Goal: Task Accomplishment & Management: Use online tool/utility

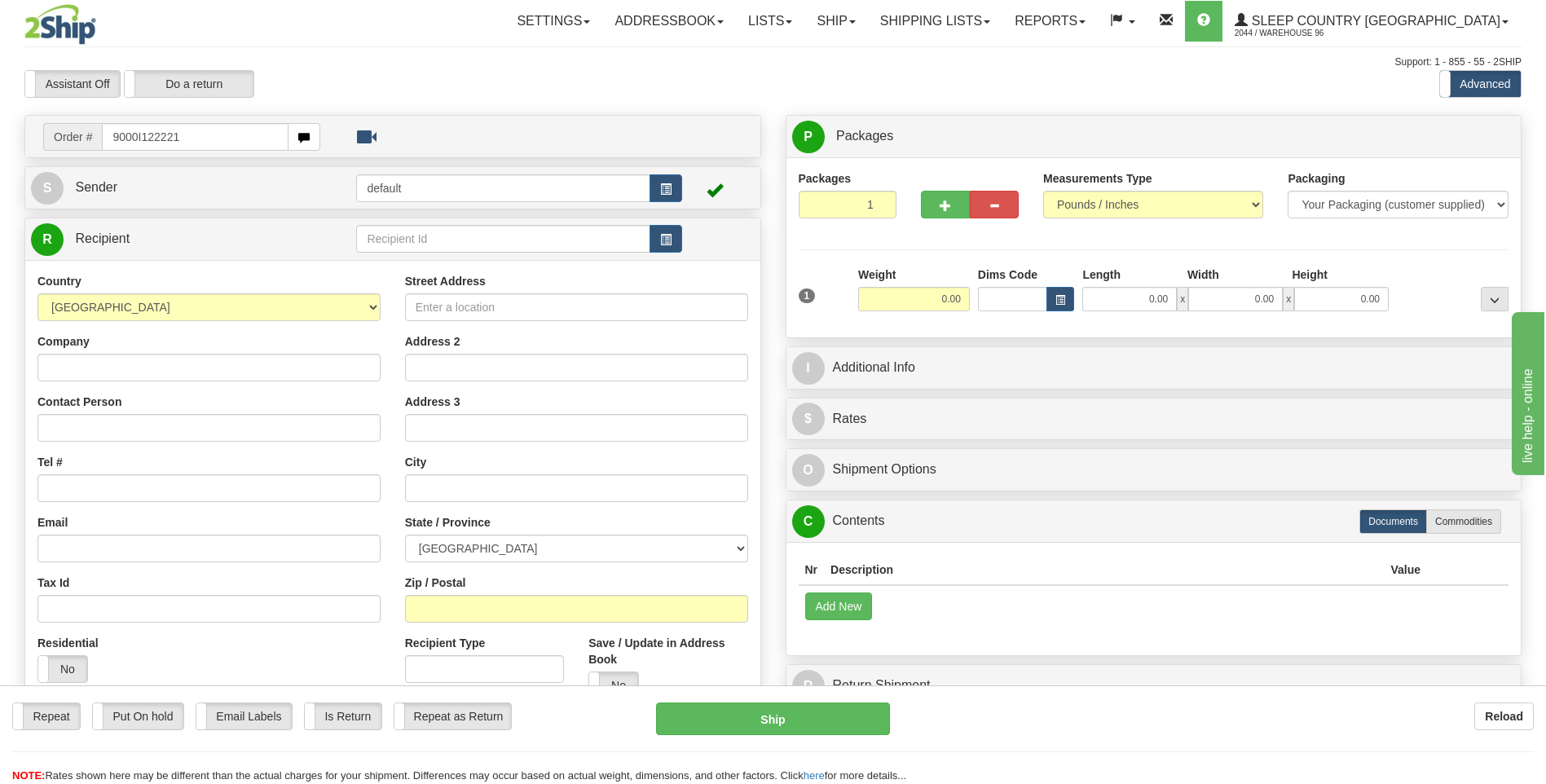
type input "9000I122221"
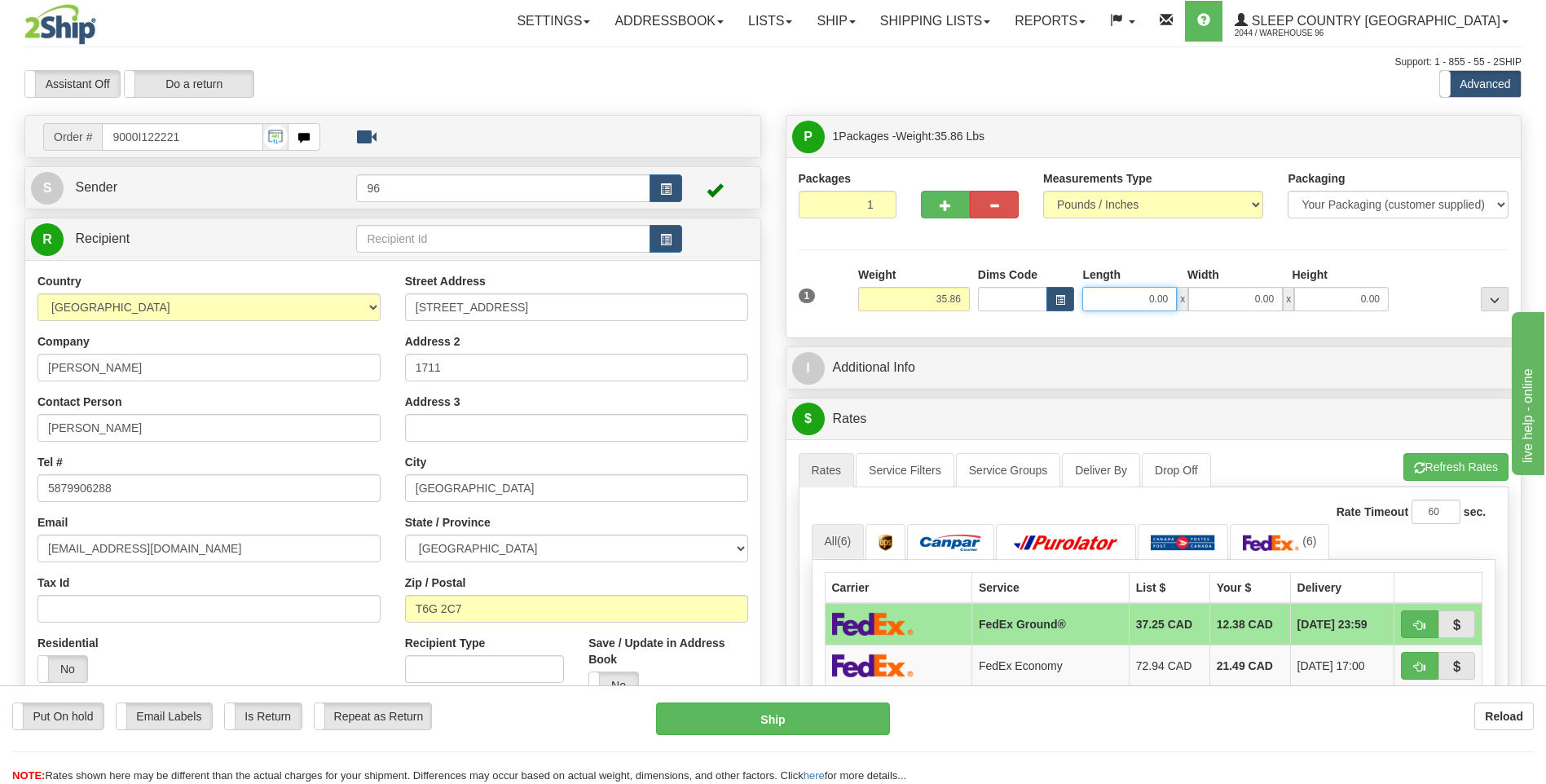
click at [1172, 304] on input "0.00" at bounding box center [1130, 299] width 95 height 24
type input "15.00"
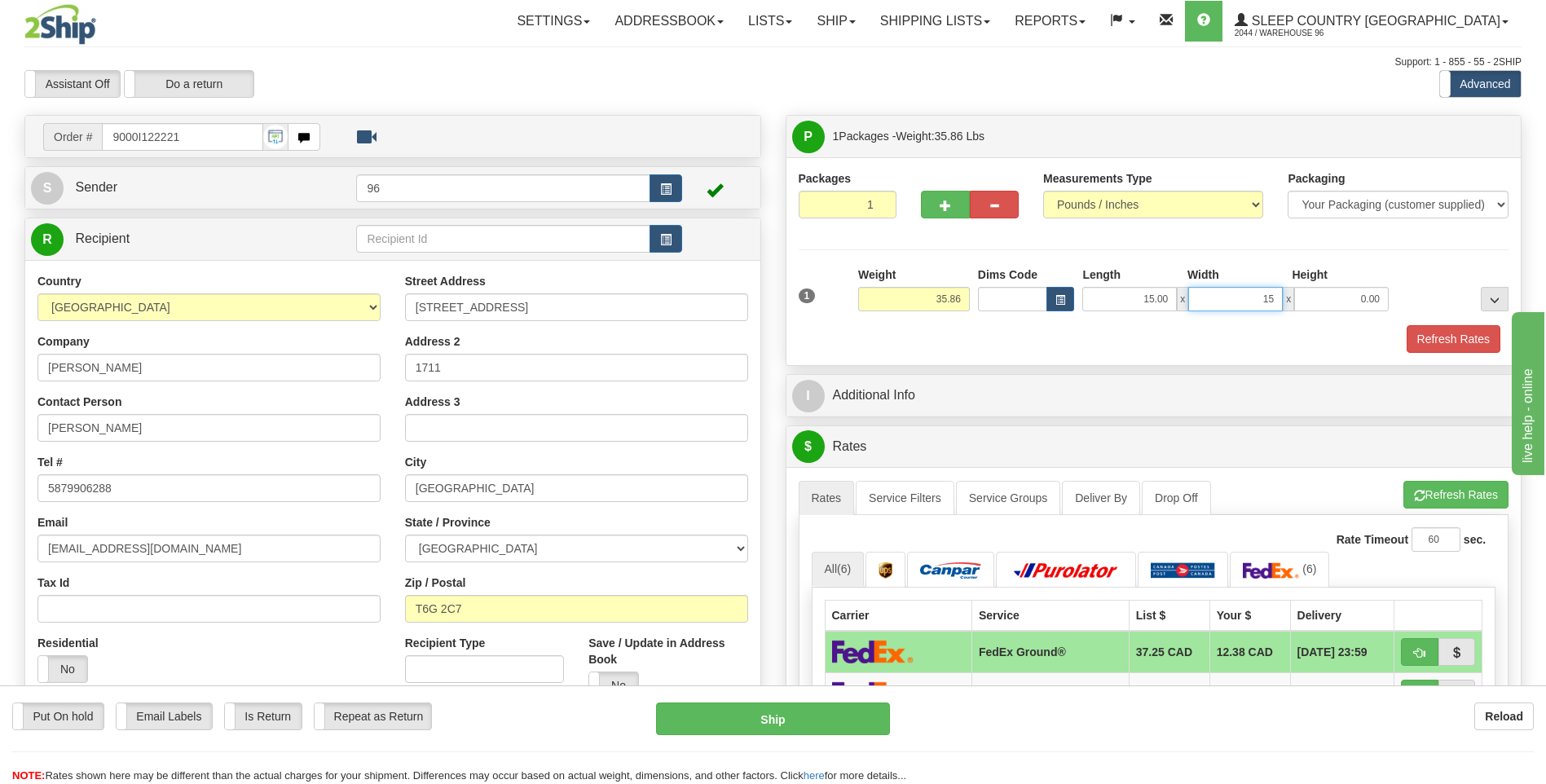
type input "15.00"
type input "42.00"
click at [1463, 336] on button "Refresh Rates" at bounding box center [1454, 339] width 94 height 27
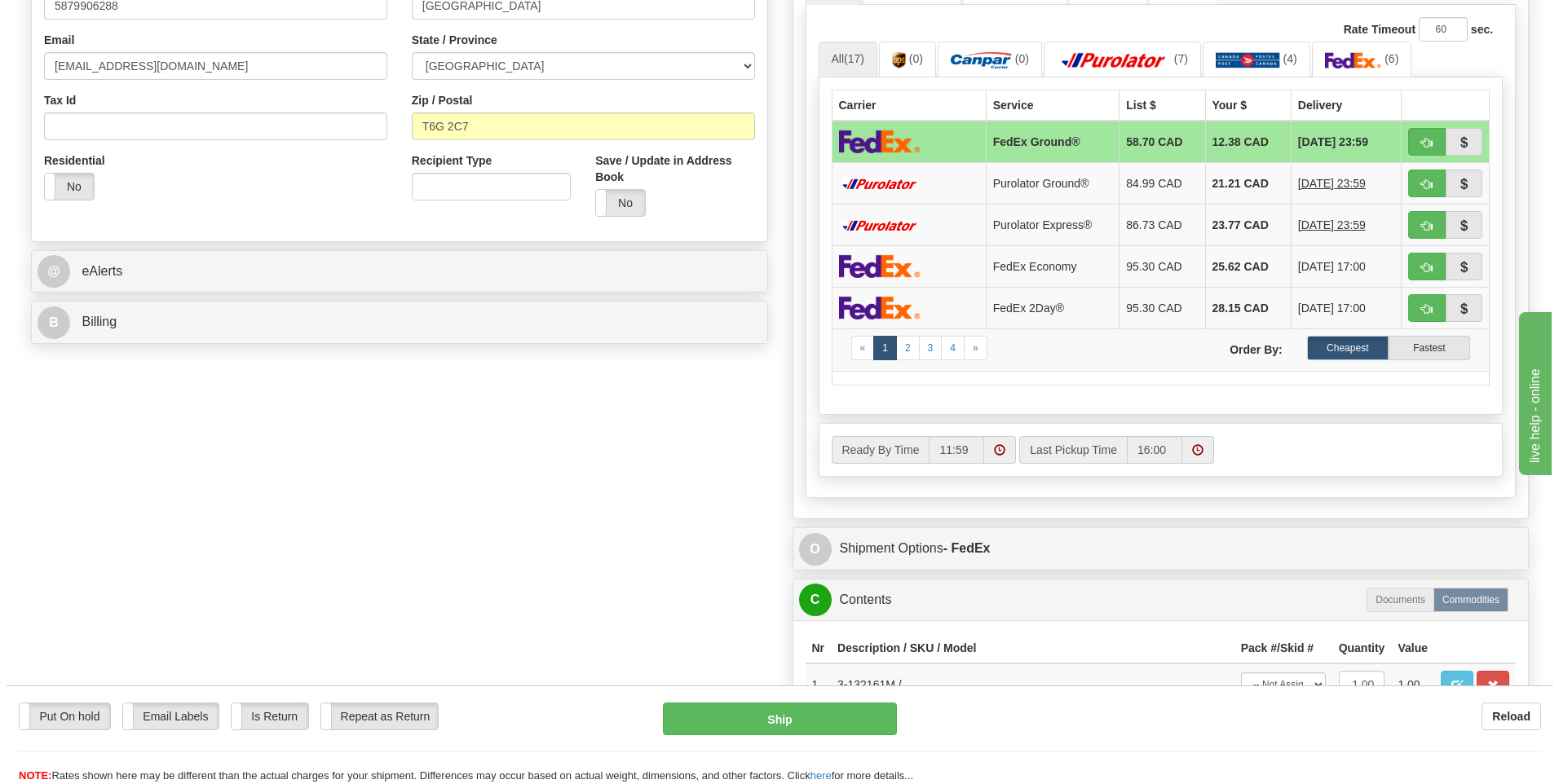
scroll to position [652, 0]
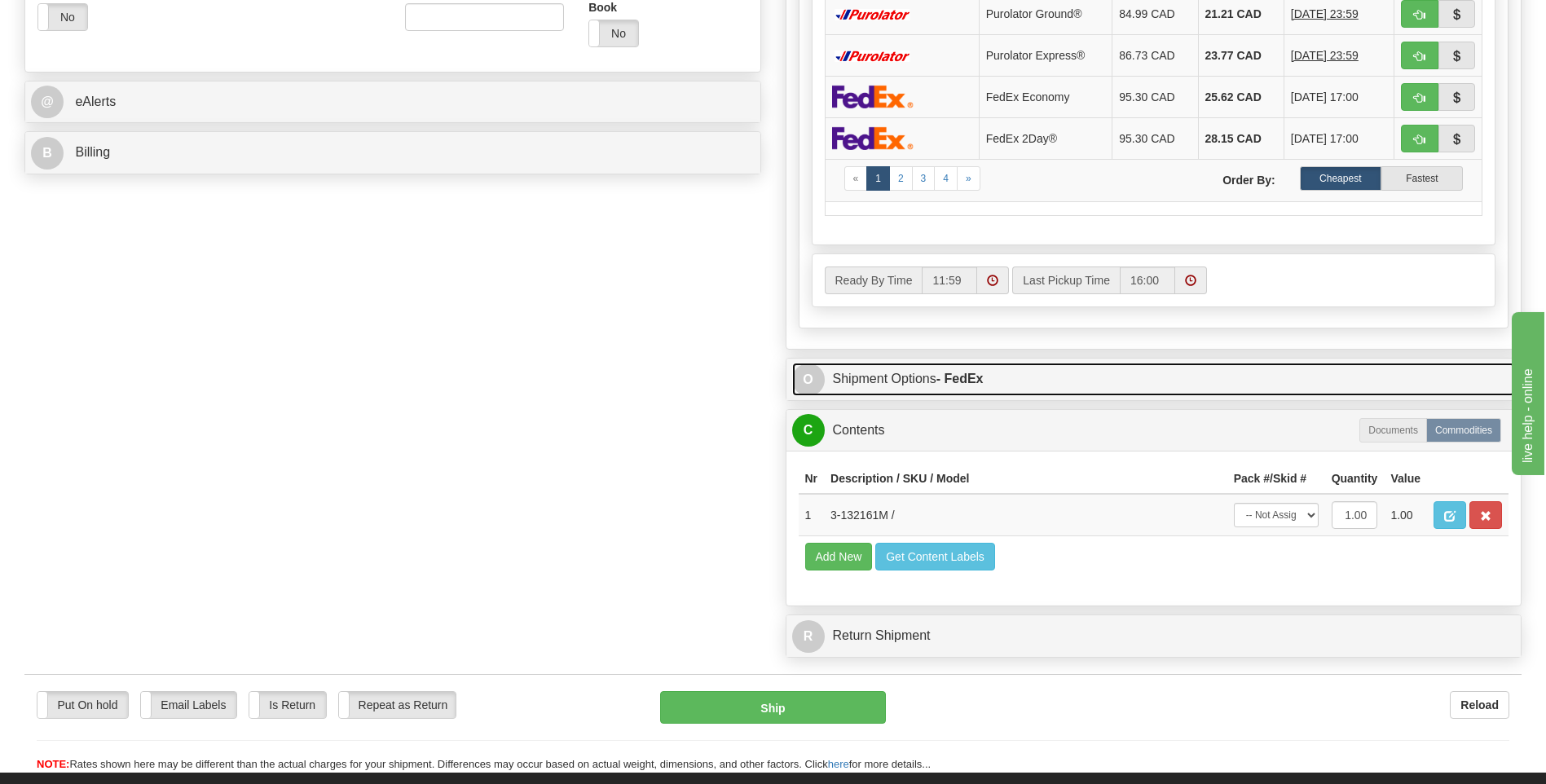
click at [964, 376] on strong "- FedEx" at bounding box center [960, 379] width 47 height 14
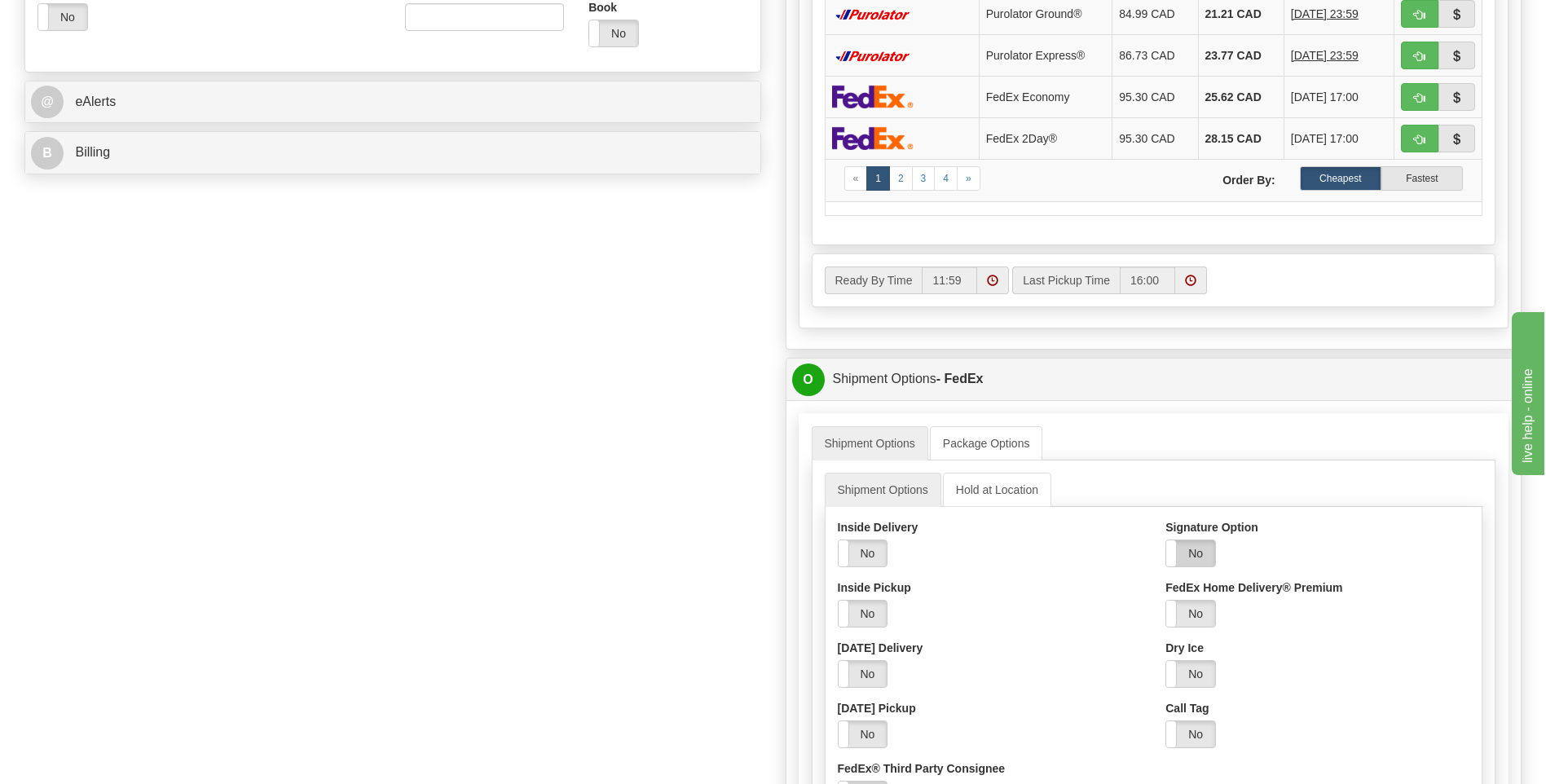
click at [1209, 556] on label "No" at bounding box center [1191, 553] width 49 height 26
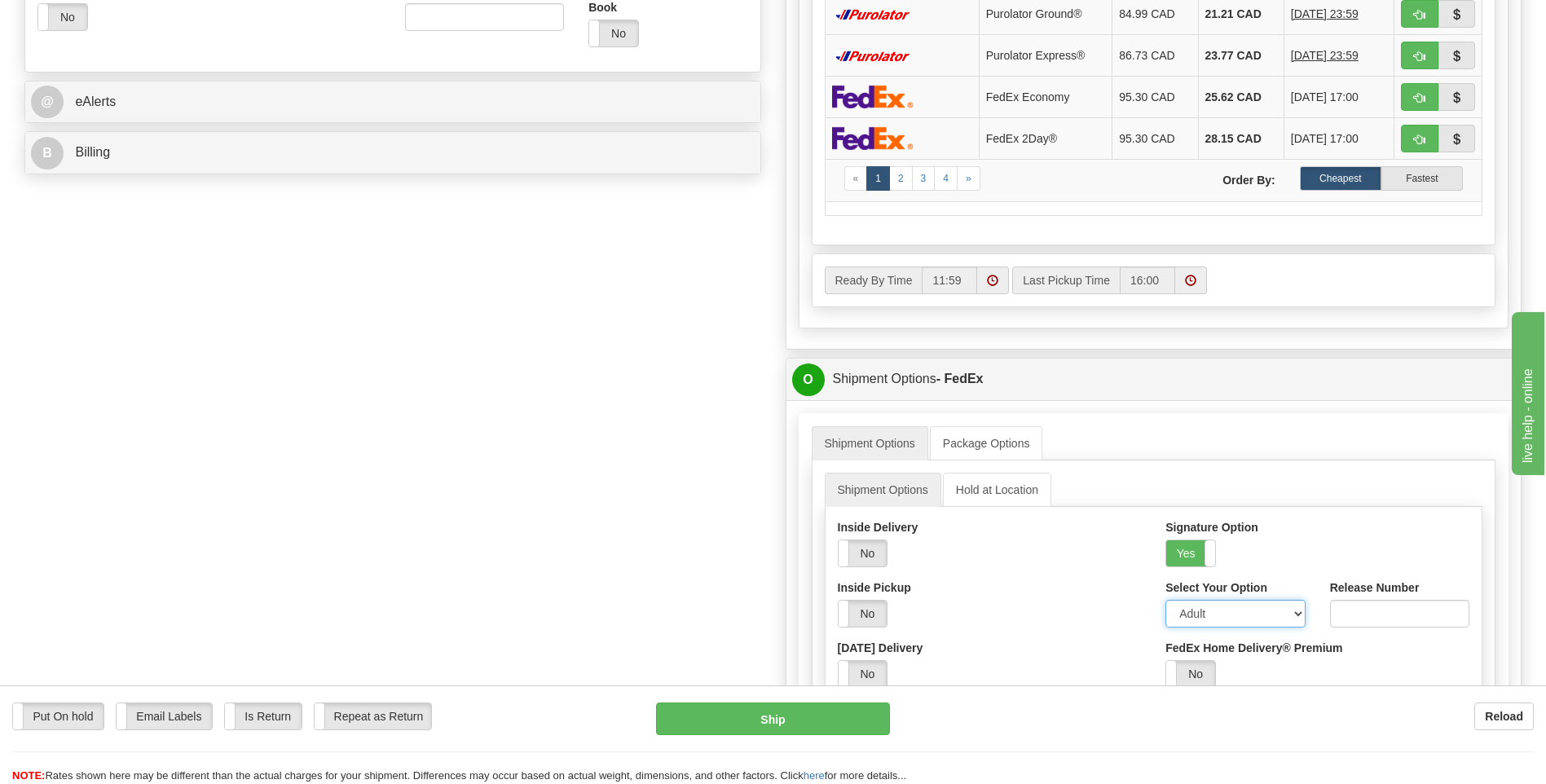
click at [1224, 616] on select "Adult Direct Indirect No Signature Required Service Default" at bounding box center [1235, 614] width 139 height 27
select select "2"
click at [1165, 600] on select "Adult Direct Indirect No Signature Required Service Default" at bounding box center [1235, 614] width 139 height 27
click at [739, 715] on button "Ship" at bounding box center [773, 718] width 233 height 32
type input "92"
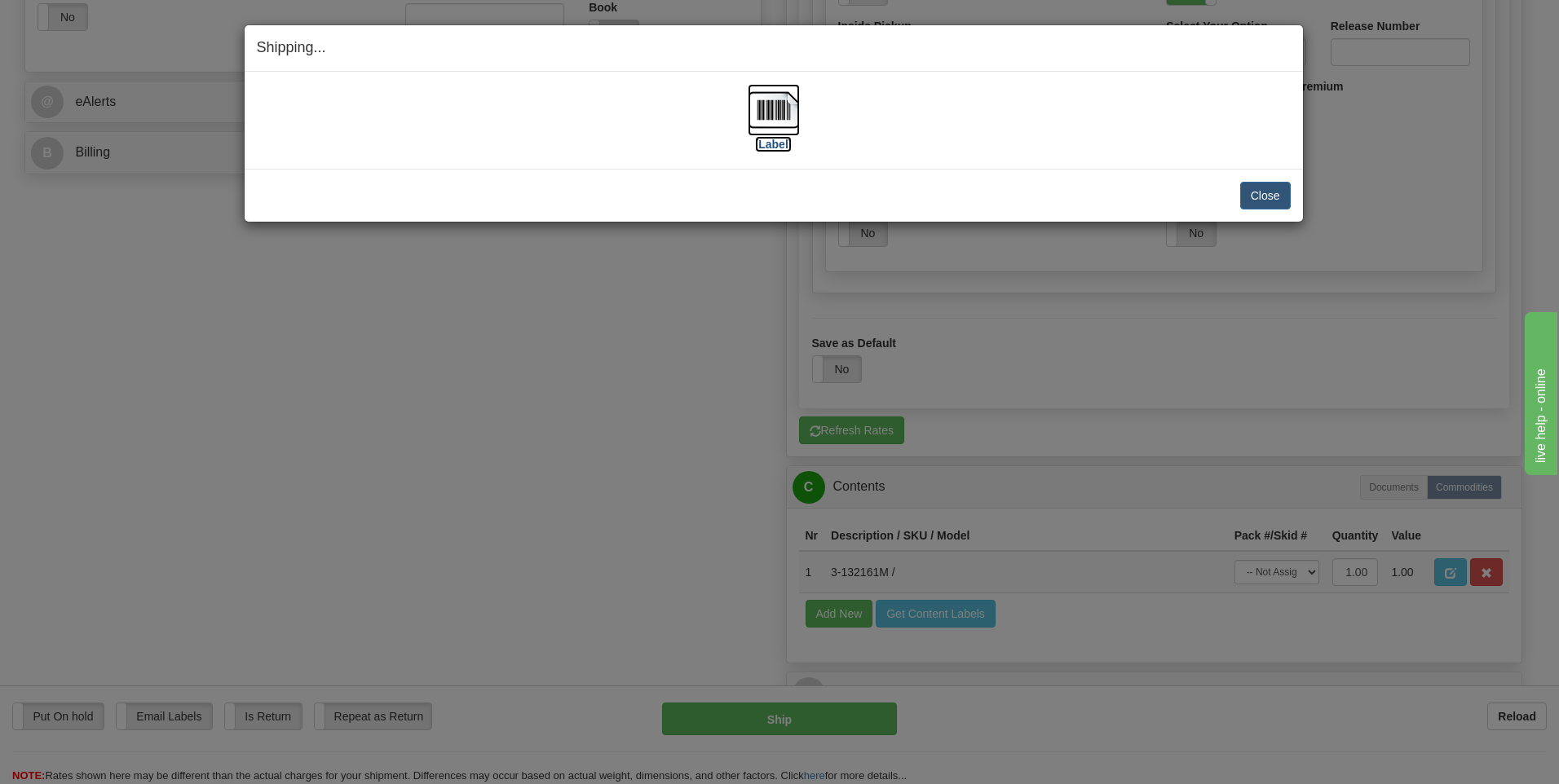
click at [771, 114] on img at bounding box center [773, 110] width 52 height 52
click at [1255, 208] on button "Close" at bounding box center [1265, 196] width 51 height 27
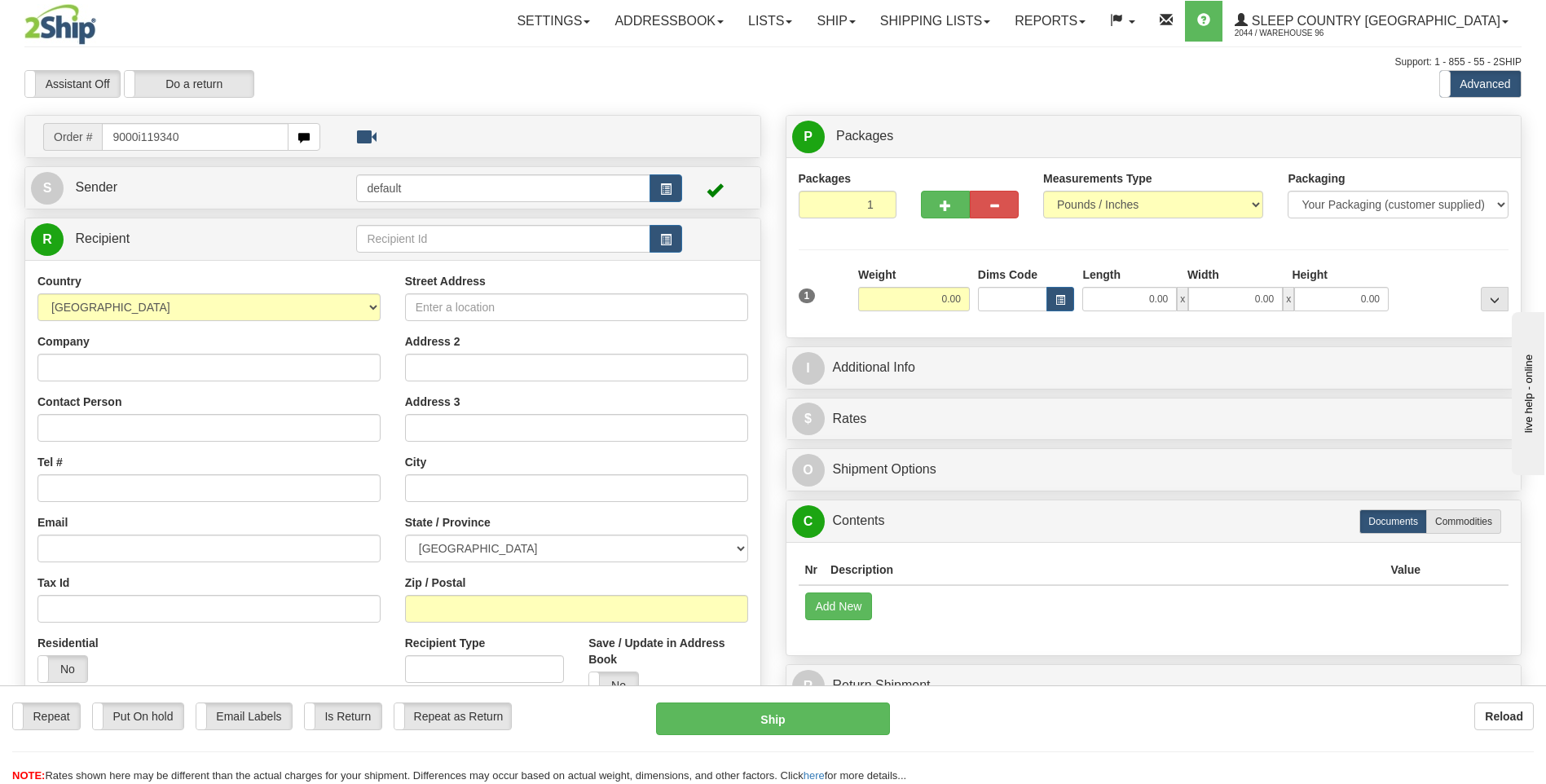
type input "9000i119340"
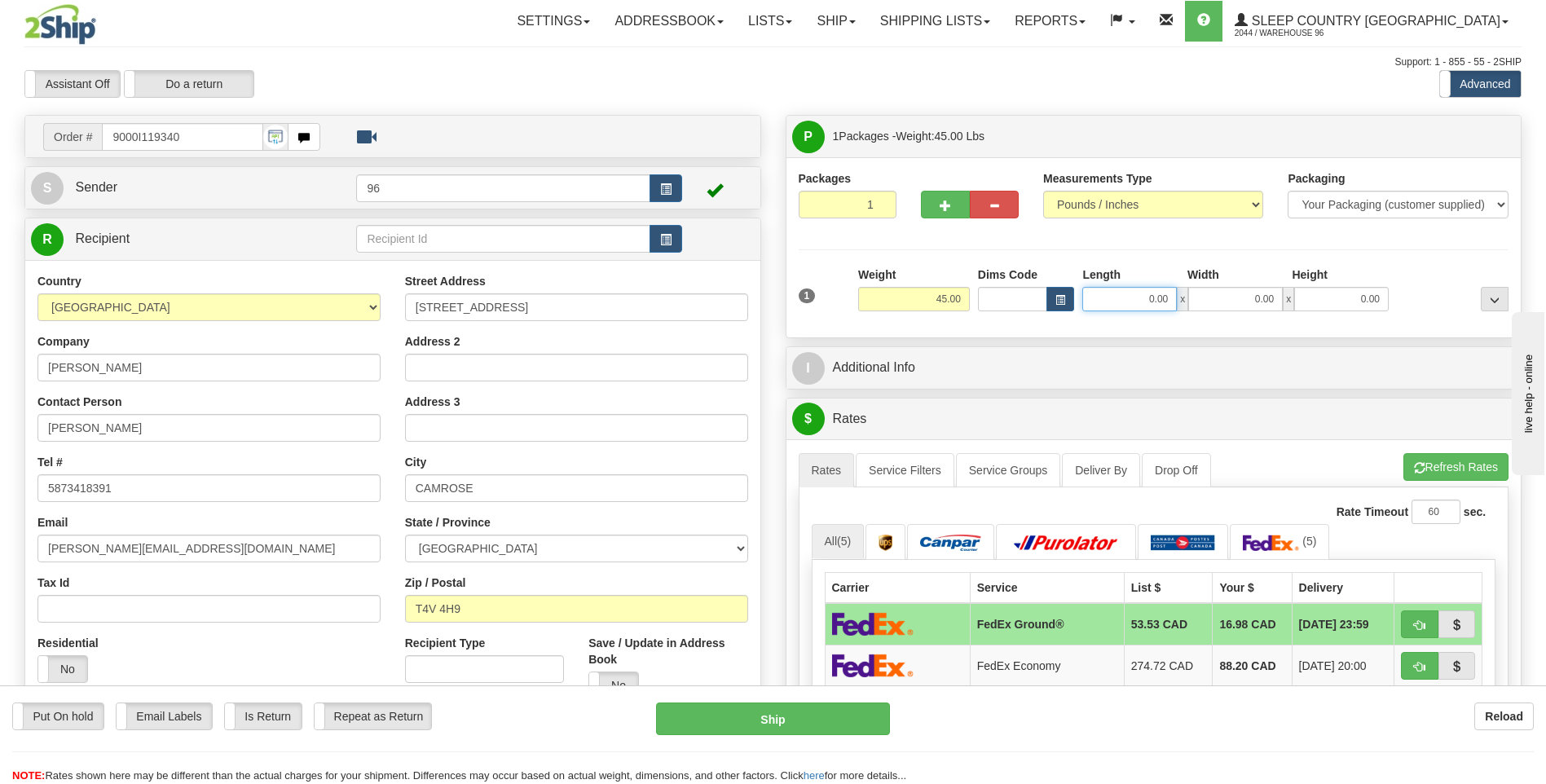
click at [1171, 299] on input "0.00" at bounding box center [1130, 299] width 95 height 24
type input "174.00"
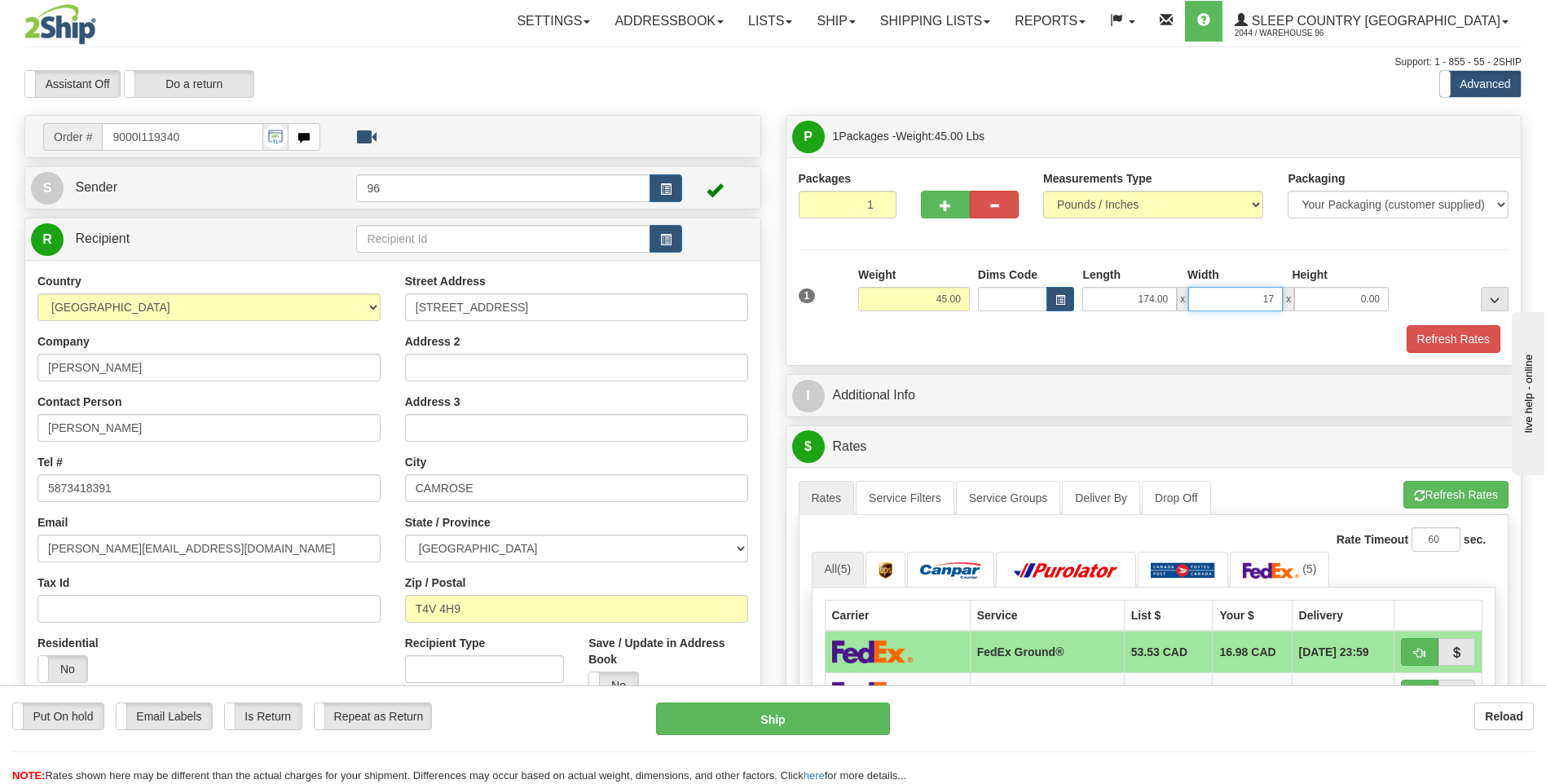
type input "17.00"
type input "42.00"
click at [1443, 343] on button "Refresh Rates" at bounding box center [1454, 339] width 94 height 27
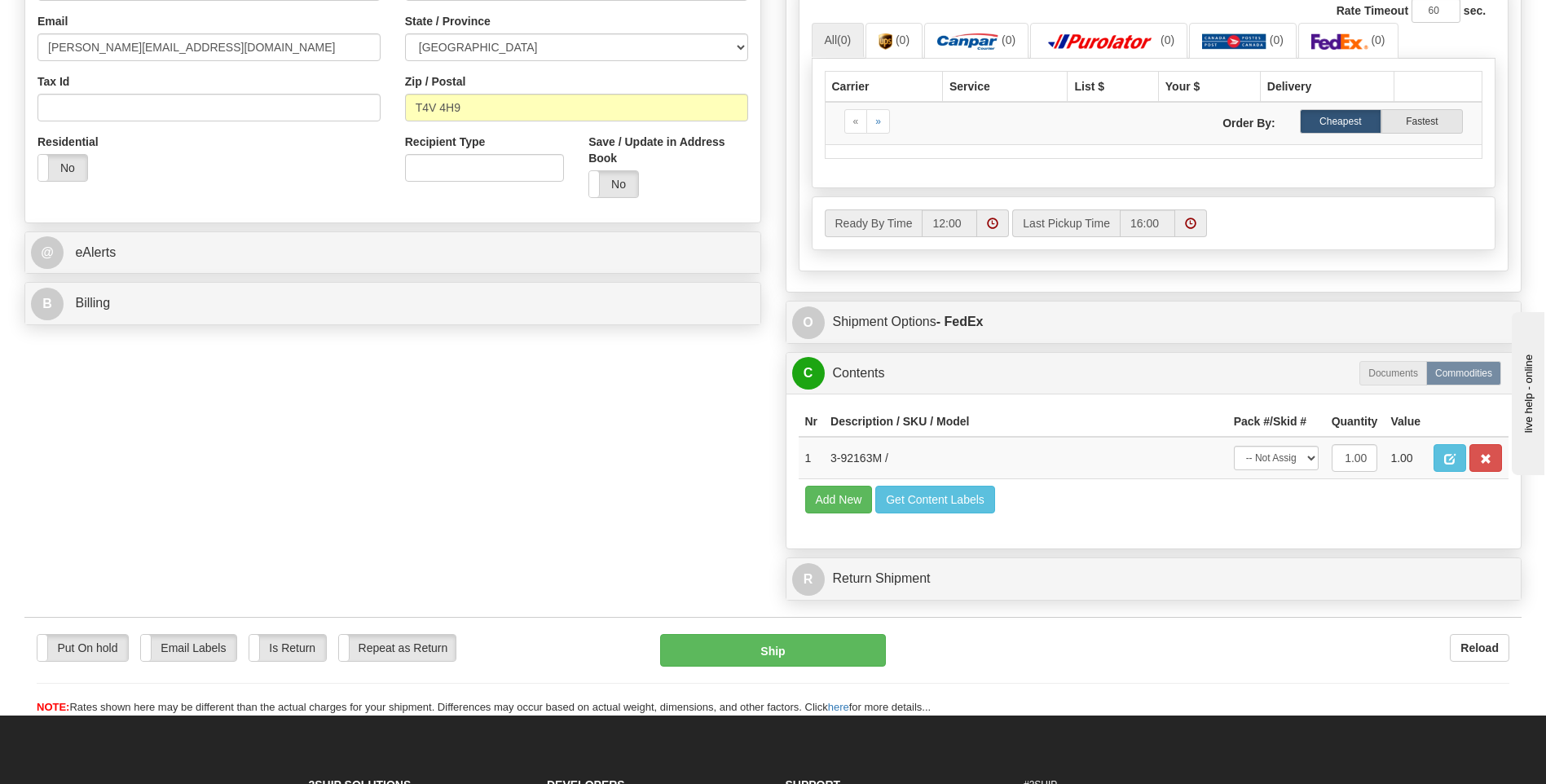
scroll to position [571, 0]
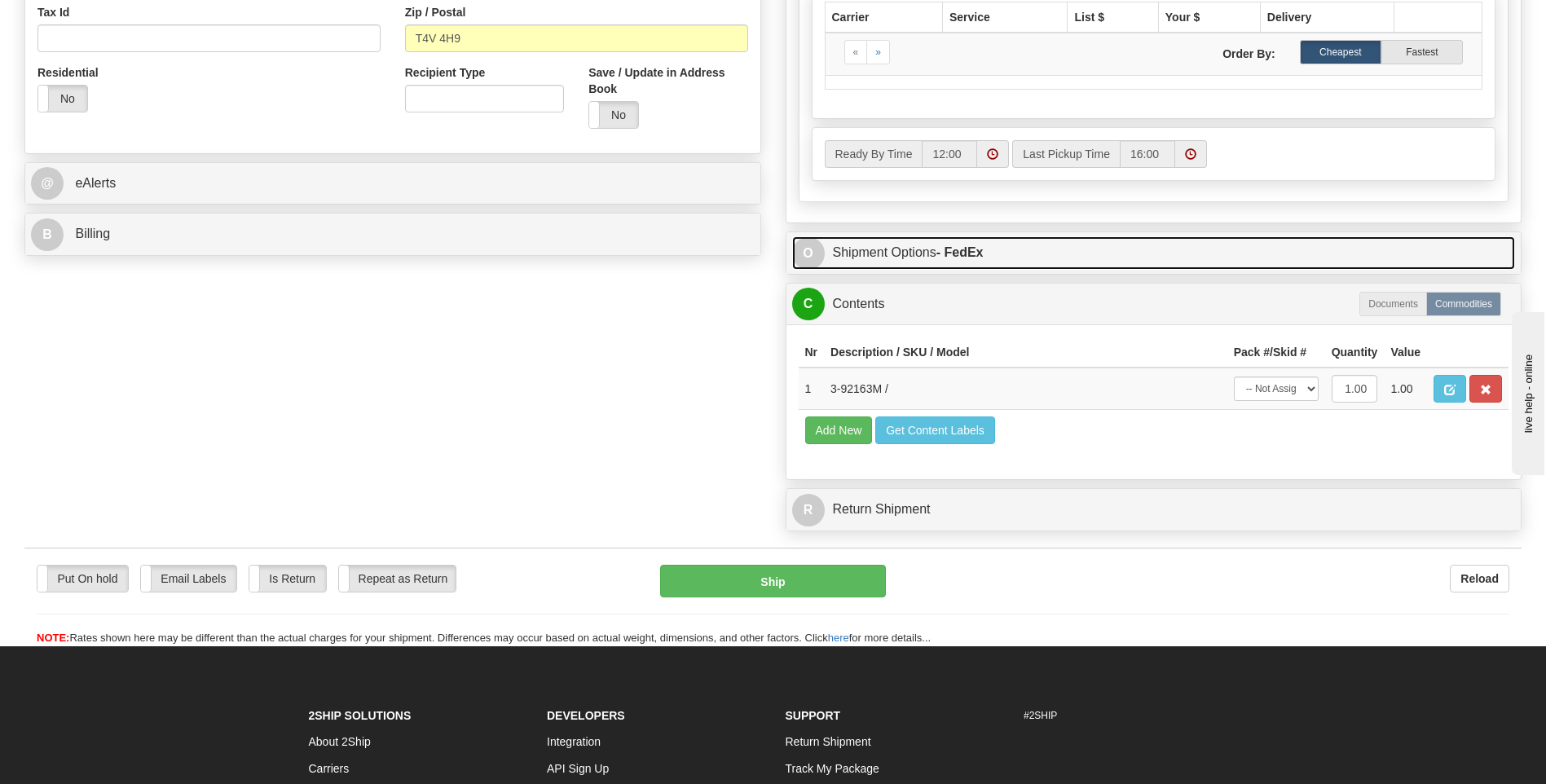
click at [969, 250] on strong "- FedEx" at bounding box center [960, 253] width 47 height 14
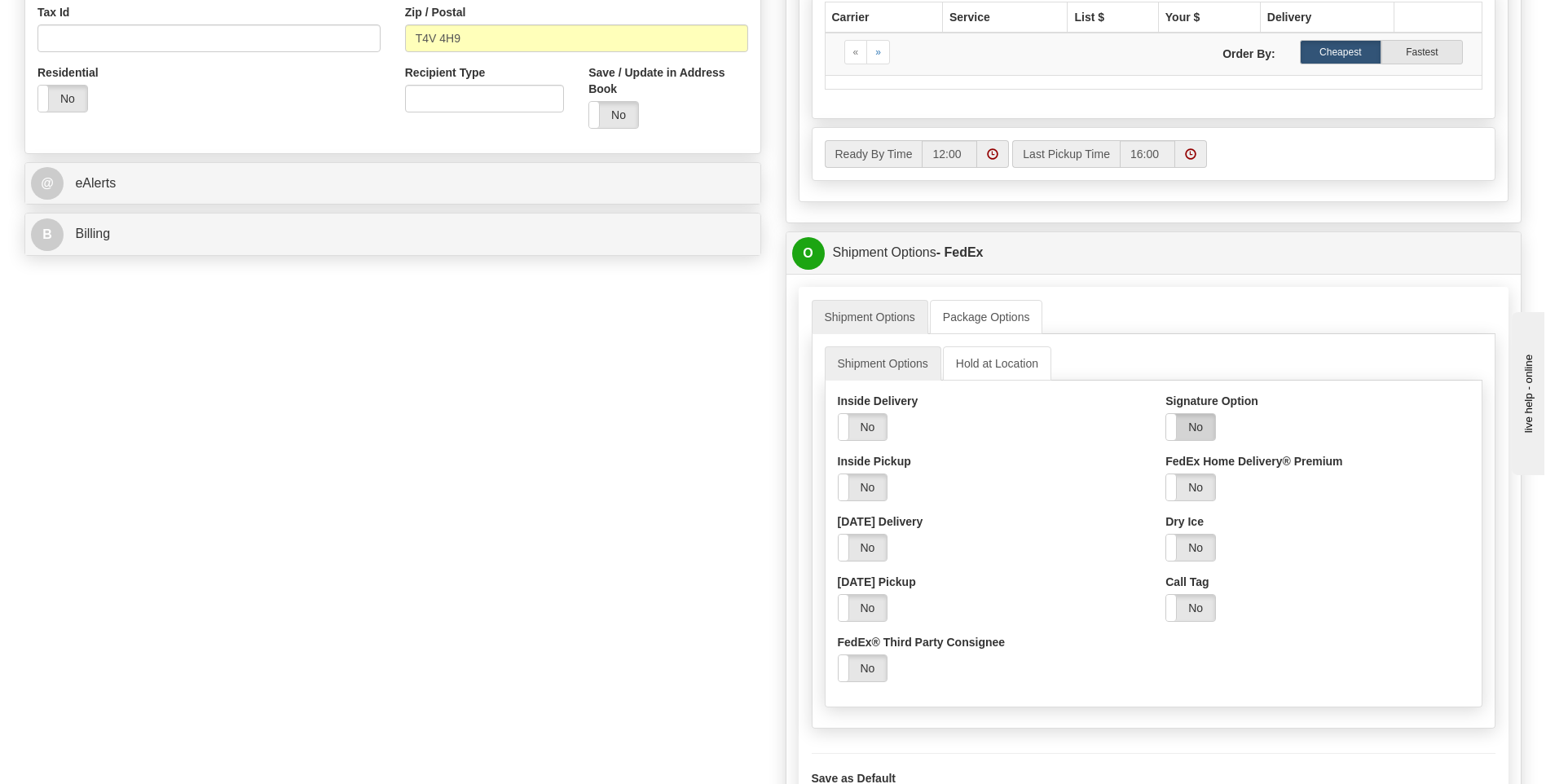
click at [1201, 429] on label "No" at bounding box center [1191, 427] width 49 height 26
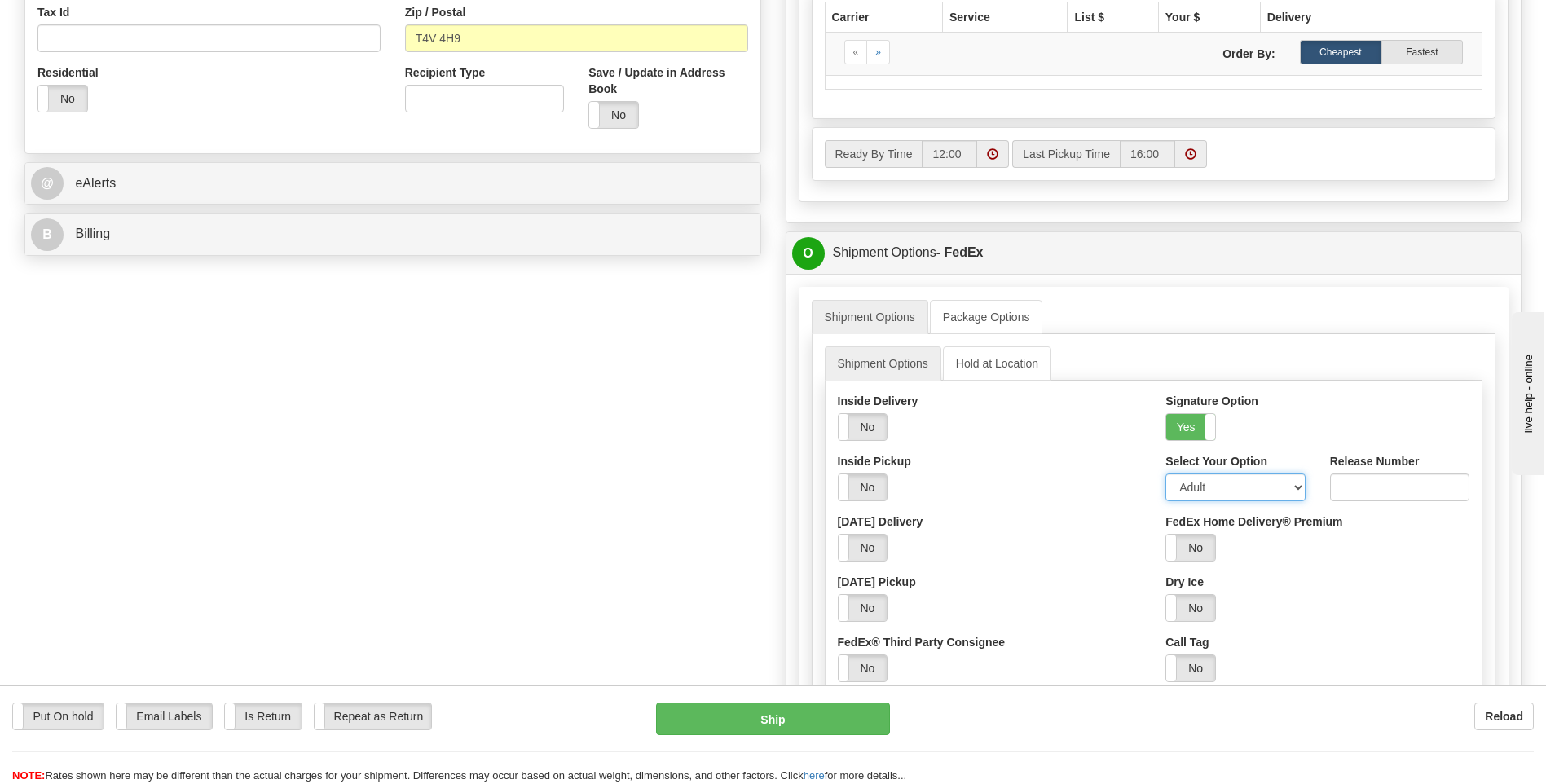
click at [1190, 485] on select "Adult Direct Indirect No Signature Required Service Default" at bounding box center [1235, 487] width 139 height 27
select select "2"
click at [1165, 474] on select "Adult Direct Indirect No Signature Required Service Default" at bounding box center [1235, 487] width 139 height 27
click at [762, 722] on button "Ship" at bounding box center [773, 718] width 233 height 32
click at [783, 717] on button "Ship" at bounding box center [773, 718] width 233 height 32
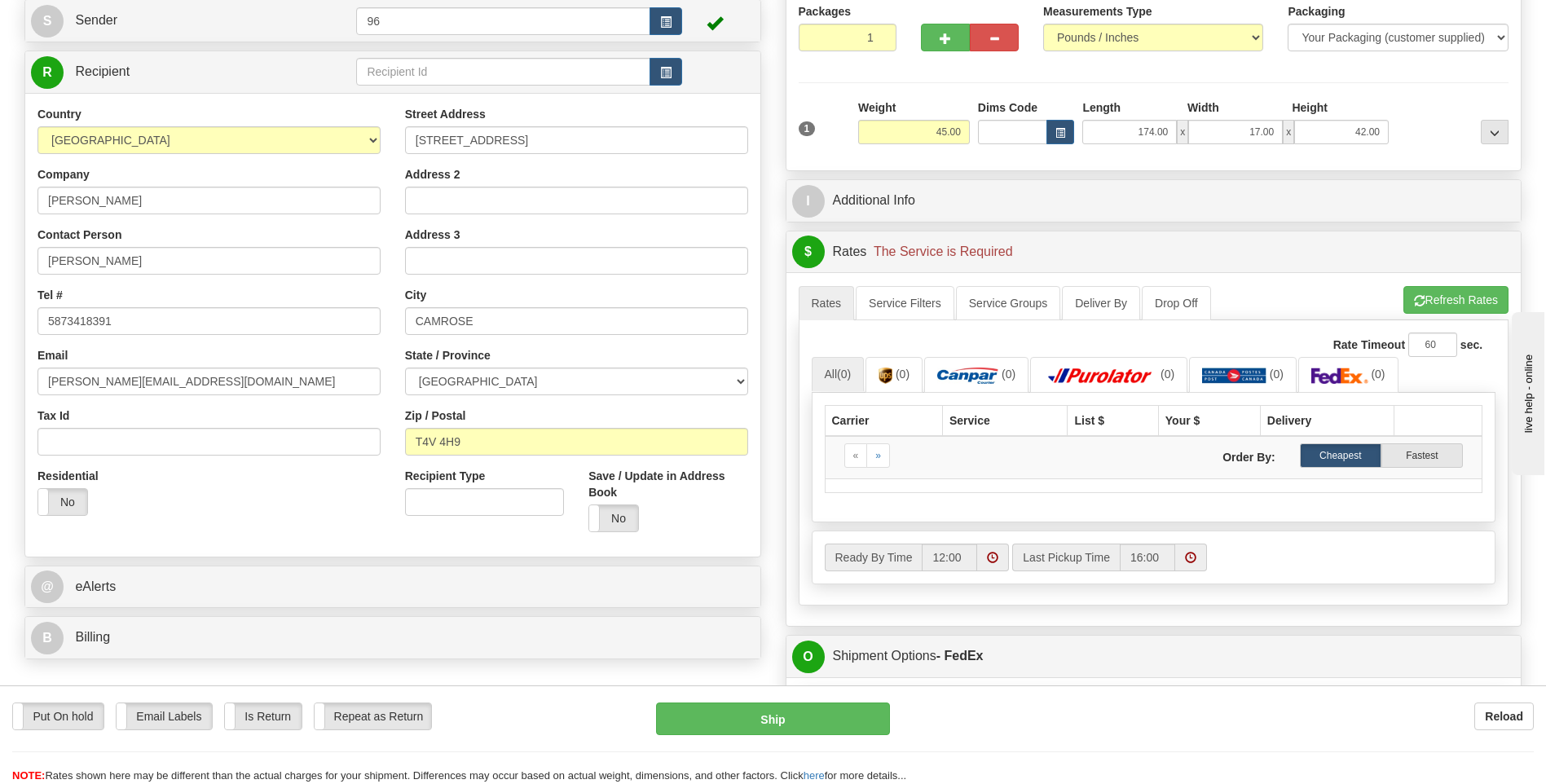
scroll to position [166, 0]
click at [1154, 132] on input "174.00" at bounding box center [1130, 132] width 95 height 24
type input "17.00"
click at [781, 713] on button "Ship" at bounding box center [773, 718] width 233 height 32
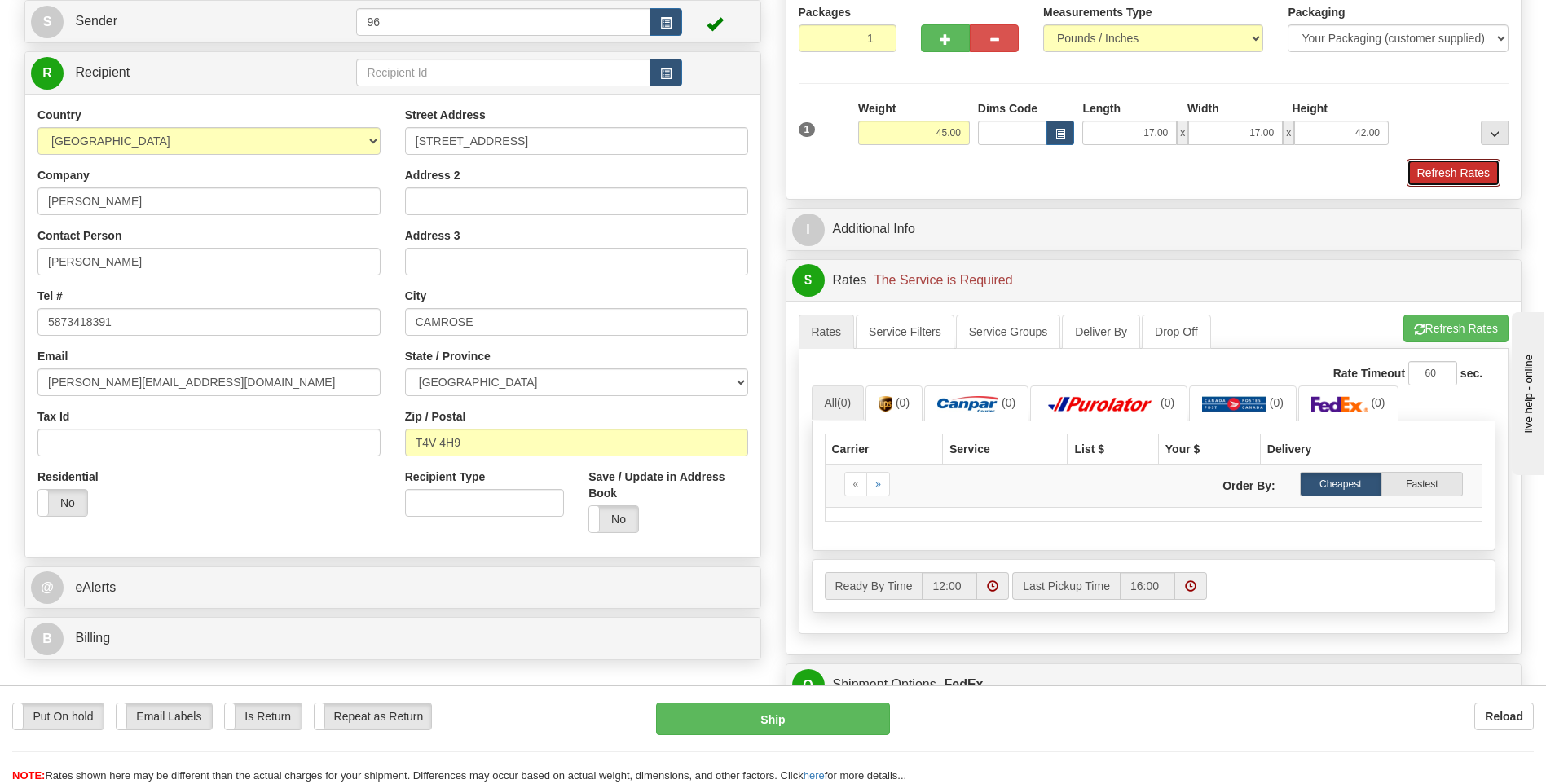
click at [1441, 166] on button "Refresh Rates" at bounding box center [1454, 172] width 94 height 27
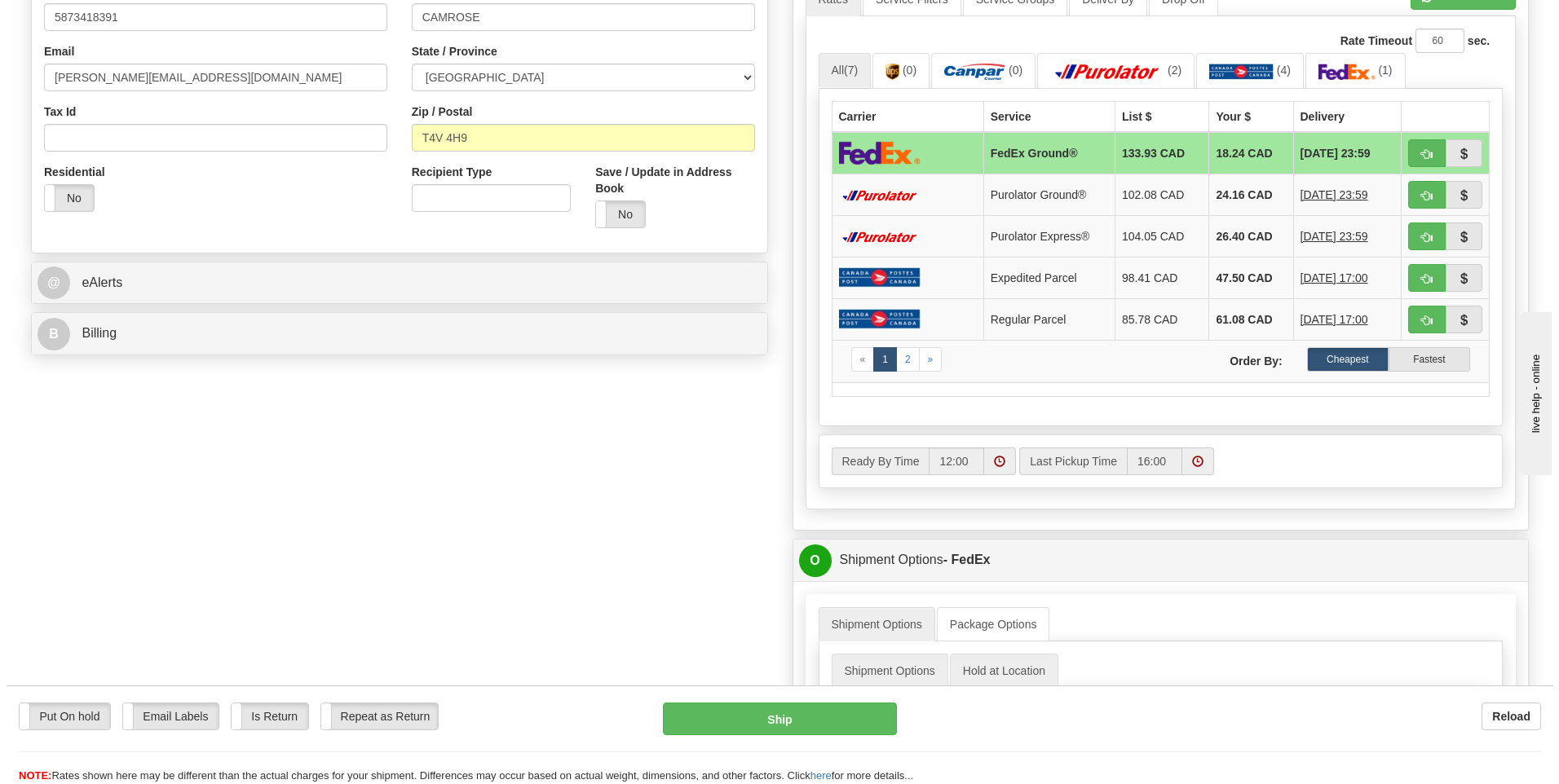
scroll to position [574, 0]
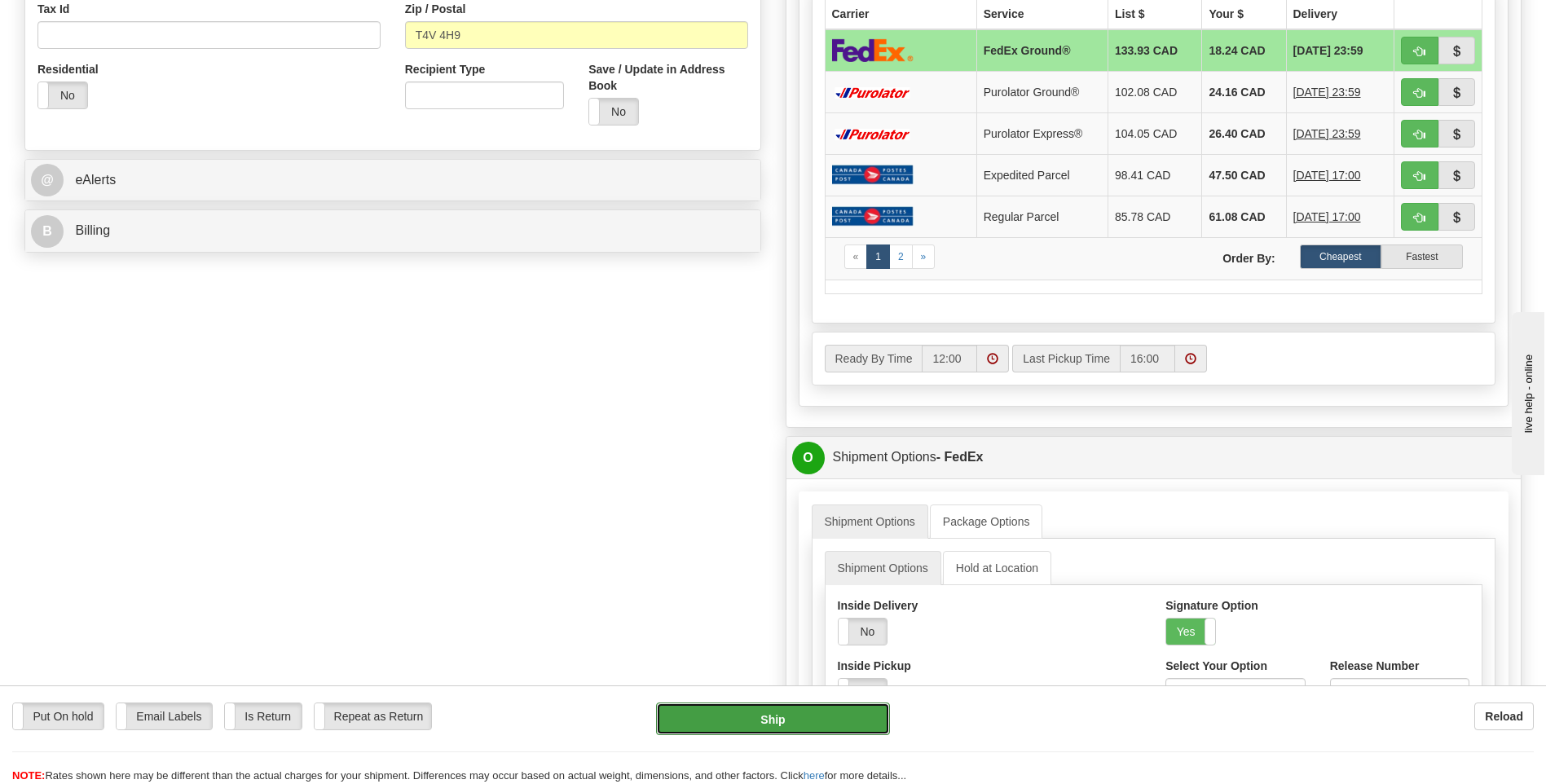
click at [839, 713] on button "Ship" at bounding box center [773, 718] width 233 height 32
type input "92"
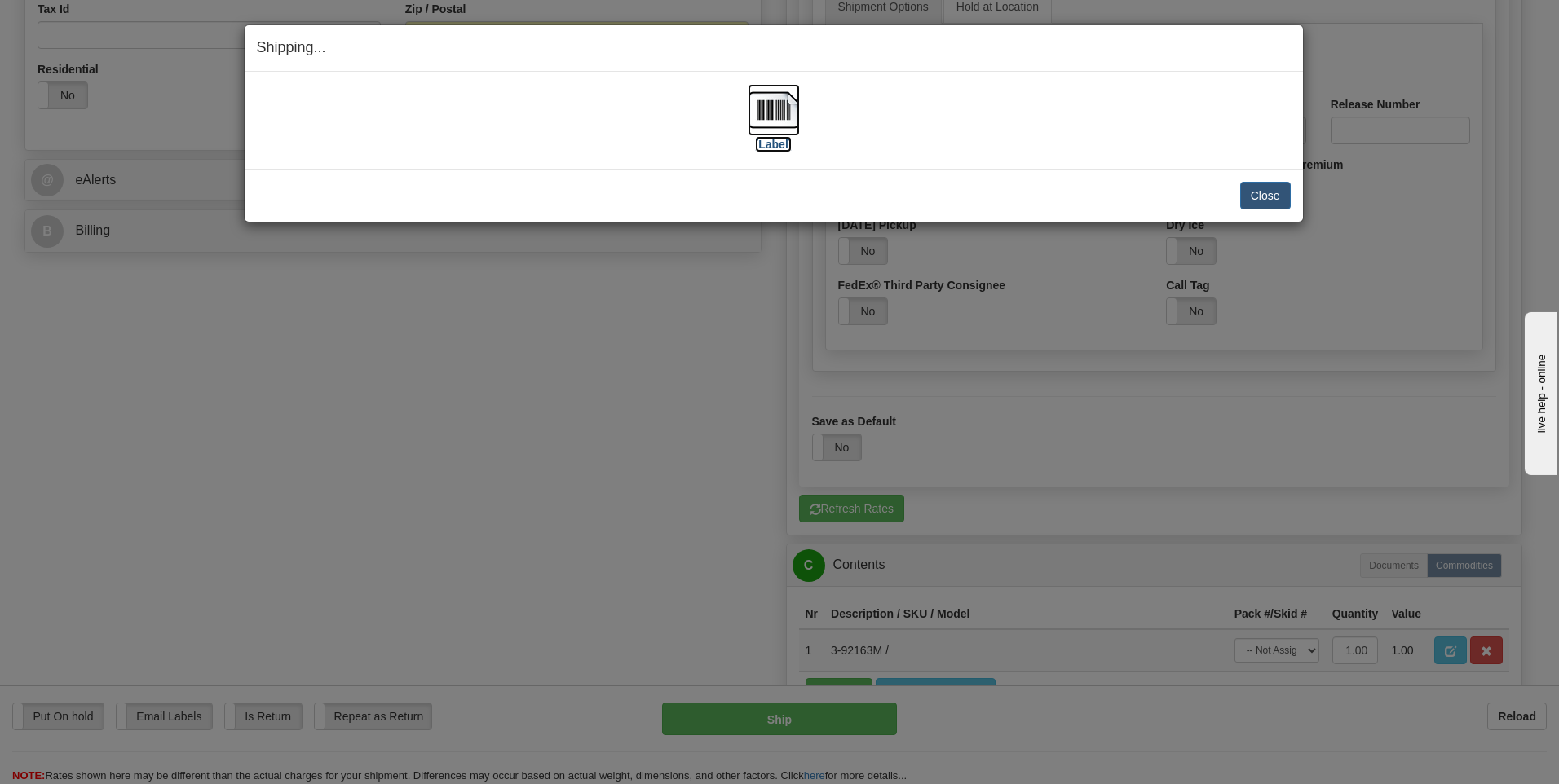
click at [789, 106] on img at bounding box center [773, 110] width 52 height 52
click at [1267, 201] on button "Close" at bounding box center [1265, 196] width 51 height 27
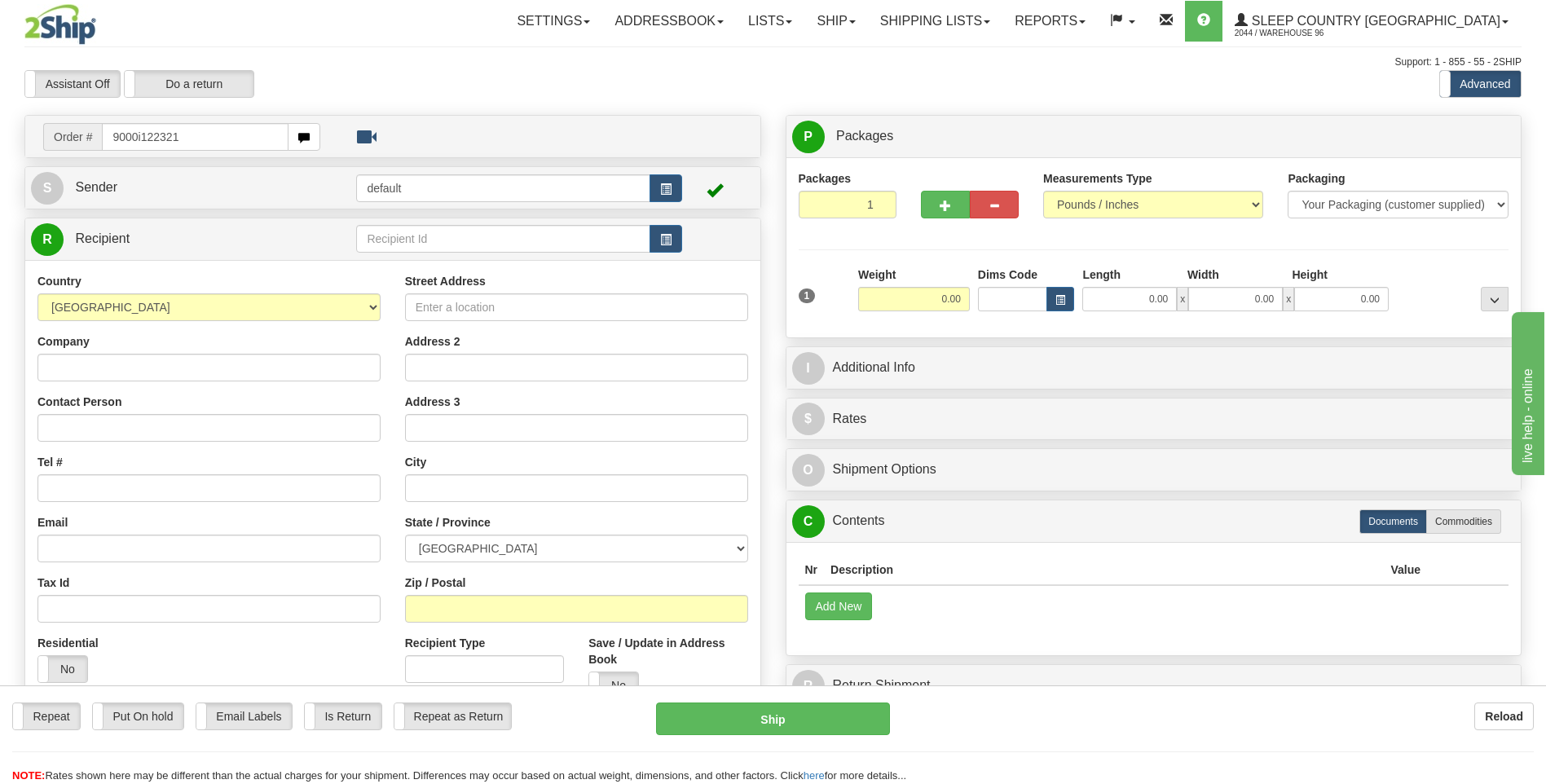
type input "9000i122321"
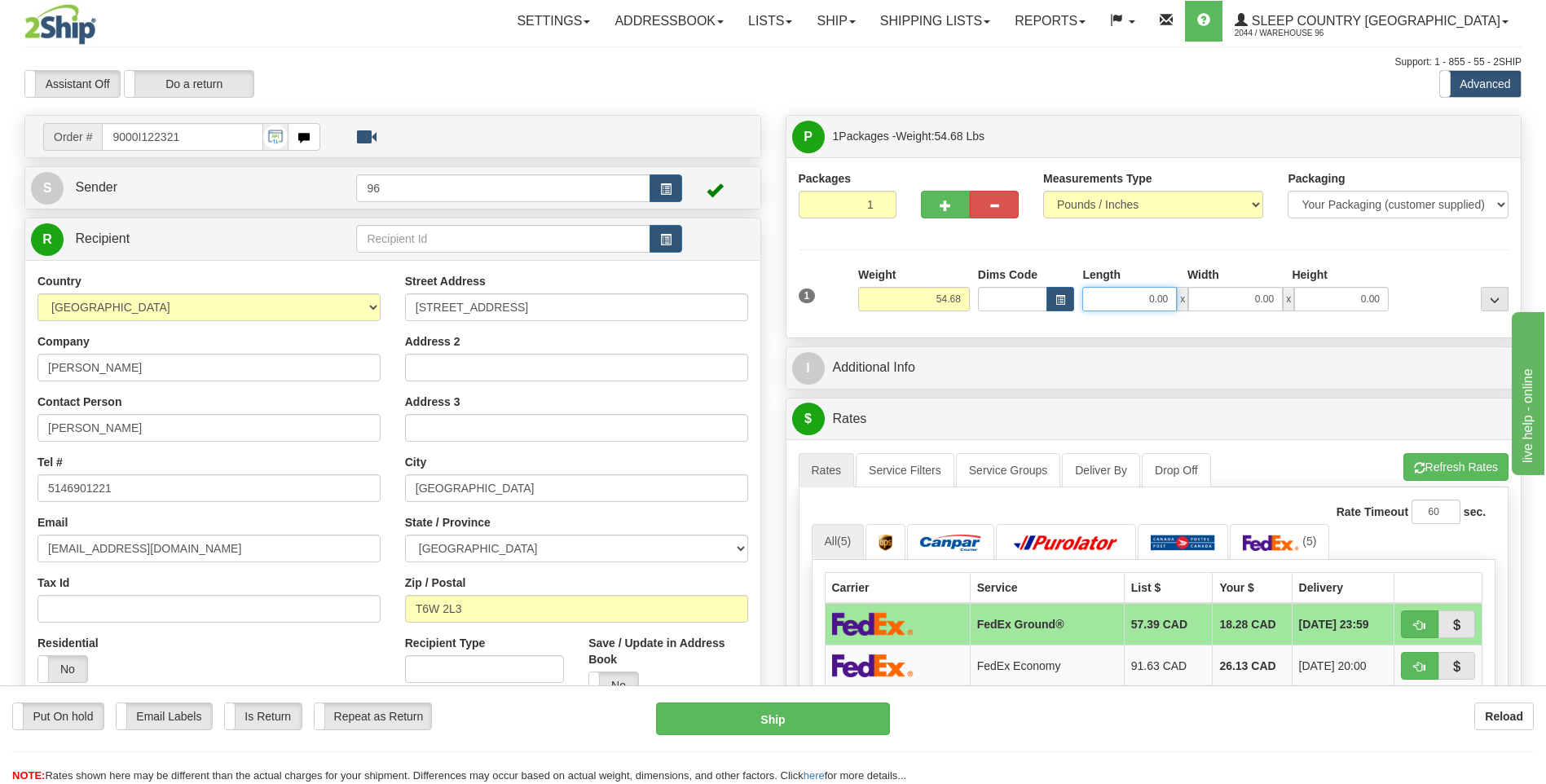
click at [1172, 304] on input "0.00" at bounding box center [1130, 299] width 95 height 24
type input "17.00"
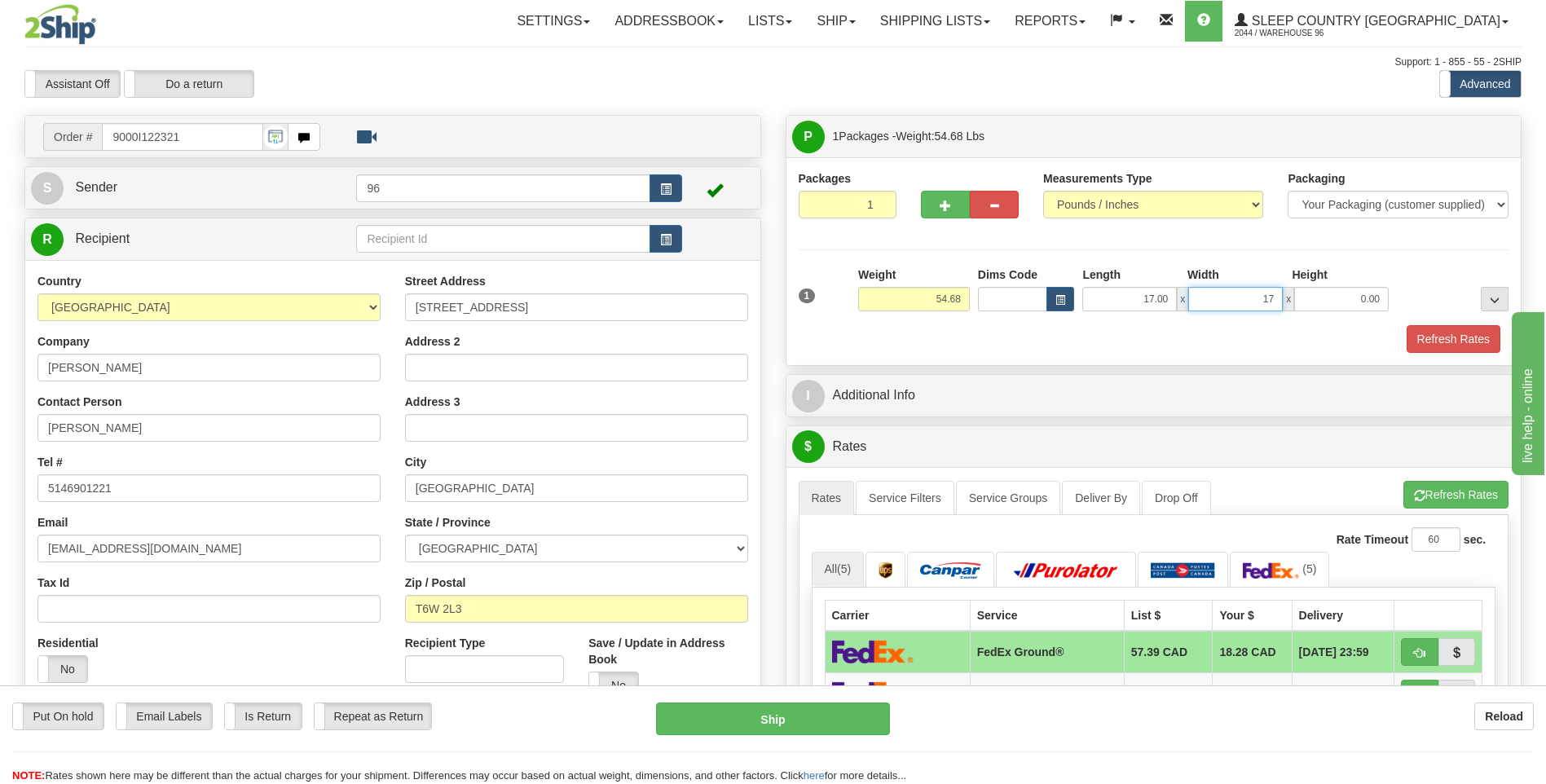
type input "17.00"
type input "43.00"
click at [1465, 342] on button "Refresh Rates" at bounding box center [1454, 339] width 94 height 27
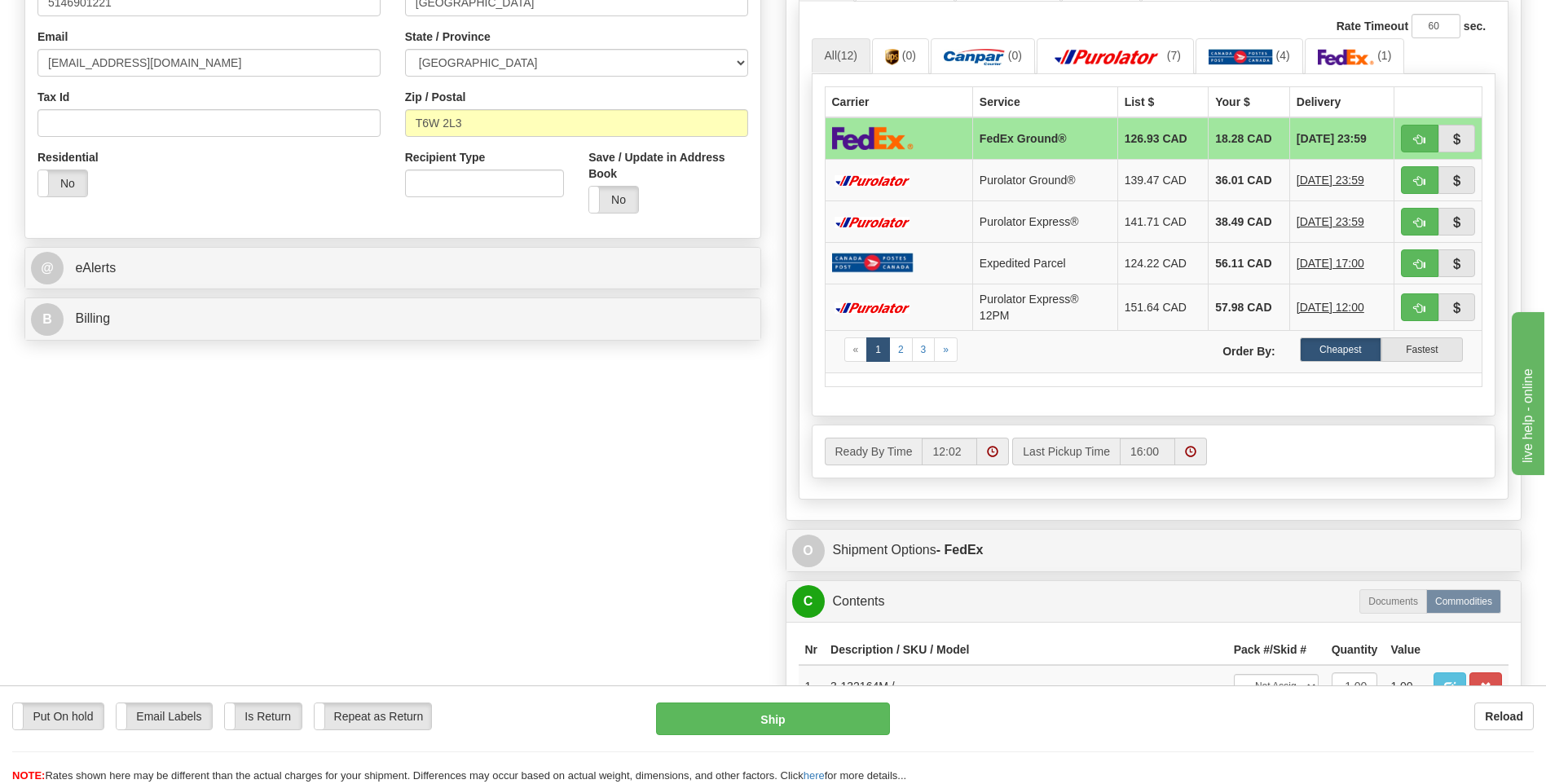
scroll to position [571, 0]
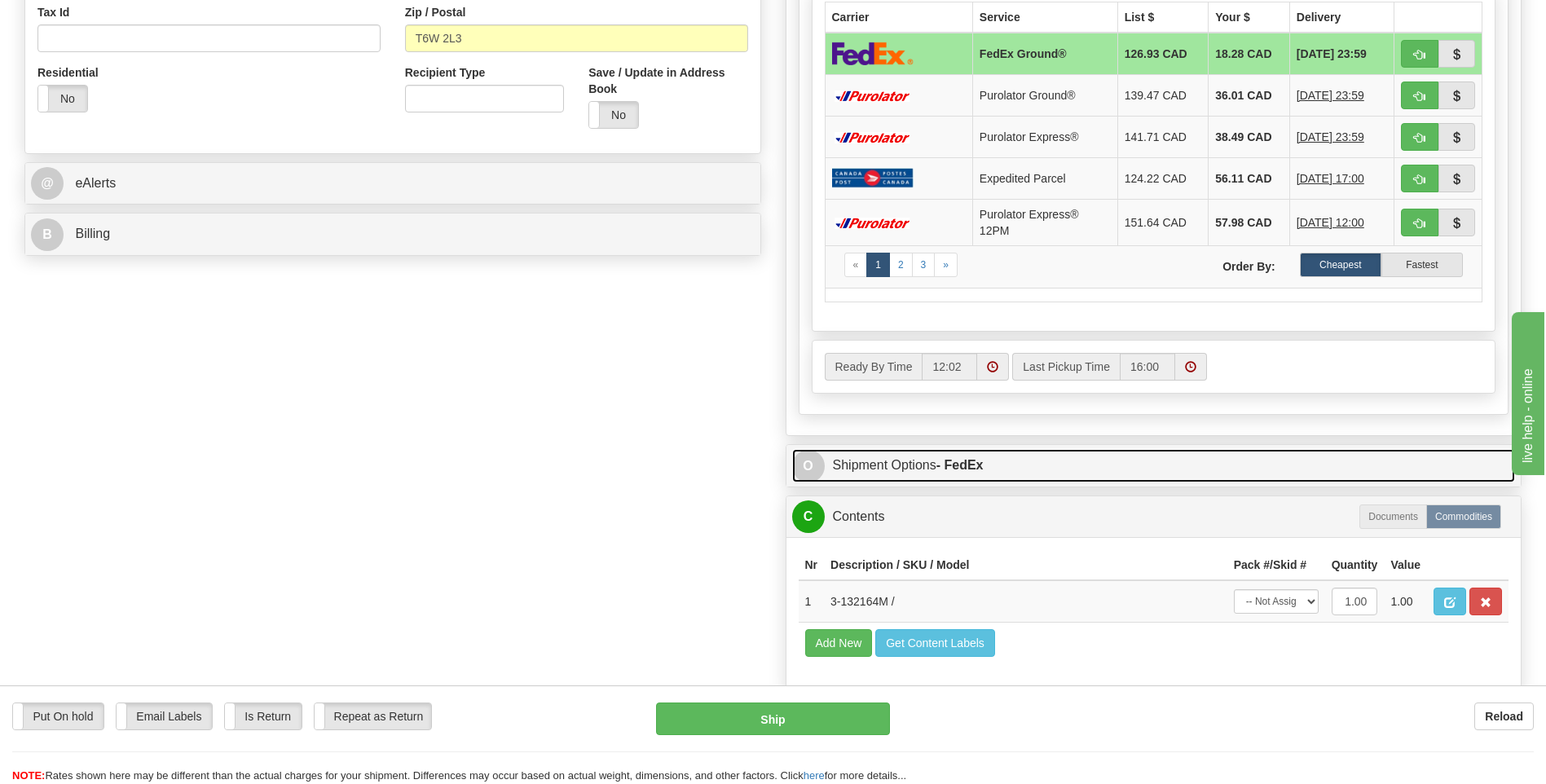
click at [968, 461] on strong "- FedEx" at bounding box center [960, 465] width 47 height 14
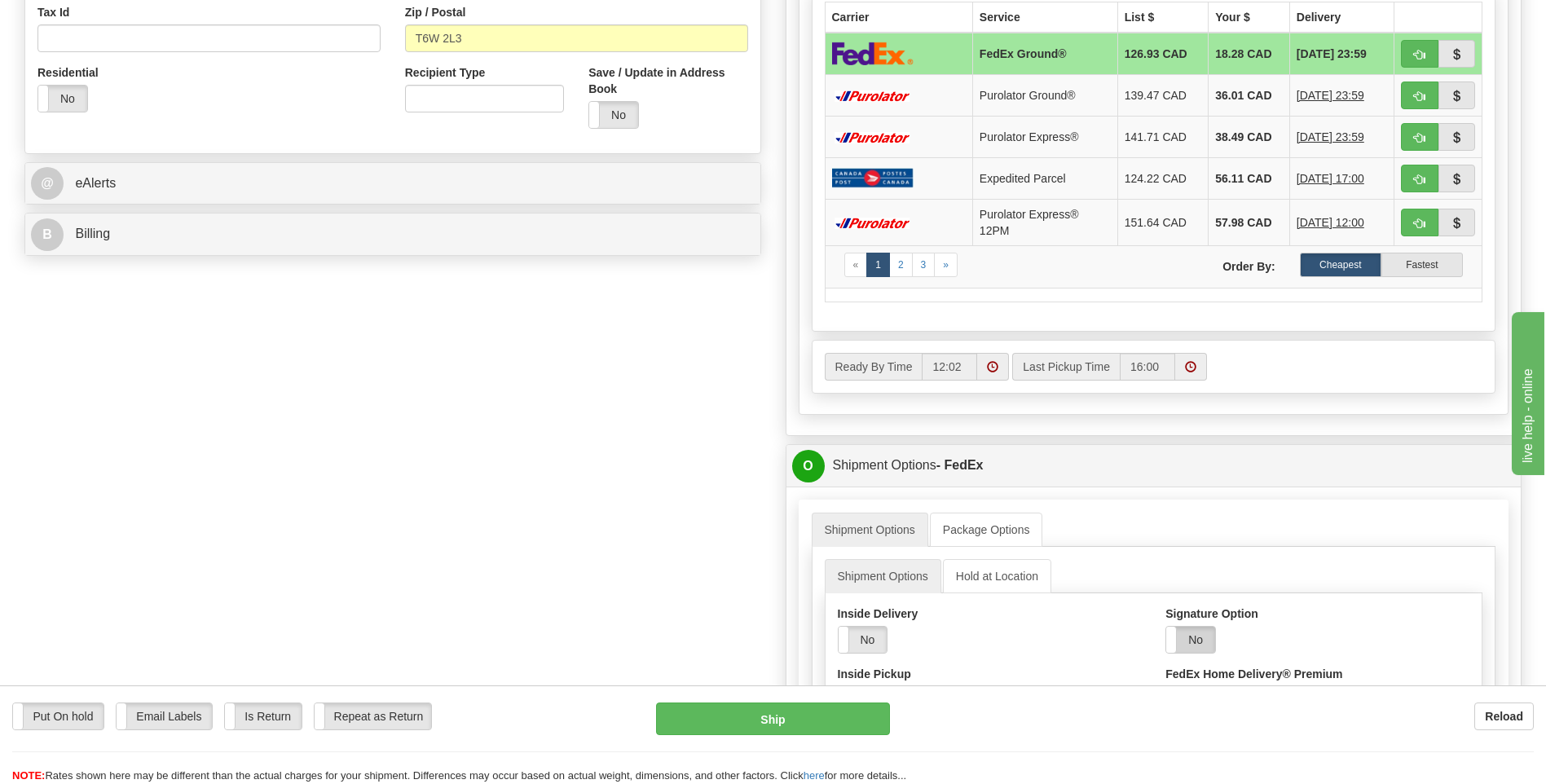
click at [1203, 637] on label "No" at bounding box center [1191, 639] width 49 height 26
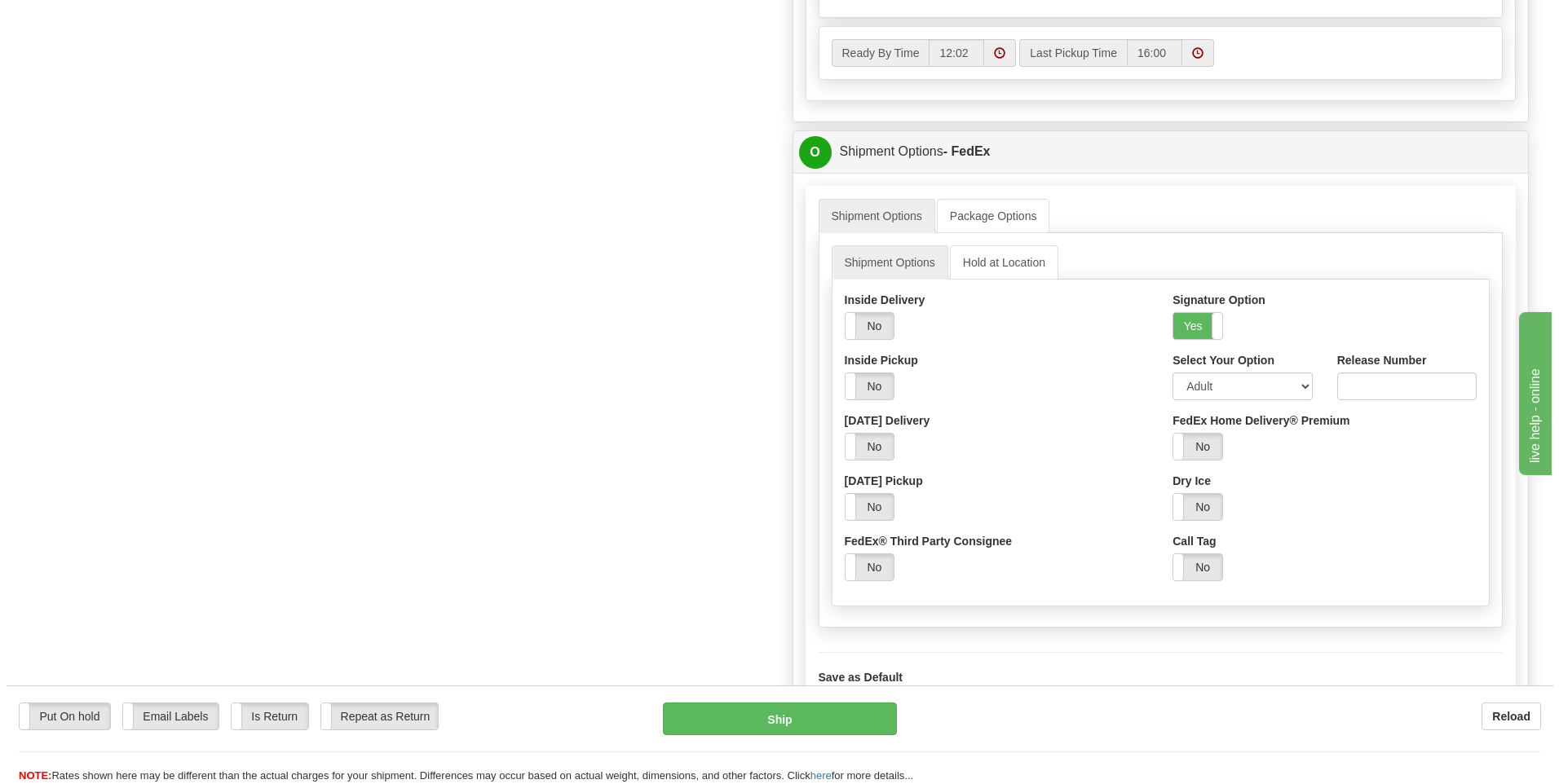
scroll to position [897, 0]
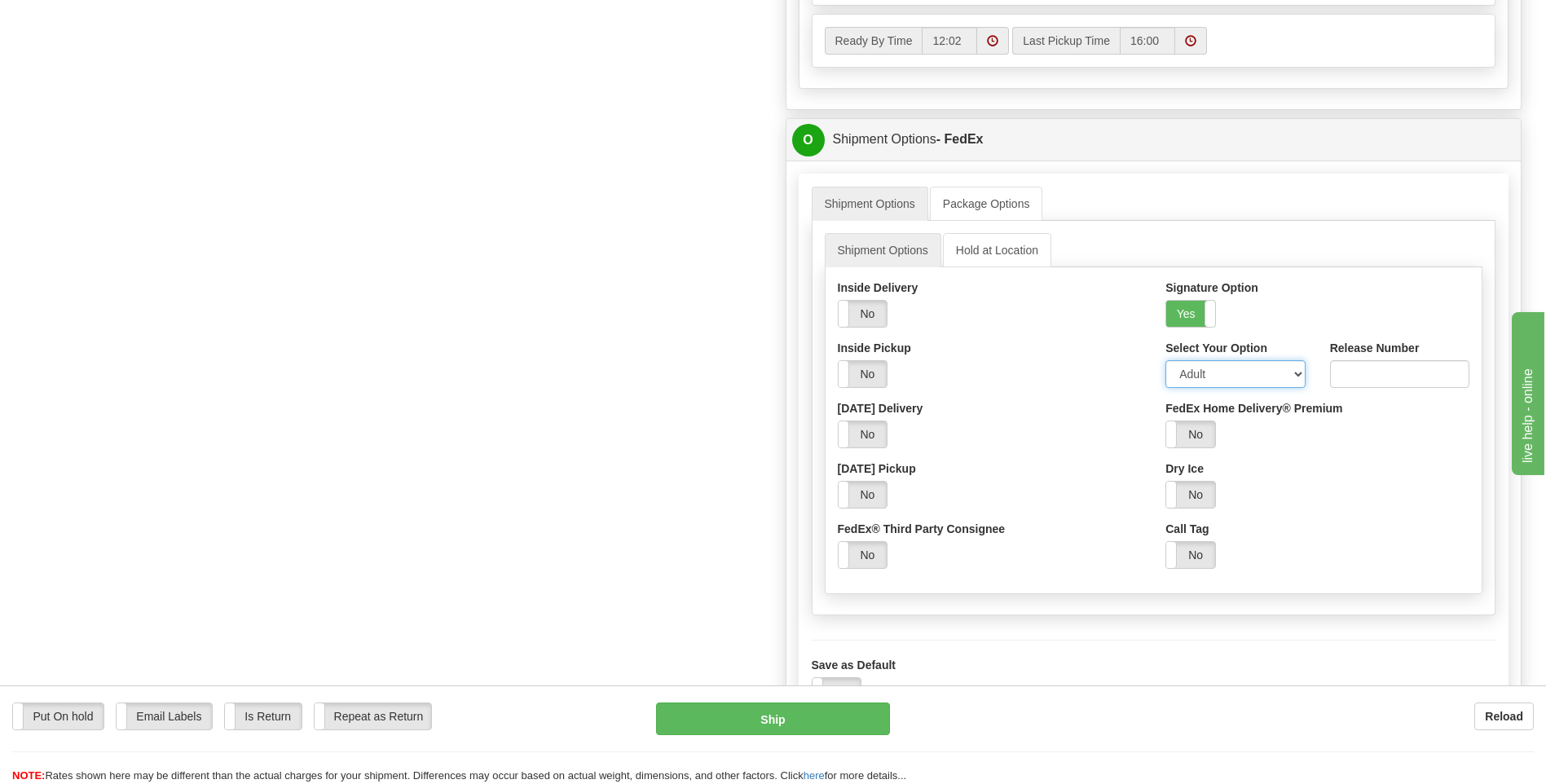
click at [1216, 374] on select "Adult Direct Indirect No Signature Required Service Default" at bounding box center [1235, 374] width 139 height 27
select select "2"
click at [1165, 360] on select "Adult Direct Indirect No Signature Required Service Default" at bounding box center [1235, 374] width 139 height 27
click at [807, 716] on button "Ship" at bounding box center [773, 718] width 233 height 32
type input "92"
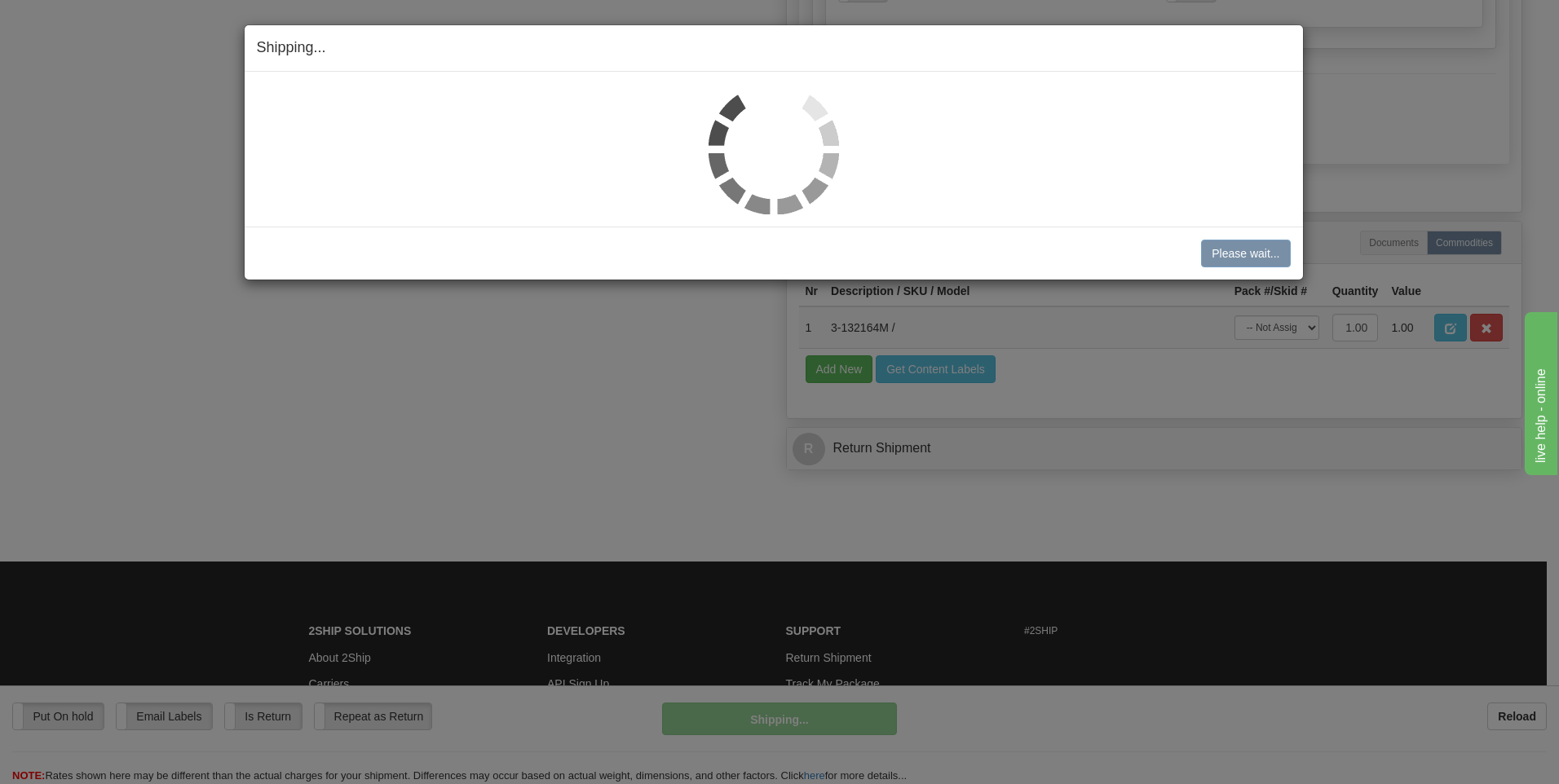
scroll to position [894, 0]
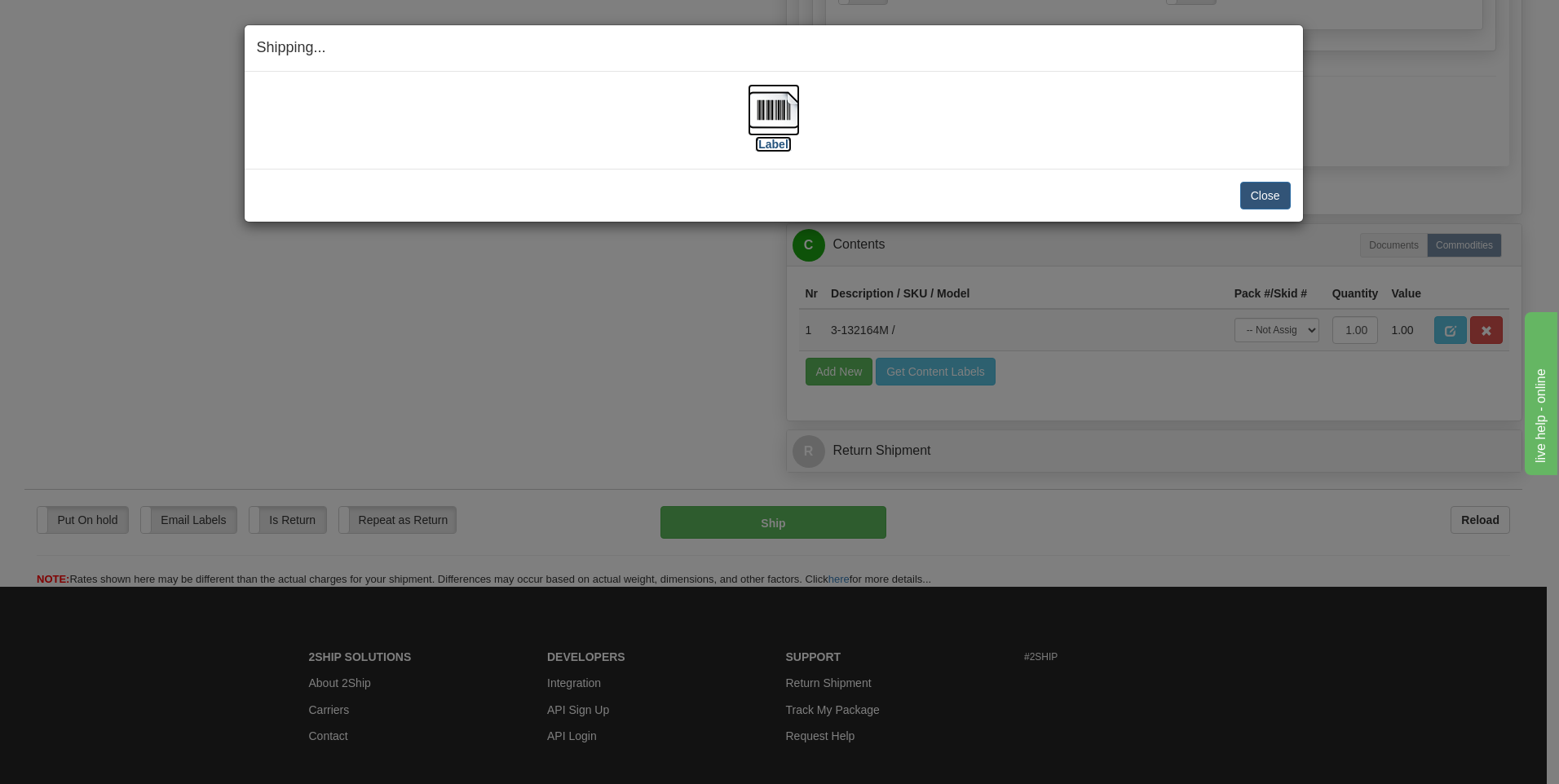
click at [778, 114] on img at bounding box center [773, 110] width 52 height 52
click at [1250, 198] on button "Close" at bounding box center [1265, 196] width 51 height 27
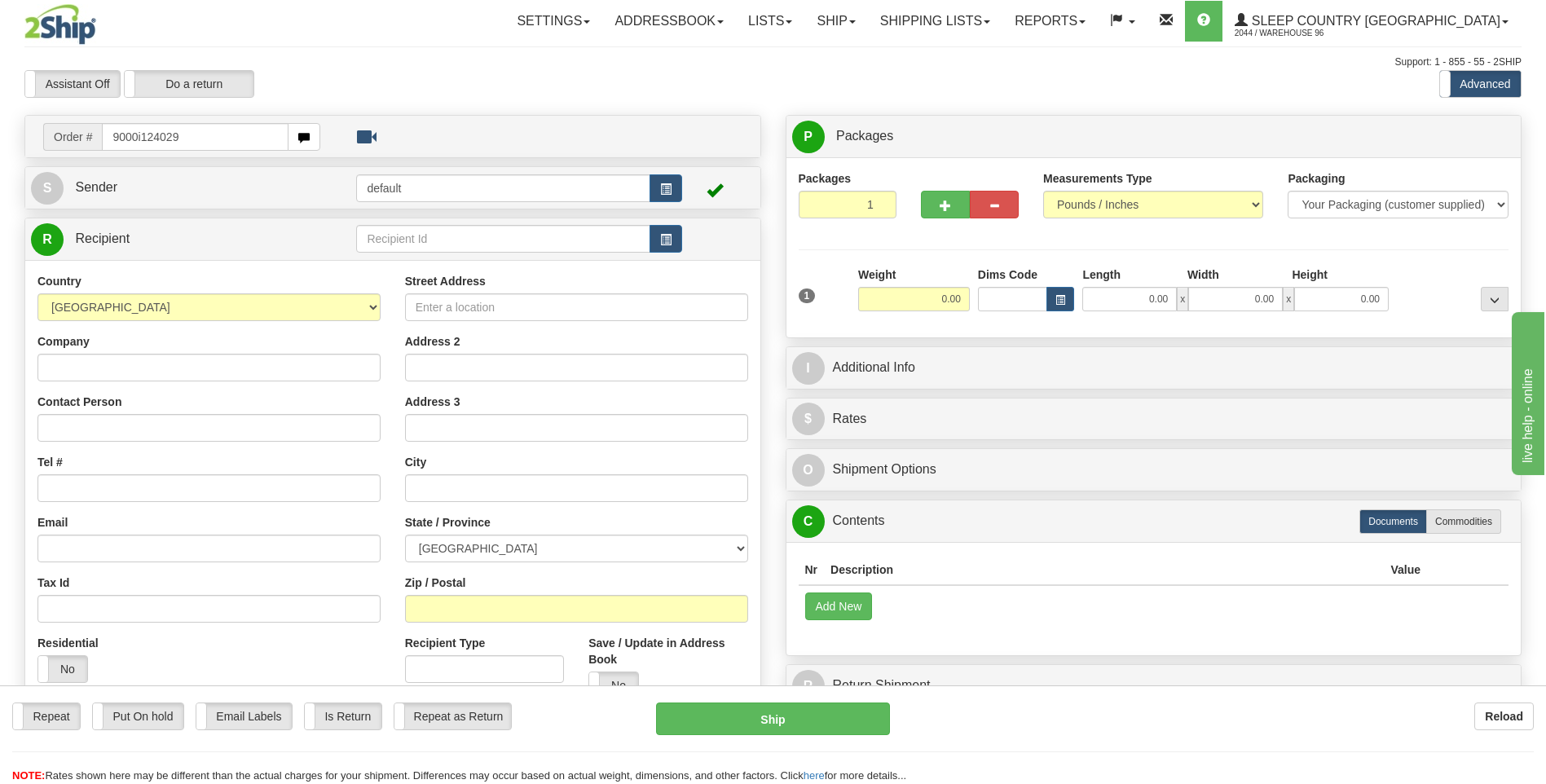
type input "9000i124029"
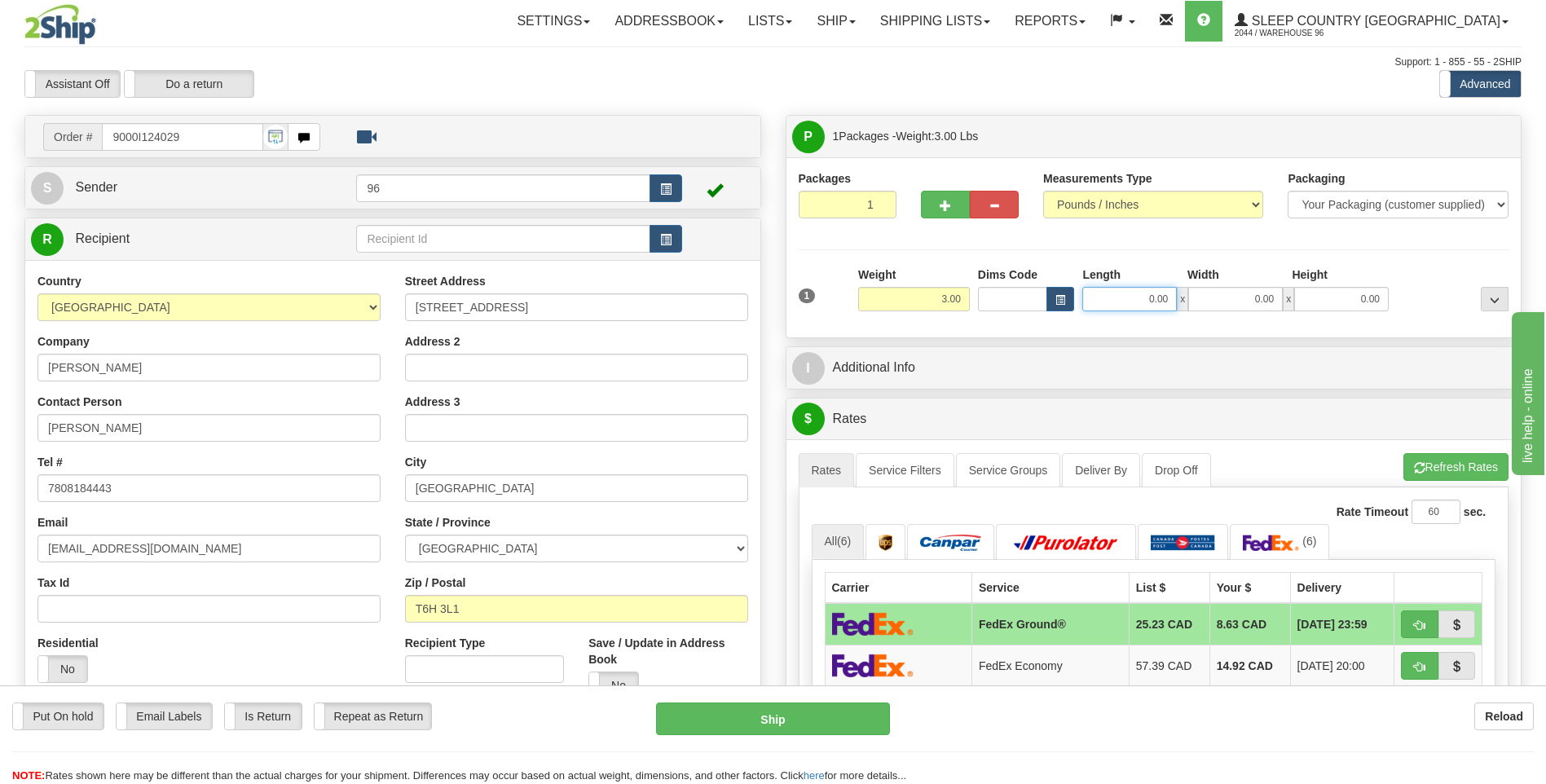
click at [1173, 302] on input "0.00" at bounding box center [1130, 299] width 95 height 24
type input "14.00"
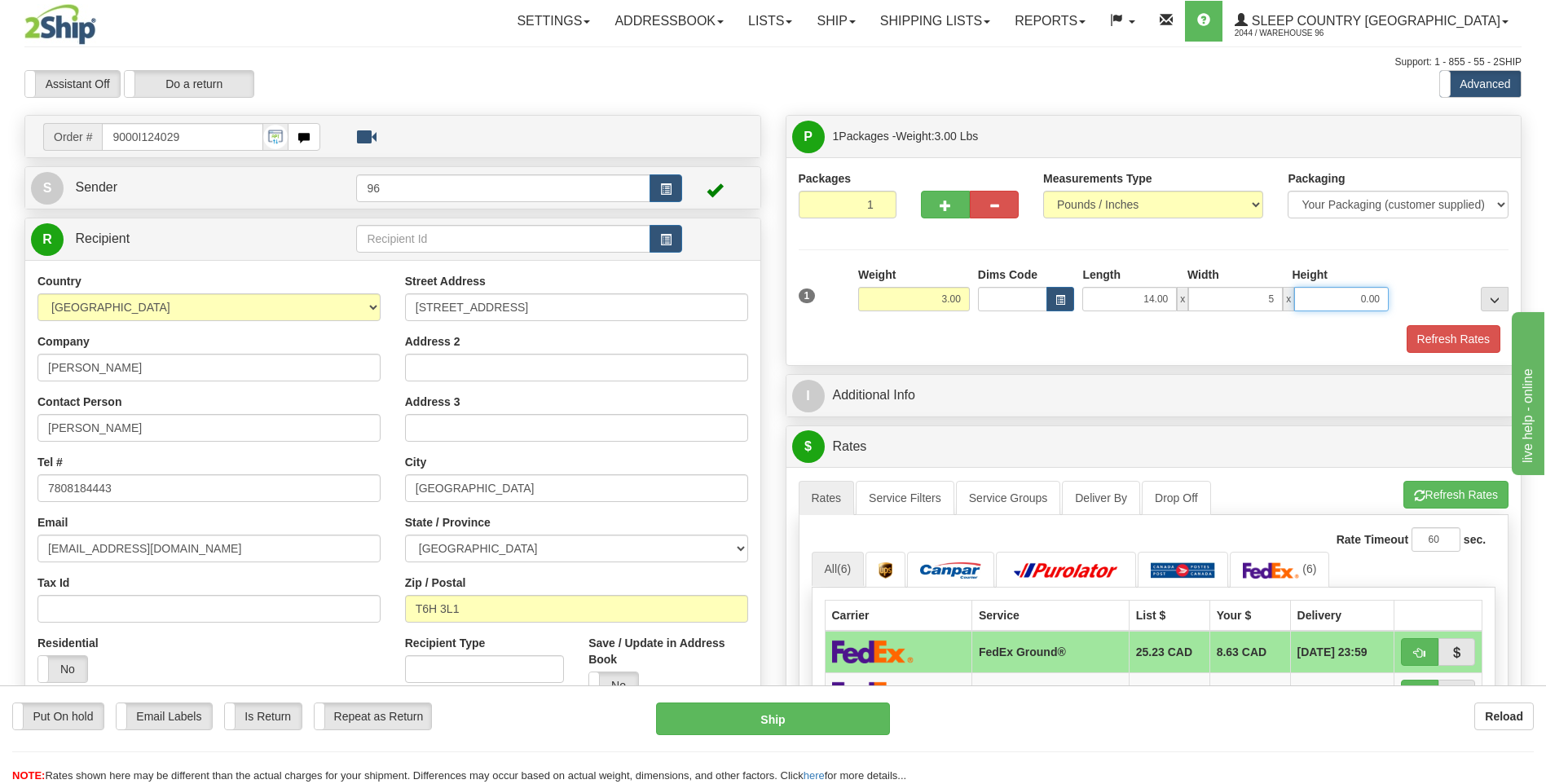
type input "5.00"
type input "6.00"
click at [1444, 340] on button "Refresh Rates" at bounding box center [1454, 339] width 94 height 27
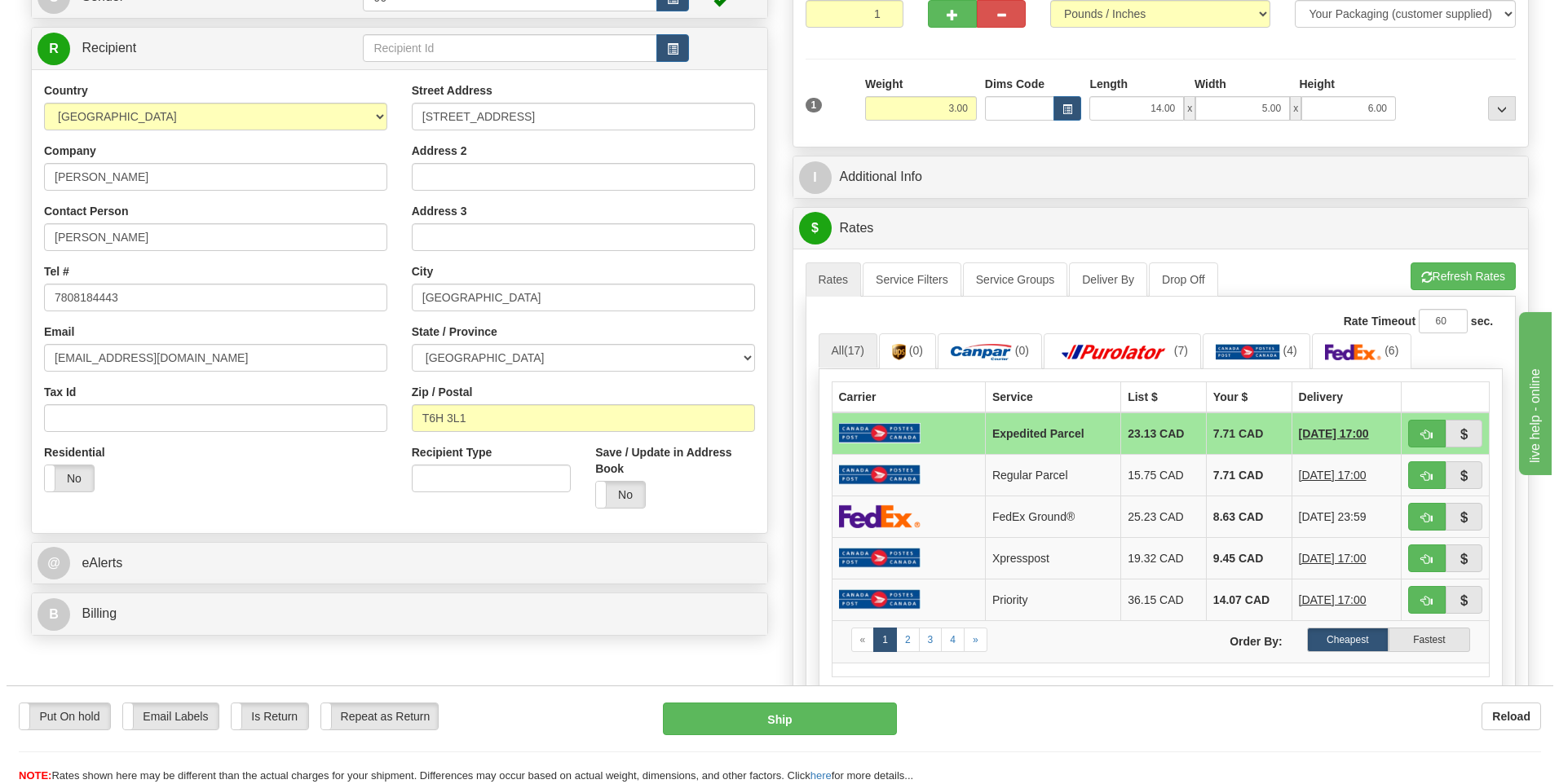
scroll to position [163, 0]
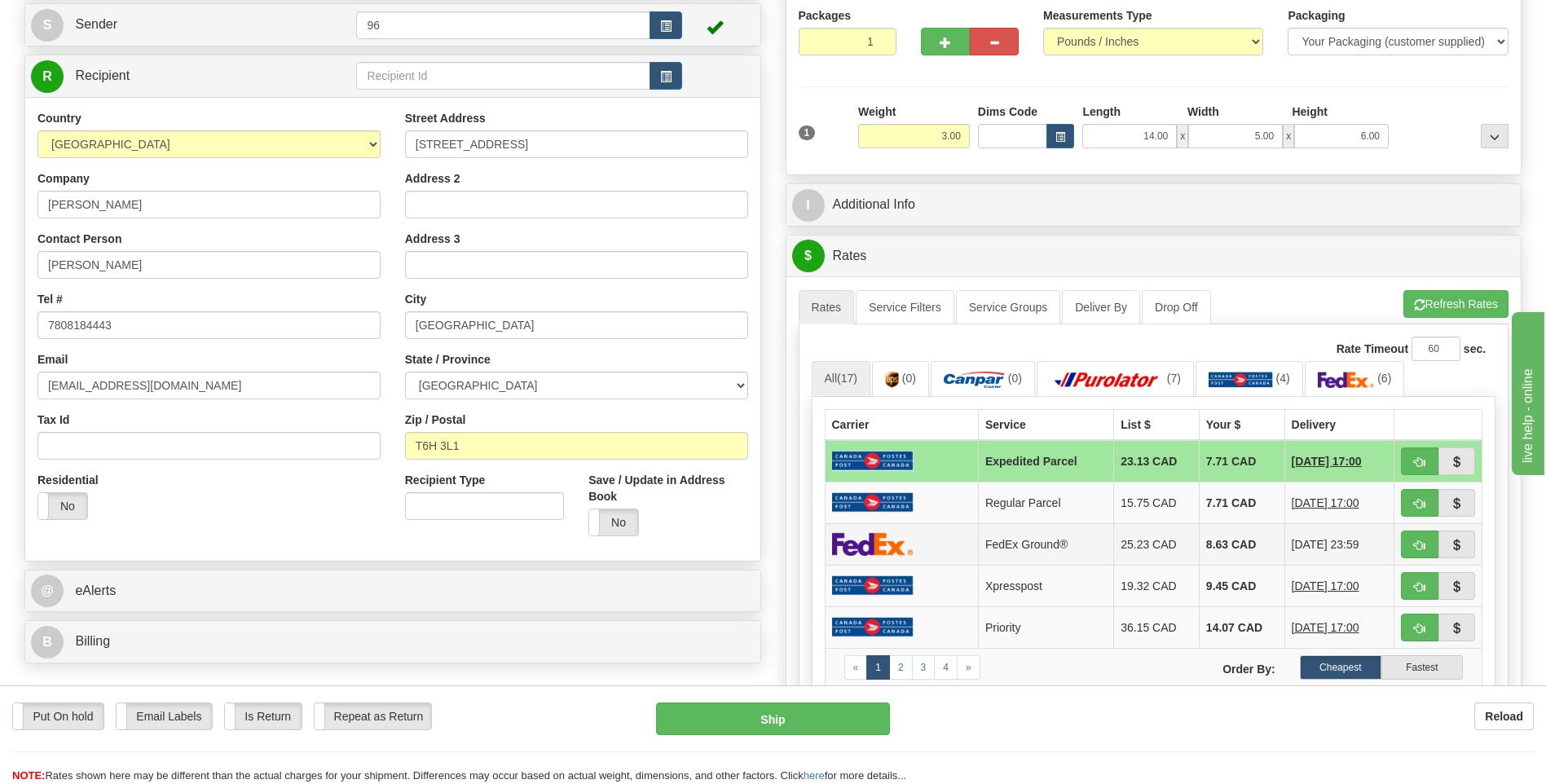
click at [929, 539] on td at bounding box center [902, 543] width 154 height 41
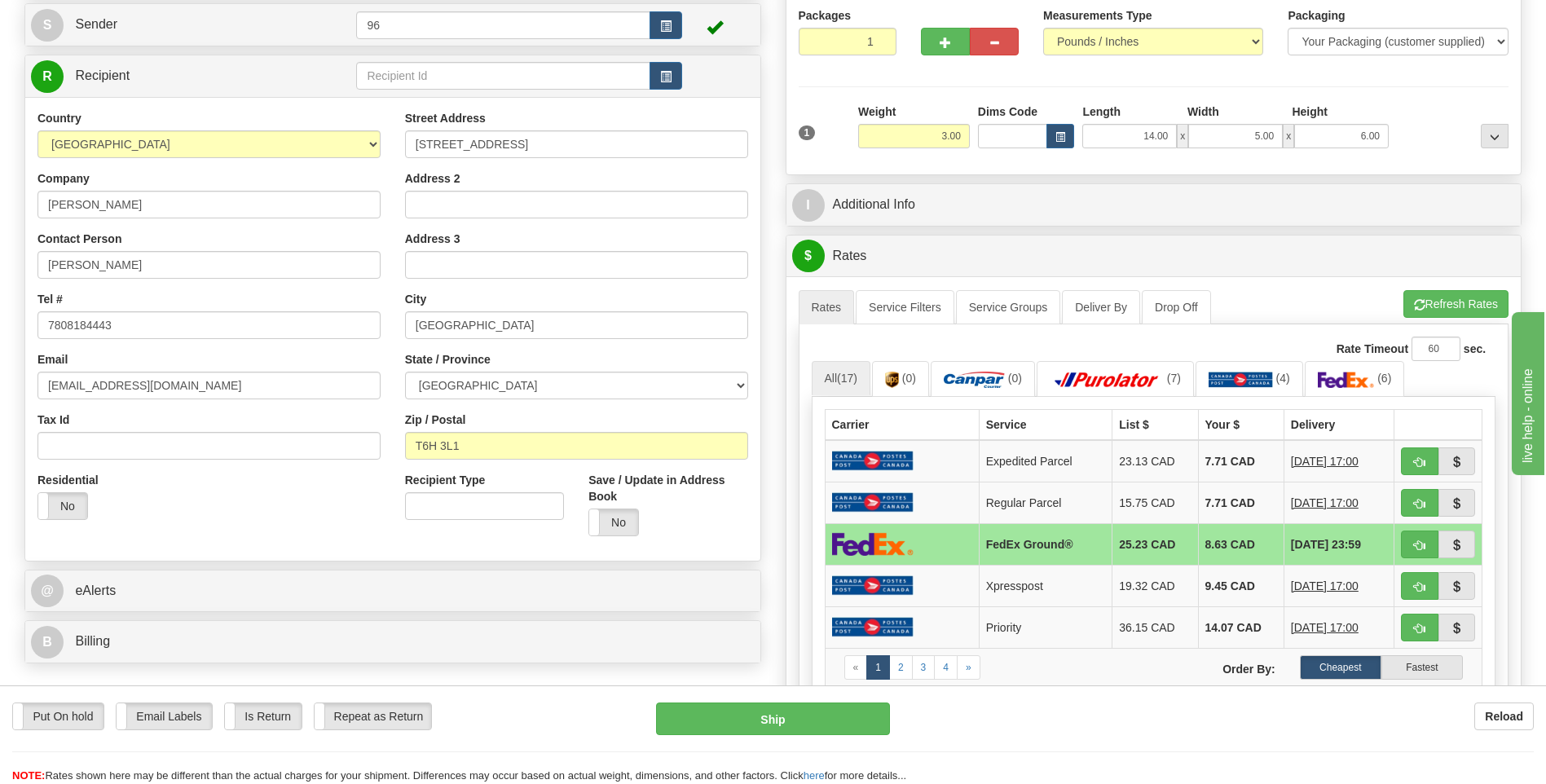
click at [937, 540] on td at bounding box center [902, 543] width 154 height 41
click at [839, 715] on button "Ship" at bounding box center [773, 718] width 233 height 32
type input "92"
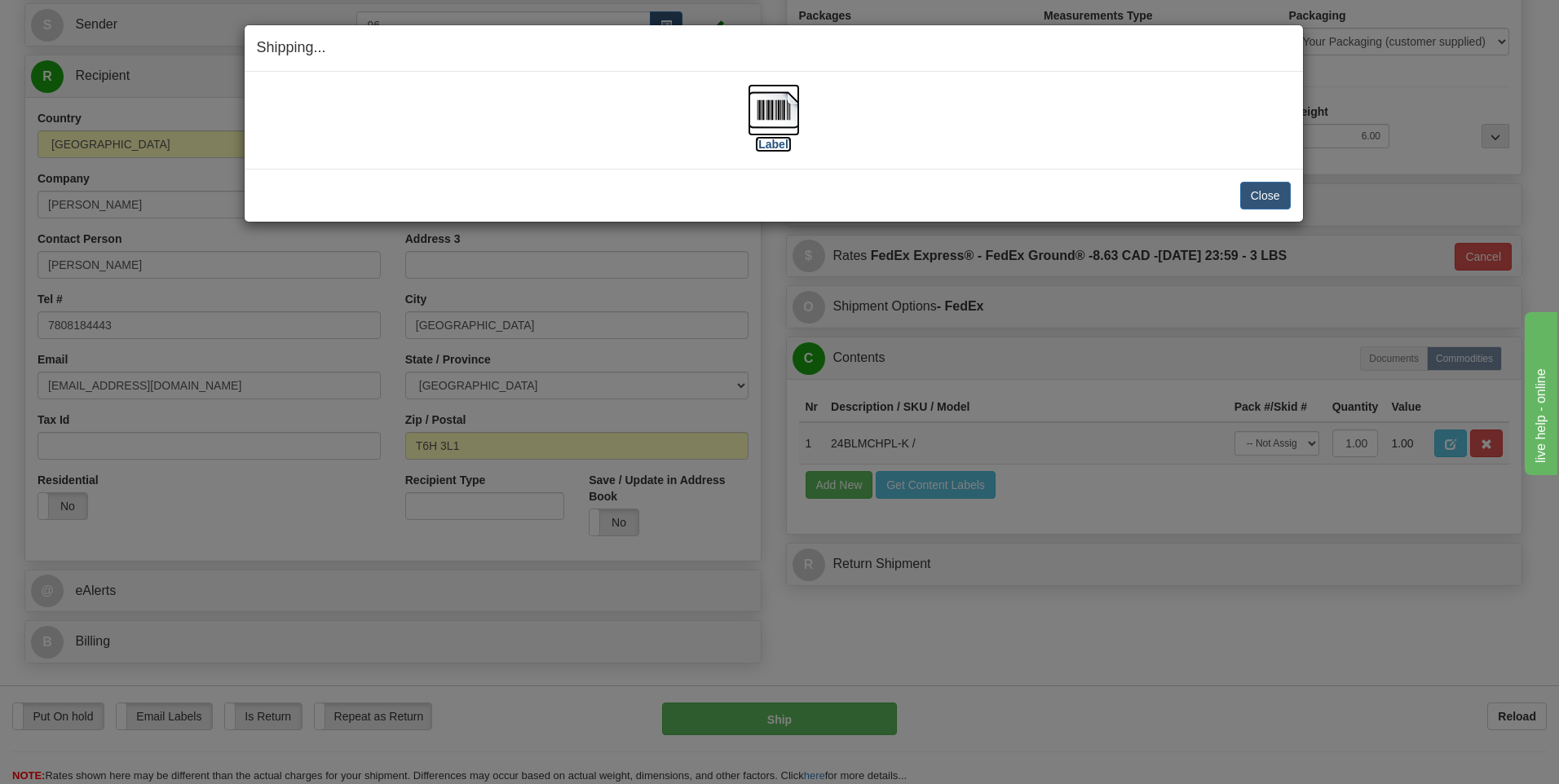
click at [776, 103] on img at bounding box center [773, 110] width 52 height 52
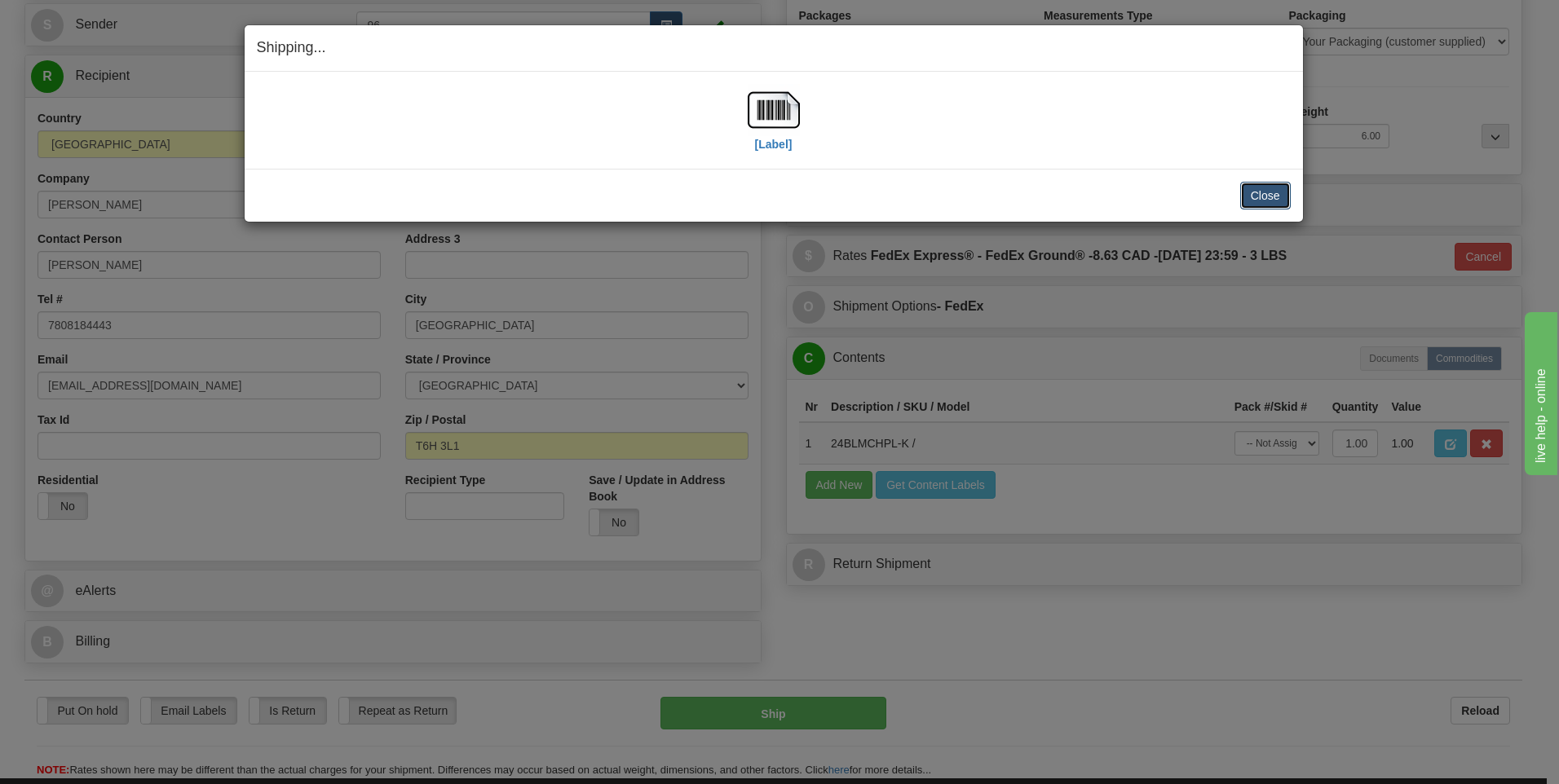
click at [1259, 191] on button "Close" at bounding box center [1265, 196] width 51 height 27
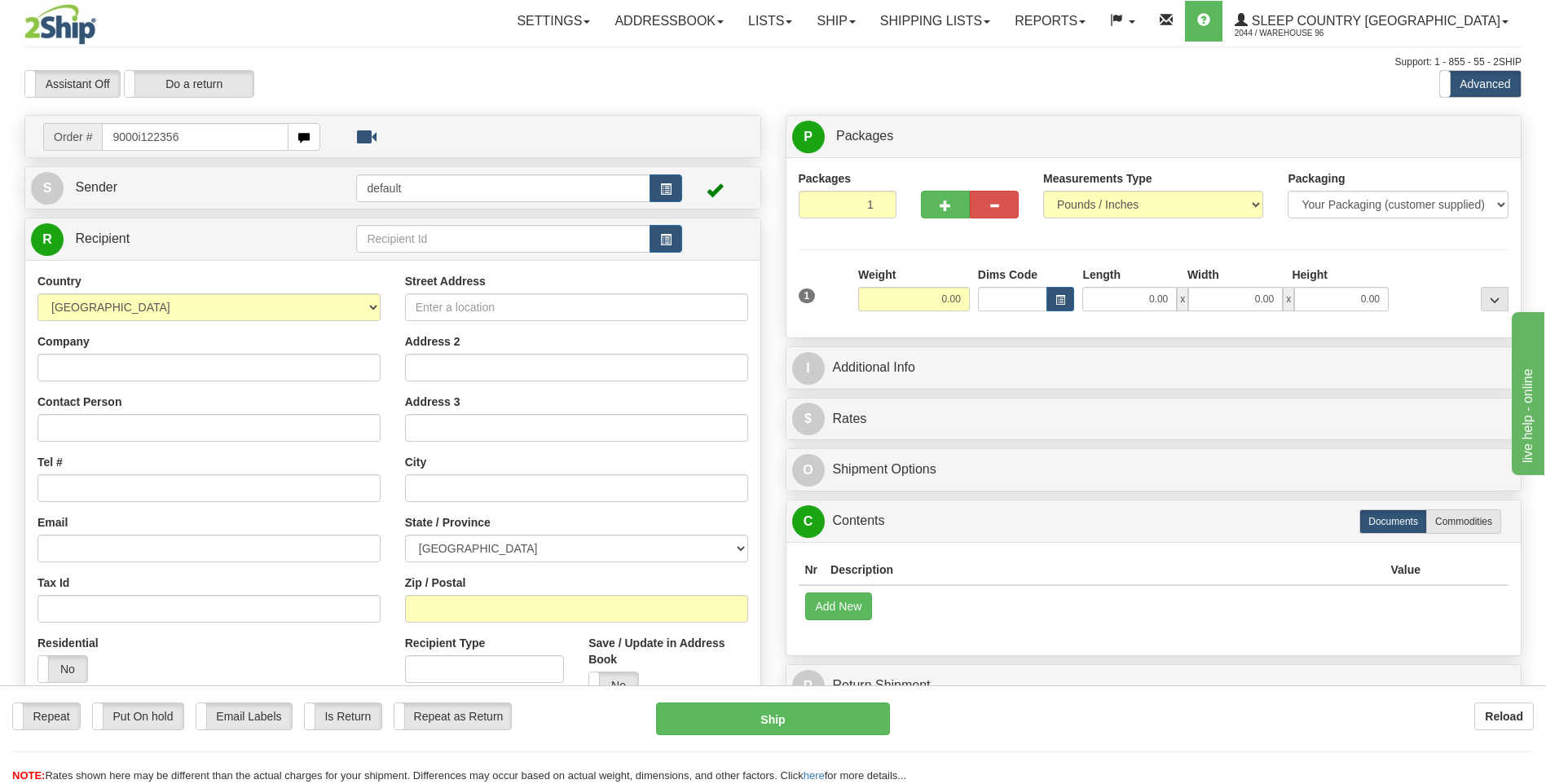
type input "9000i122356"
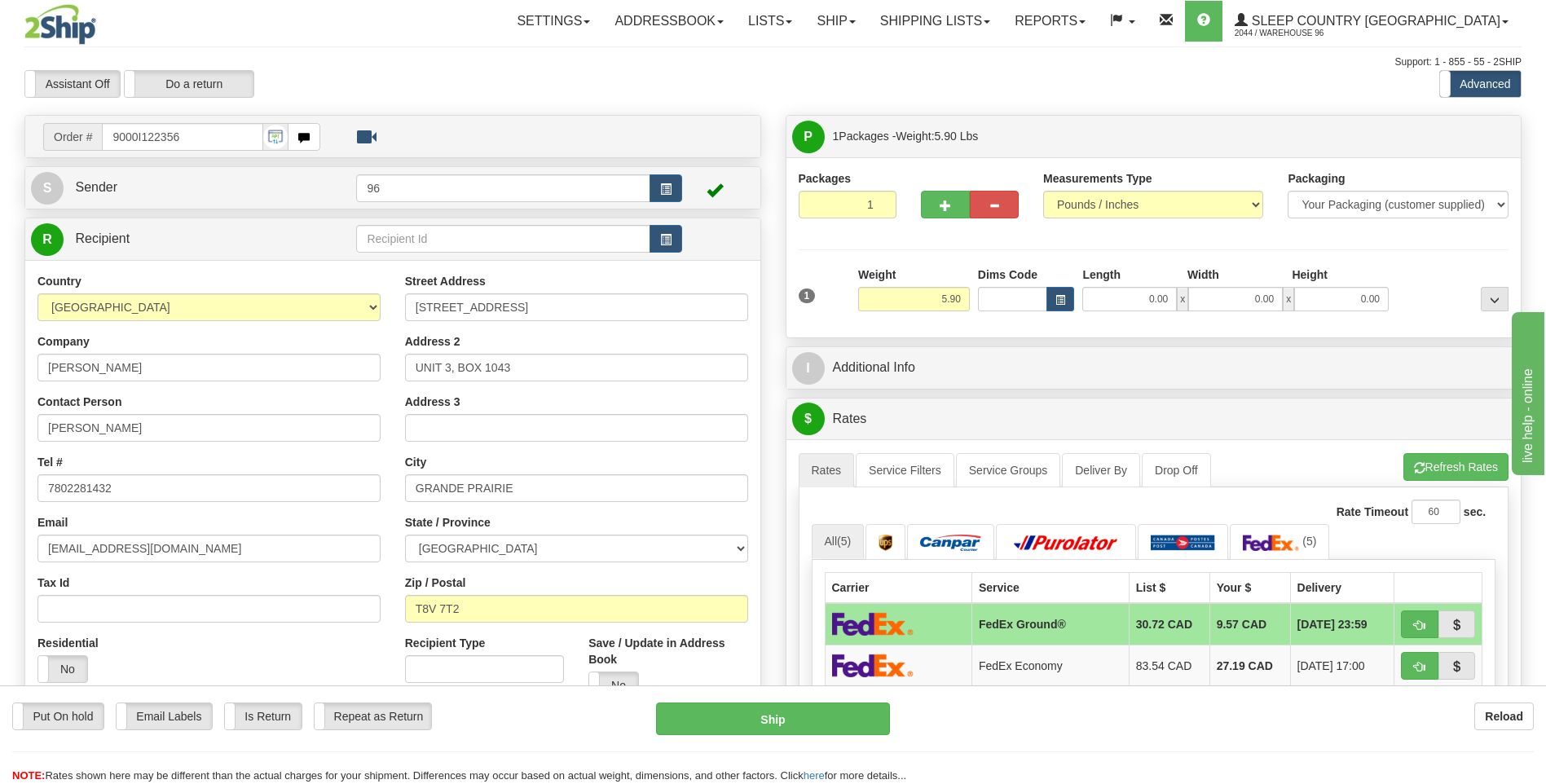
click at [1180, 296] on span "x" at bounding box center [1183, 299] width 12 height 24
click at [1177, 304] on input "0.00" at bounding box center [1130, 299] width 95 height 24
type input "25.00"
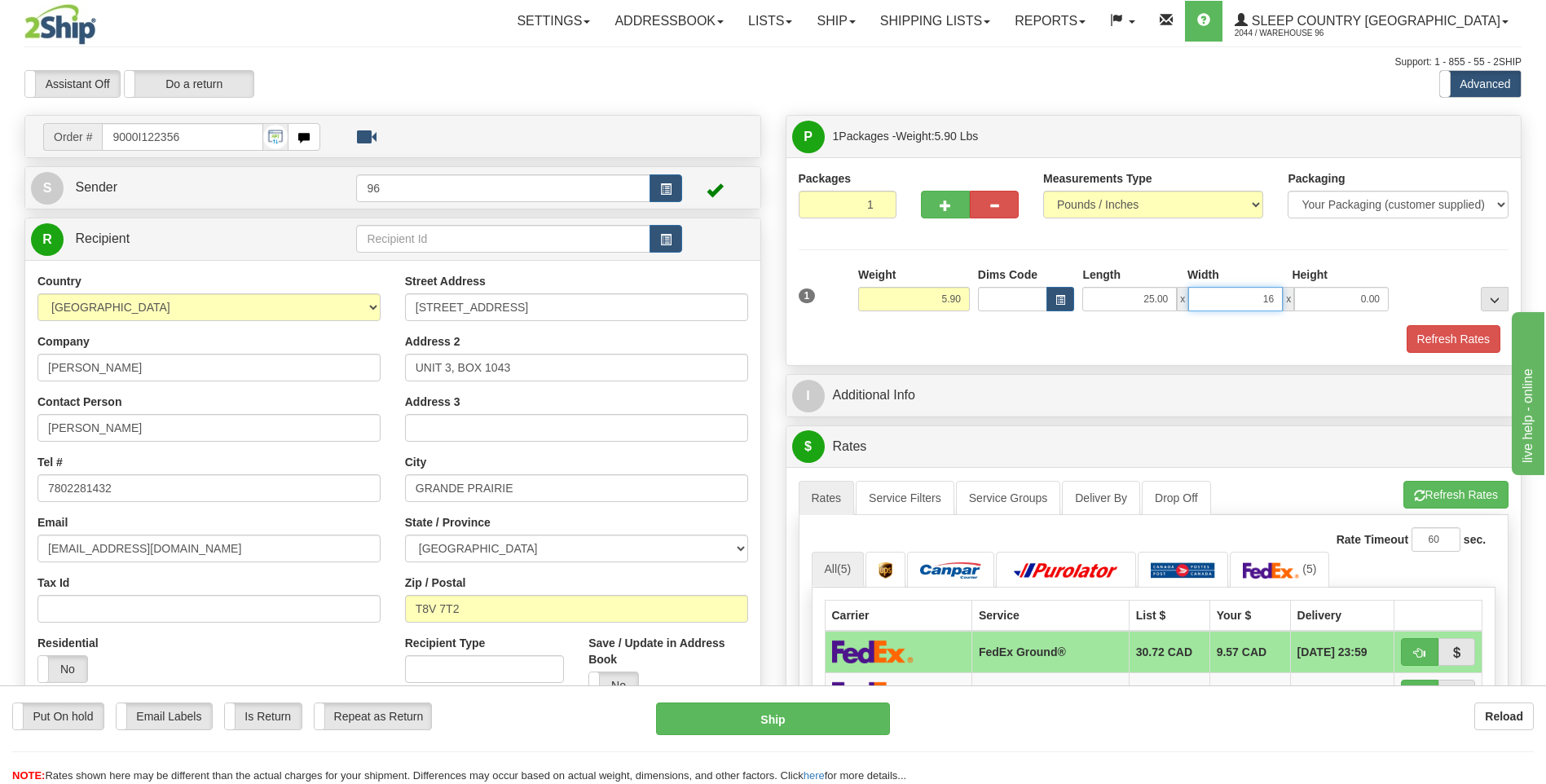
type input "16.00"
type input "6.00"
click at [1438, 333] on button "Refresh Rates" at bounding box center [1454, 339] width 94 height 27
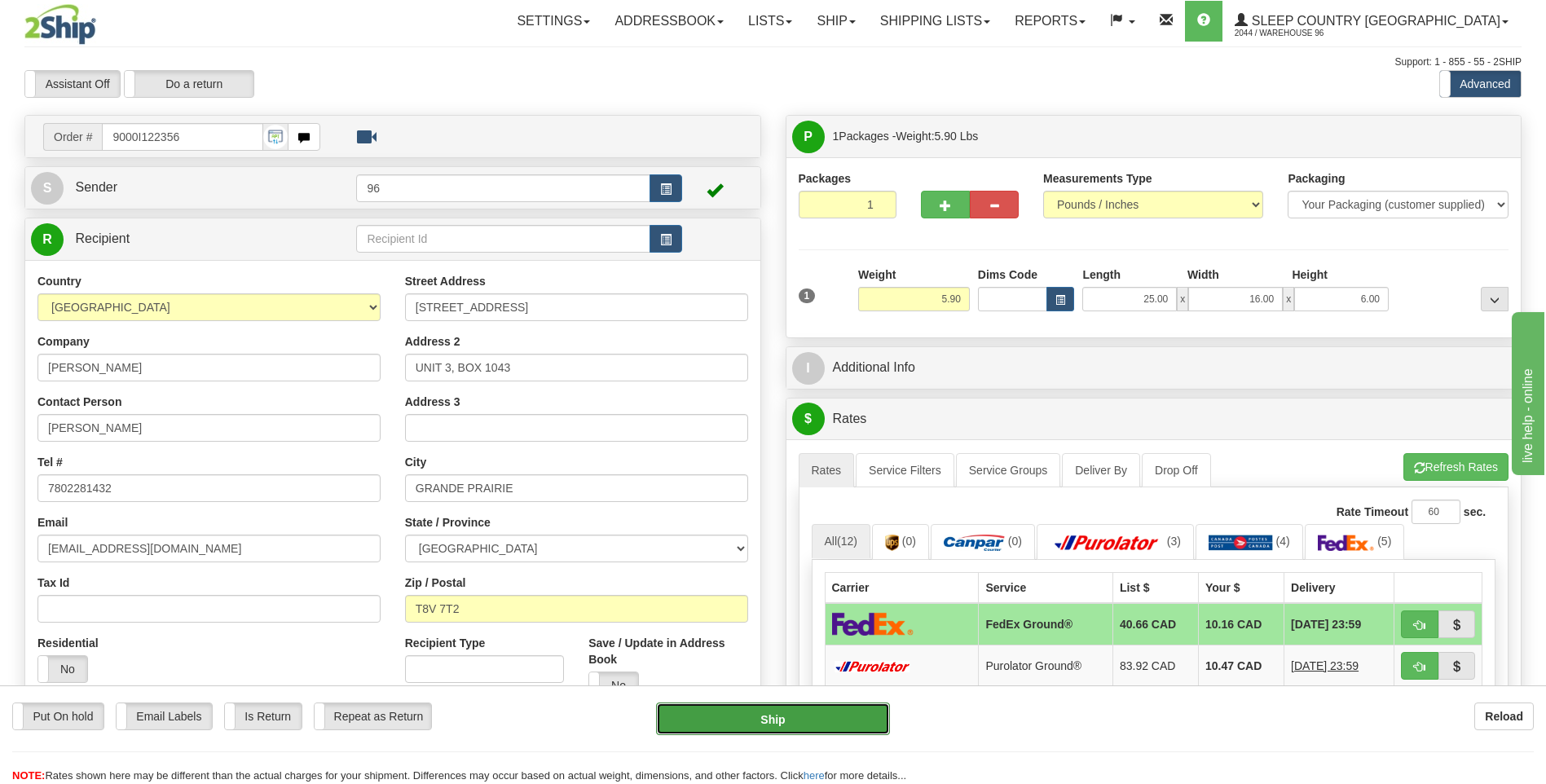
click at [782, 722] on button "Ship" at bounding box center [773, 718] width 233 height 32
type input "92"
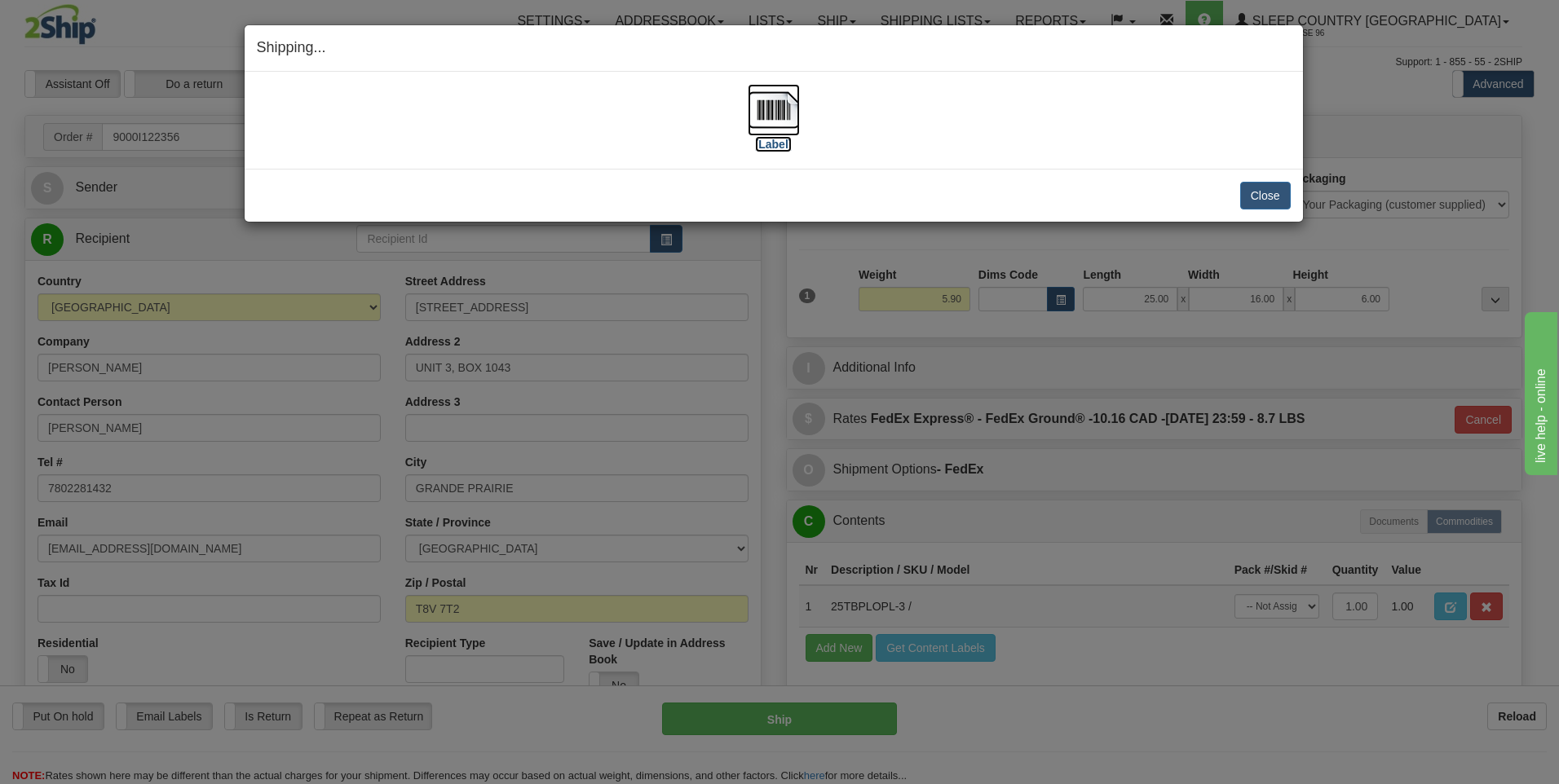
click at [785, 115] on img at bounding box center [773, 110] width 52 height 52
click at [1259, 200] on button "Close" at bounding box center [1265, 196] width 51 height 27
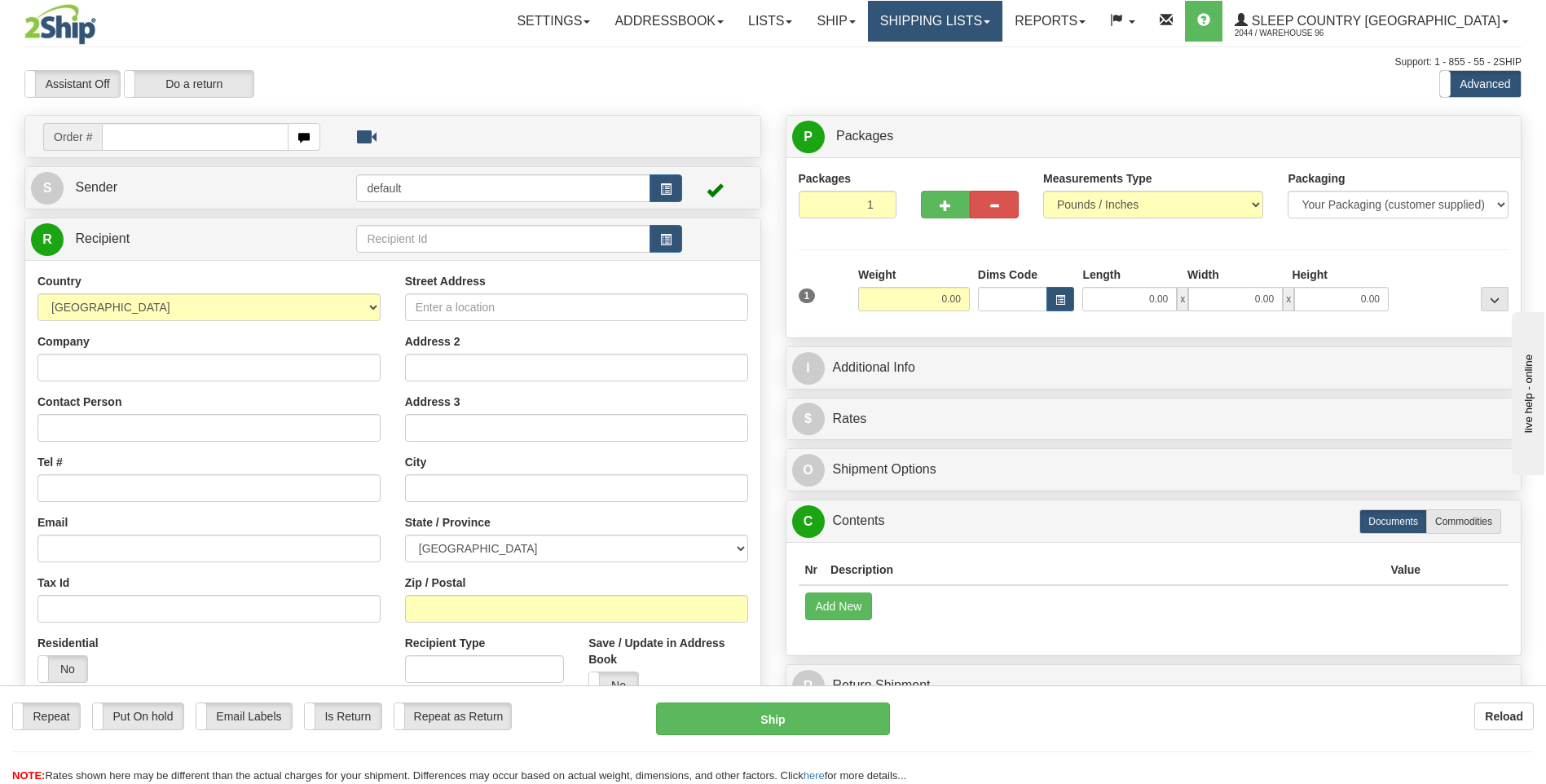
click at [1003, 17] on link "Shipping lists" at bounding box center [935, 22] width 134 height 41
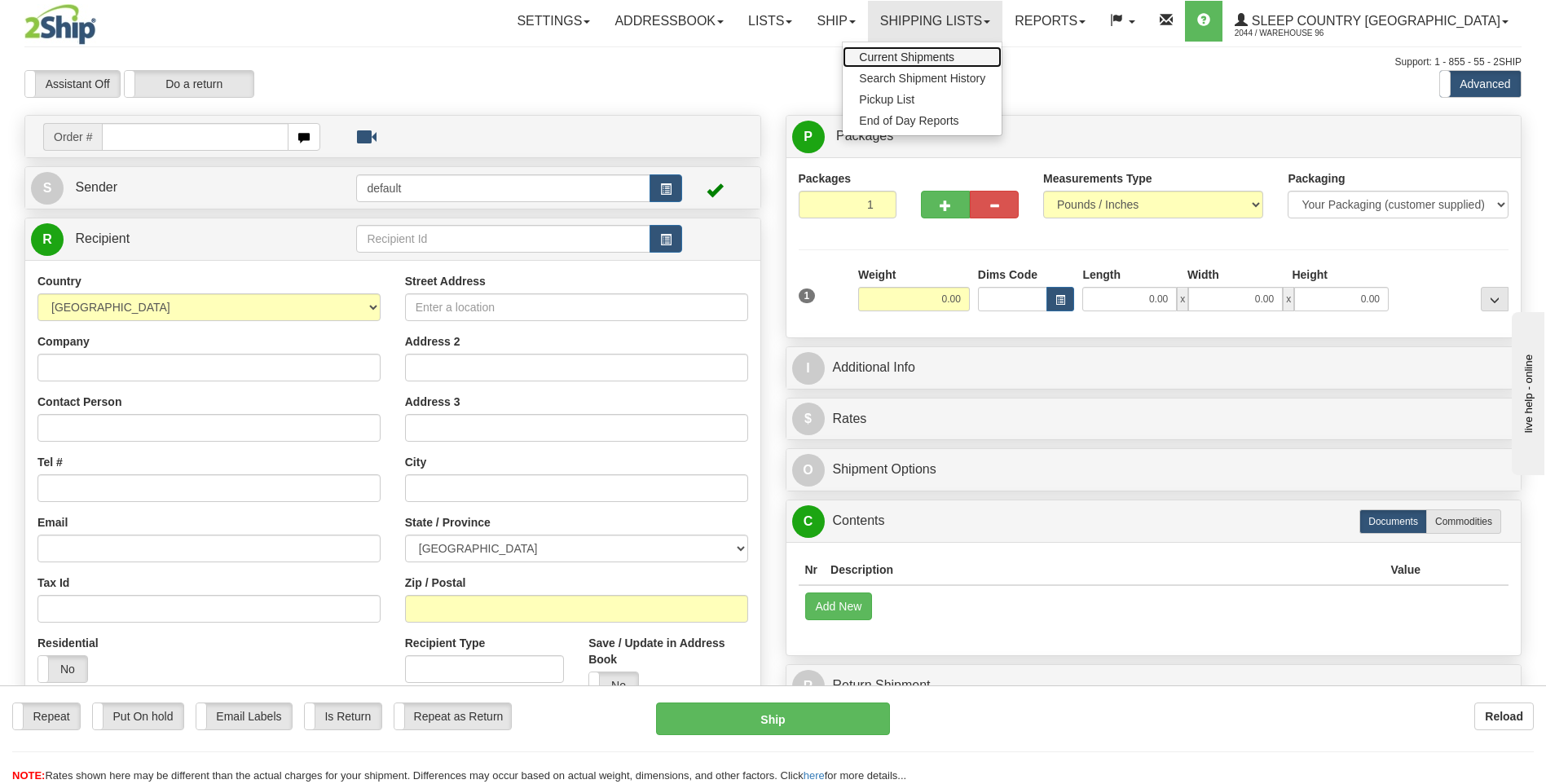
click at [955, 55] on span "Current Shipments" at bounding box center [906, 57] width 95 height 13
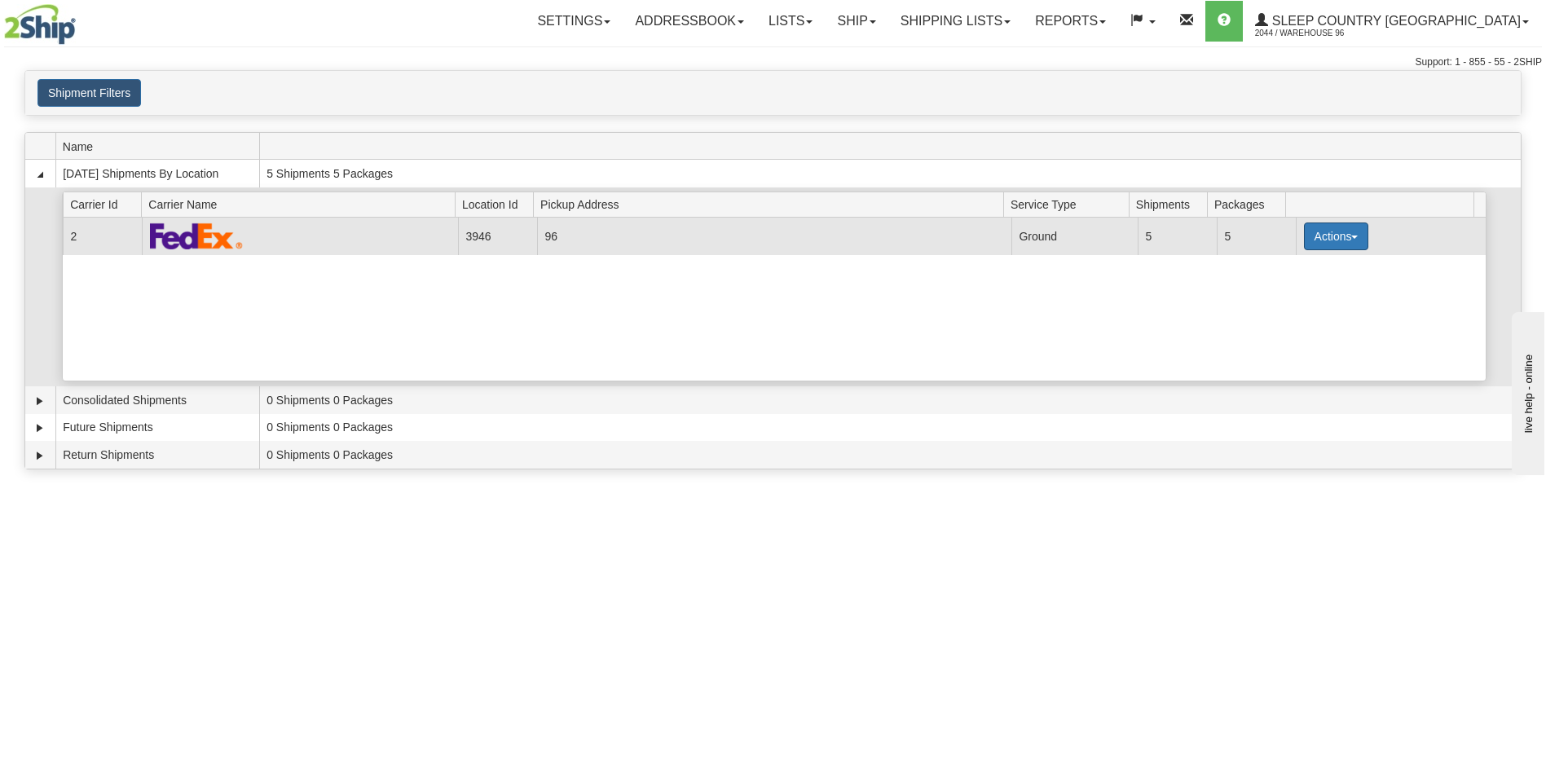
click at [1326, 238] on button "Actions" at bounding box center [1336, 236] width 66 height 27
click at [1292, 271] on span "Details" at bounding box center [1275, 266] width 44 height 12
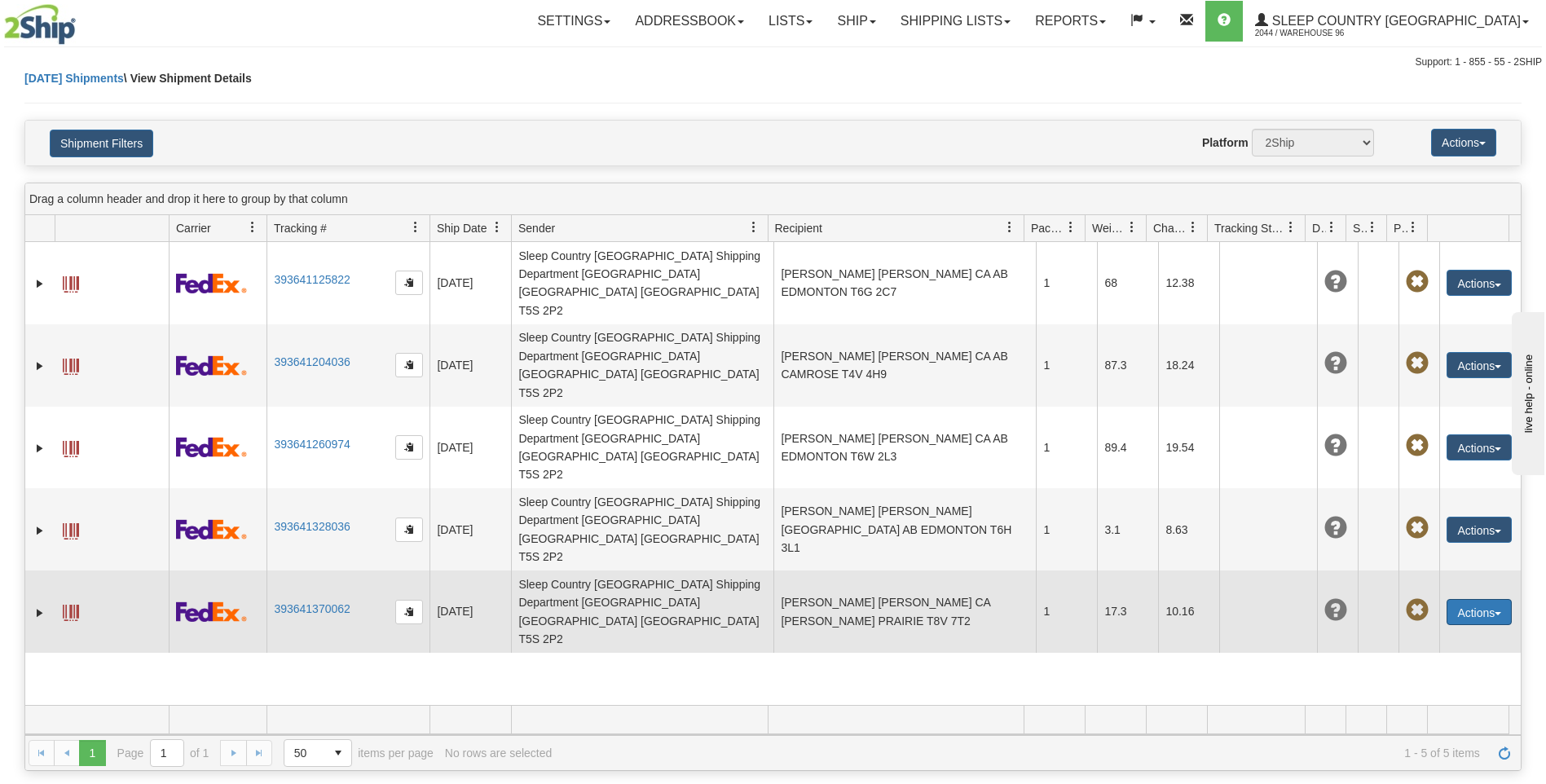
click at [1463, 599] on button "Actions" at bounding box center [1479, 612] width 66 height 26
click at [1434, 631] on link "Edit" at bounding box center [1445, 642] width 130 height 22
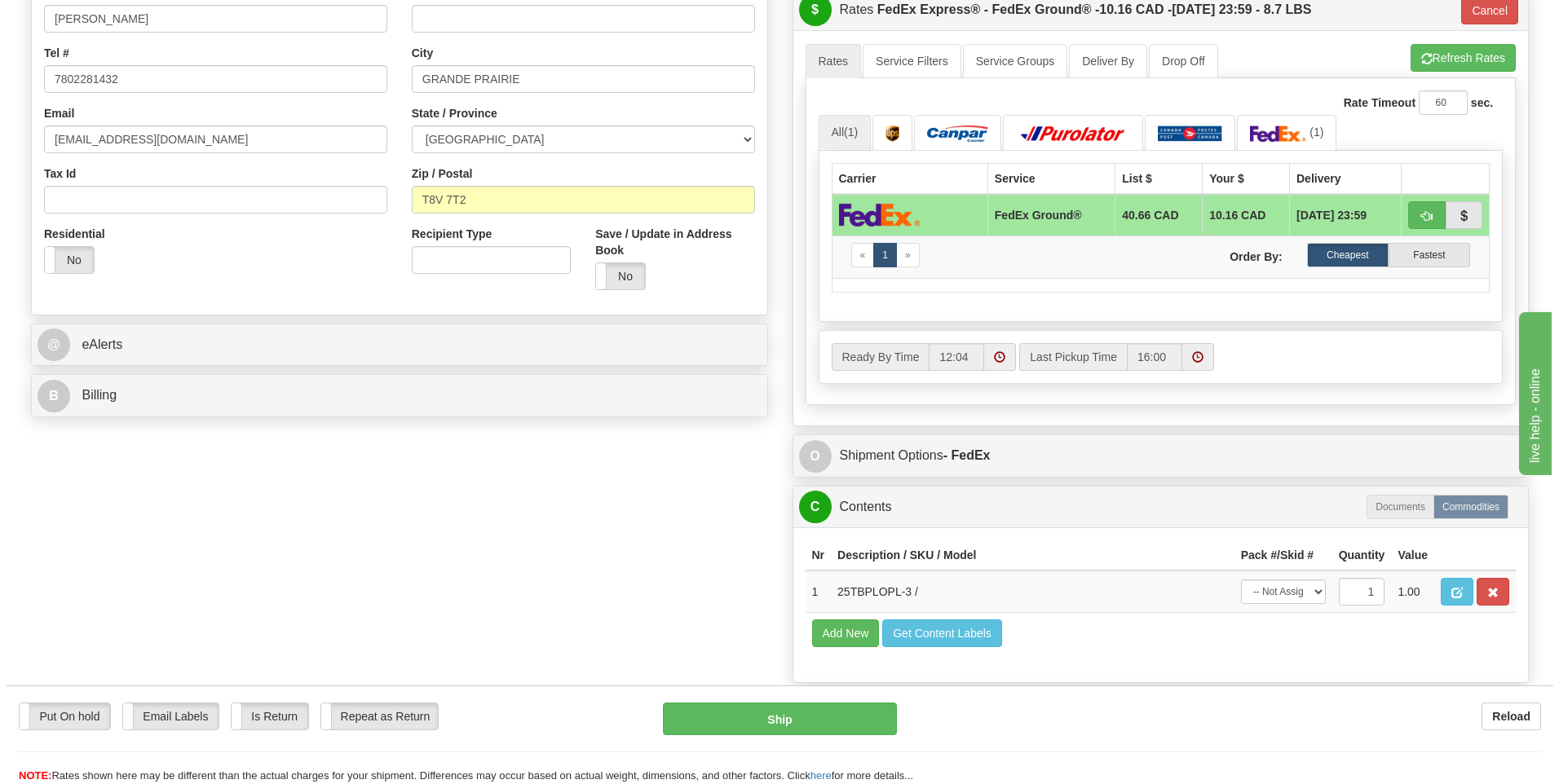
scroll to position [571, 0]
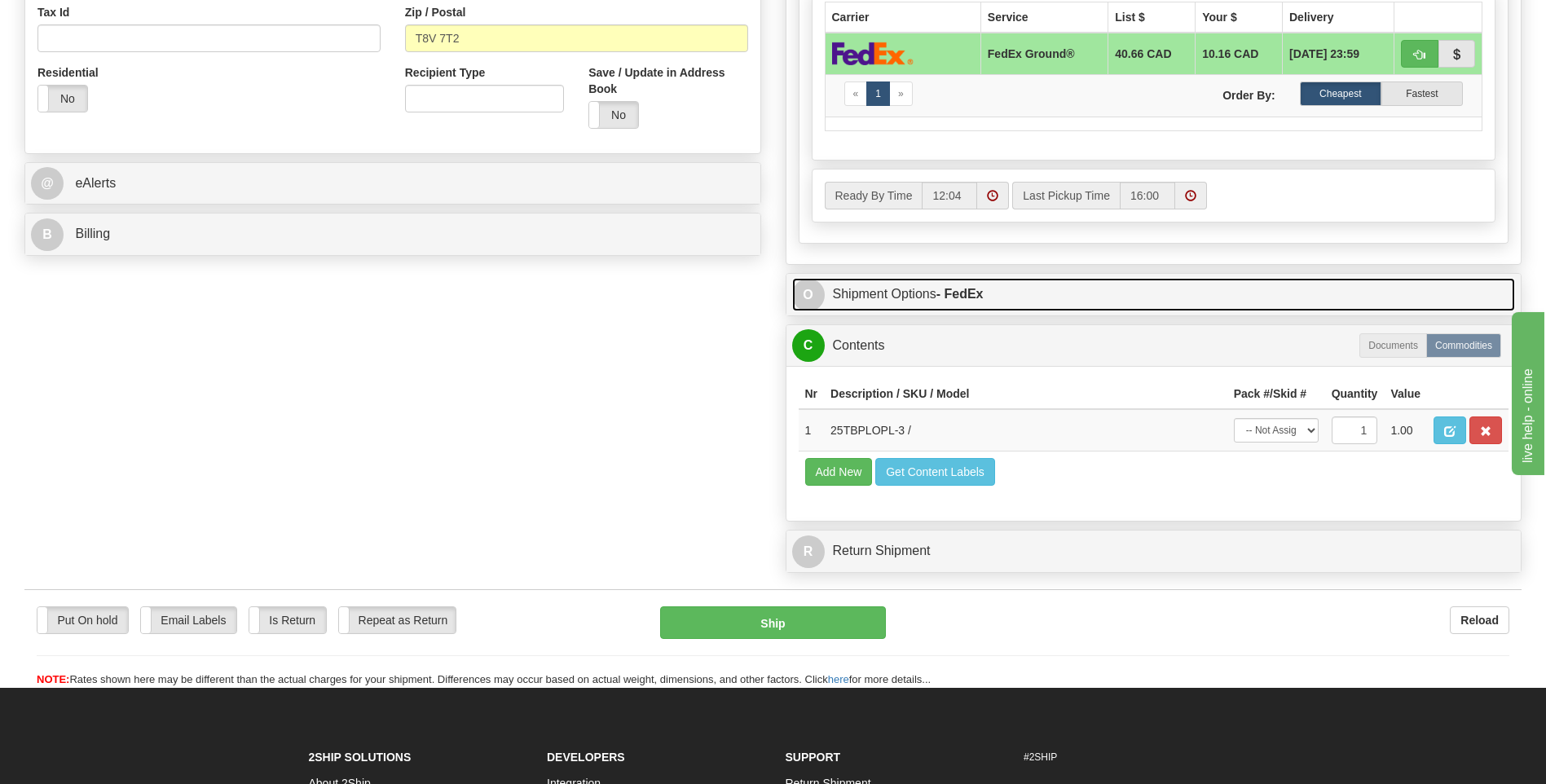
click at [969, 294] on strong "- FedEx" at bounding box center [960, 294] width 47 height 14
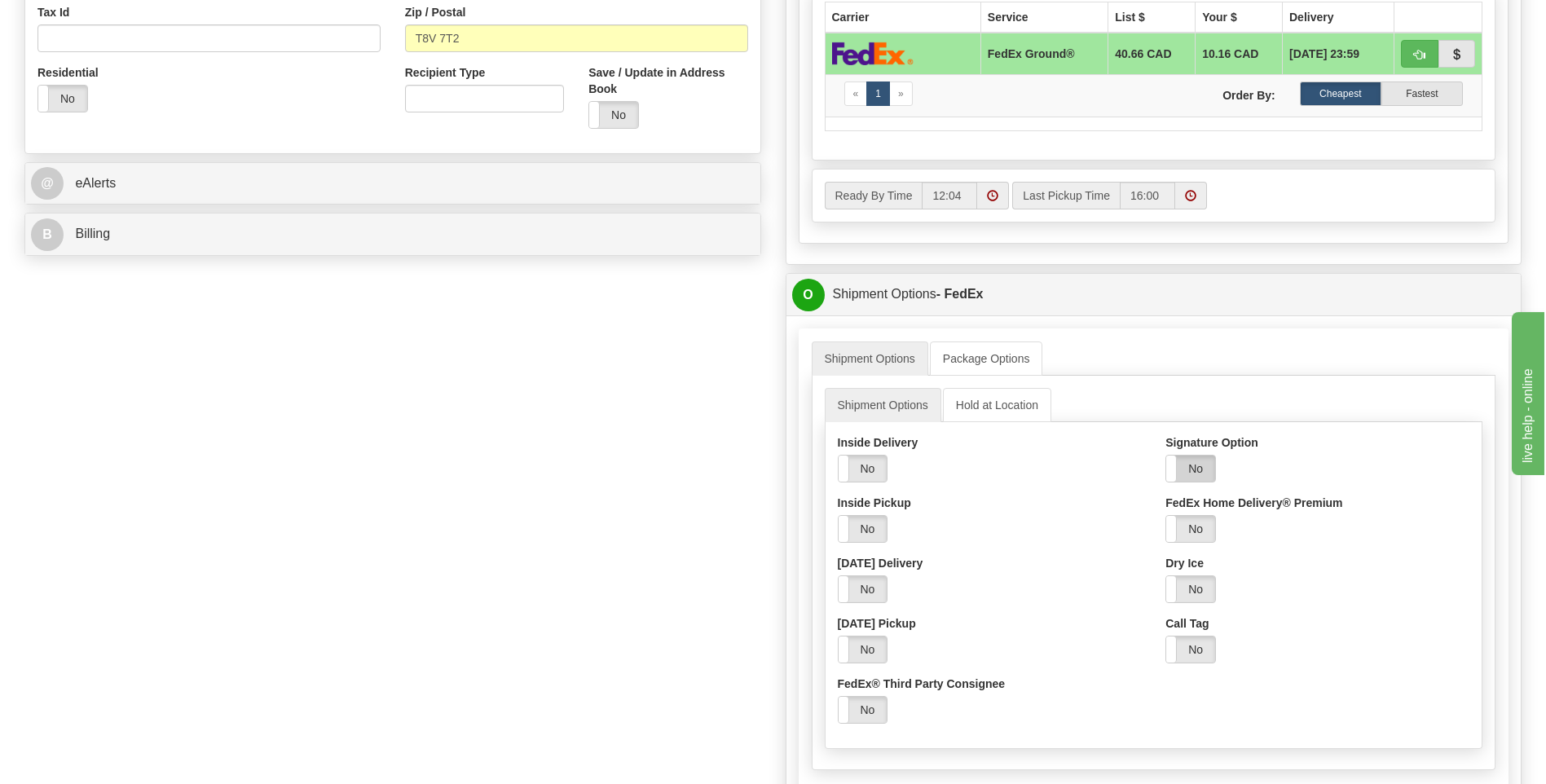
click at [1202, 470] on label "No" at bounding box center [1191, 468] width 49 height 26
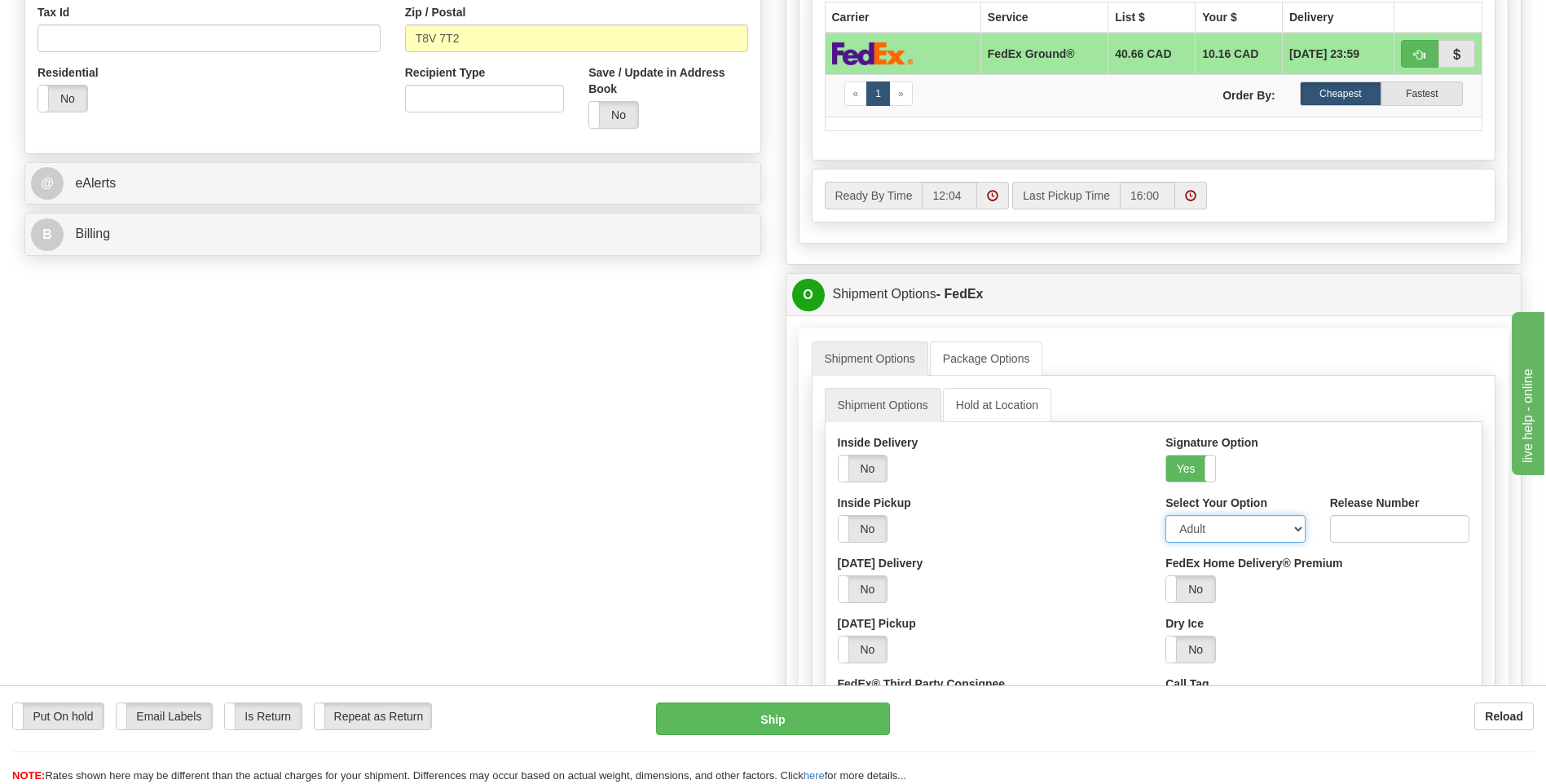
click at [1224, 533] on select "Adult Direct Indirect No Signature Required Service Default" at bounding box center [1235, 529] width 139 height 27
select select "2"
click at [1165, 515] on select "Adult Direct Indirect No Signature Required Service Default" at bounding box center [1235, 529] width 139 height 27
click at [824, 722] on button "Ship" at bounding box center [773, 718] width 233 height 32
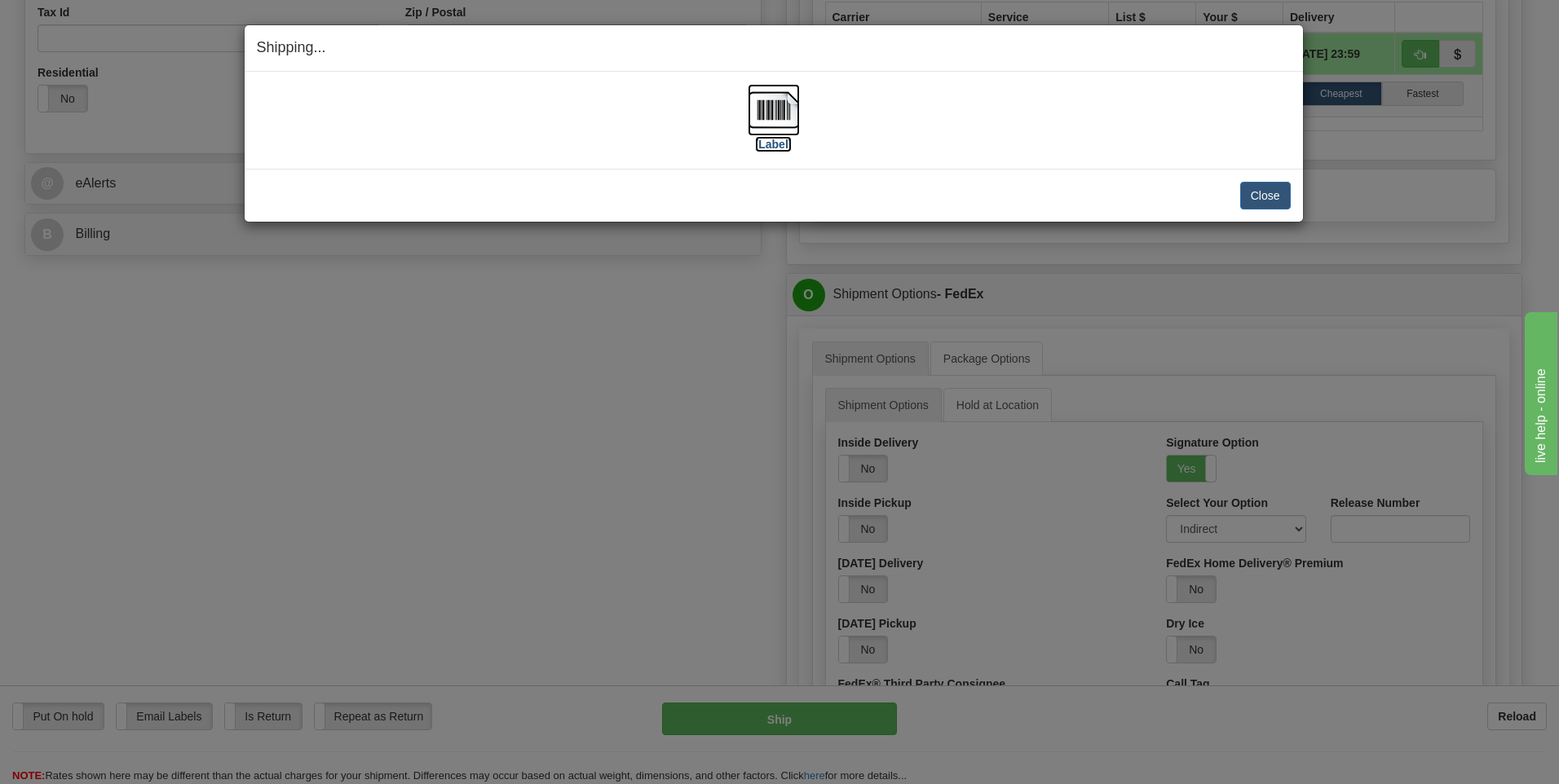
click at [780, 112] on img at bounding box center [773, 110] width 52 height 52
click at [1285, 192] on button "Close" at bounding box center [1265, 196] width 51 height 27
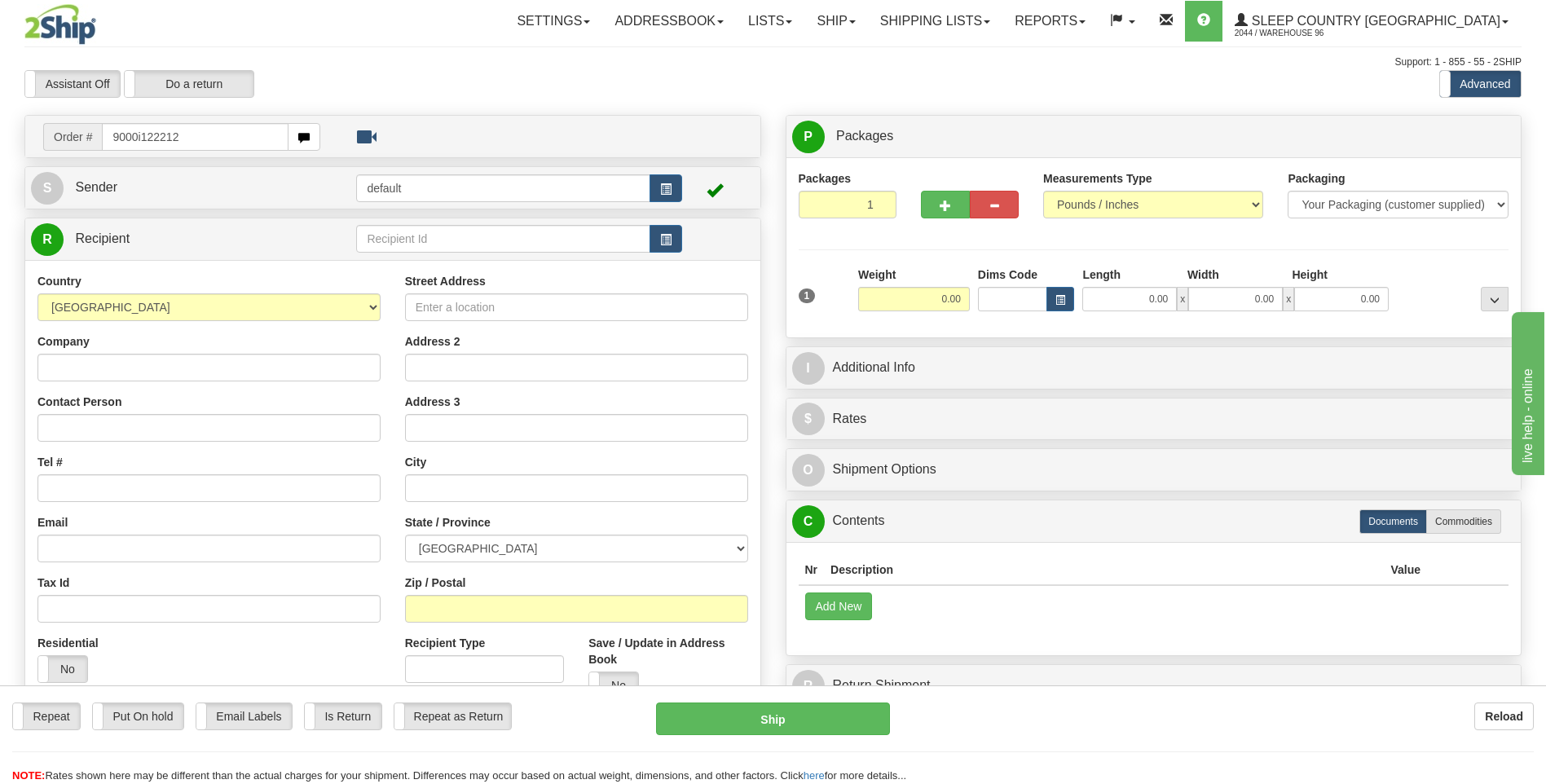
type input "9000i122212"
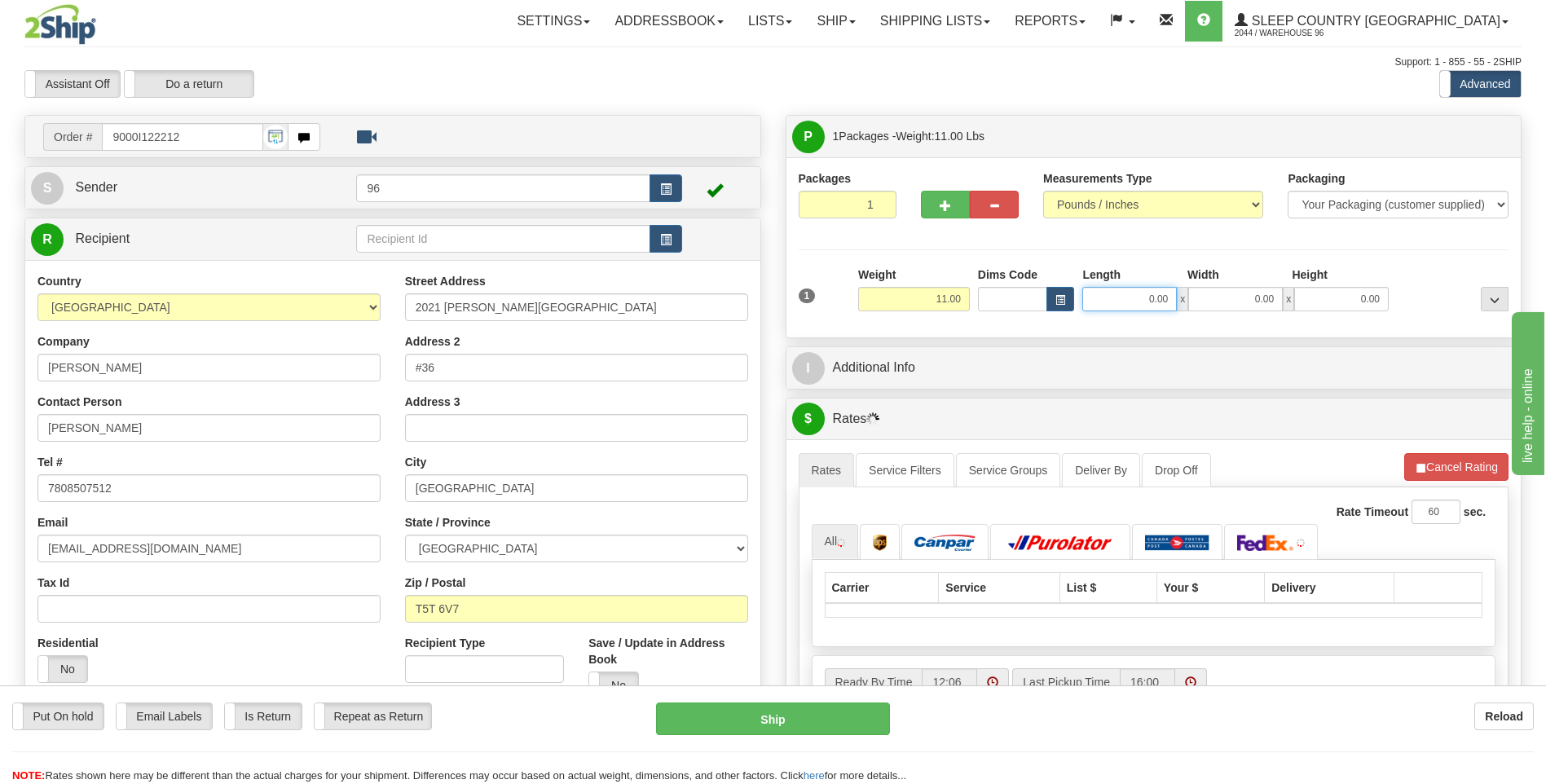
click at [1169, 298] on input "0.00" at bounding box center [1130, 299] width 95 height 24
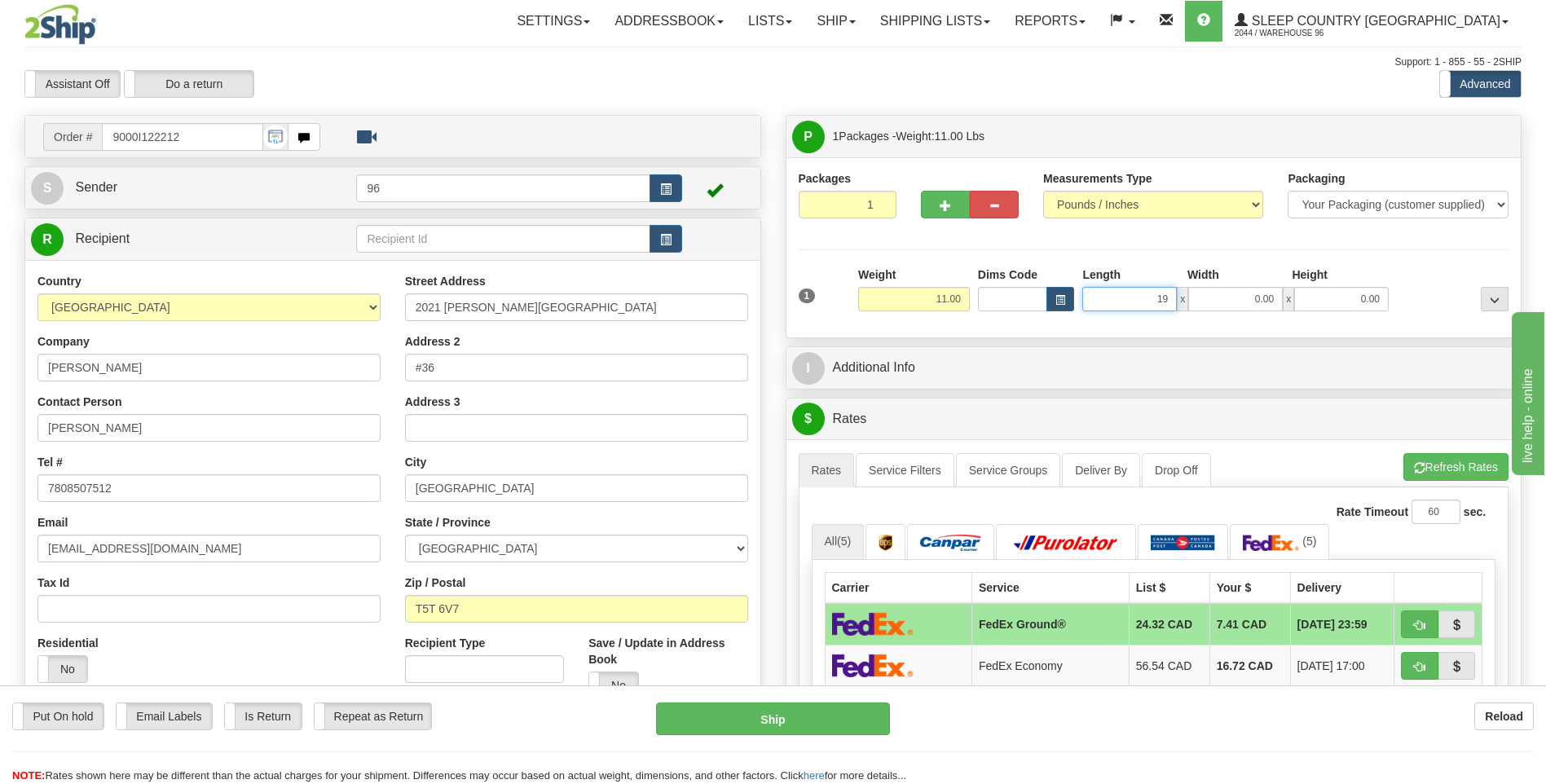
type input "19.00"
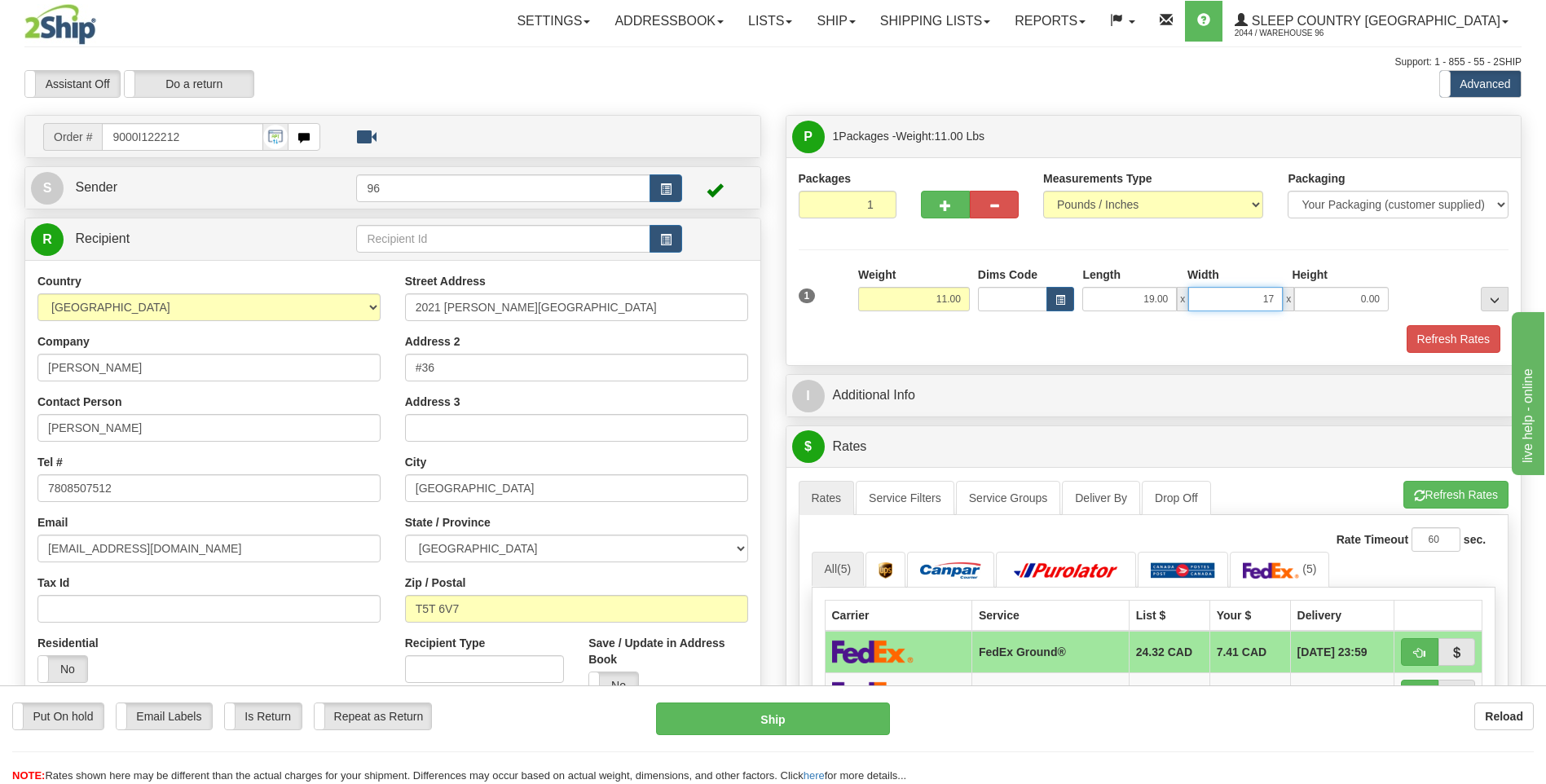
type input "17.00"
type input "9.00"
click at [1439, 338] on button "Refresh Rates" at bounding box center [1454, 339] width 94 height 27
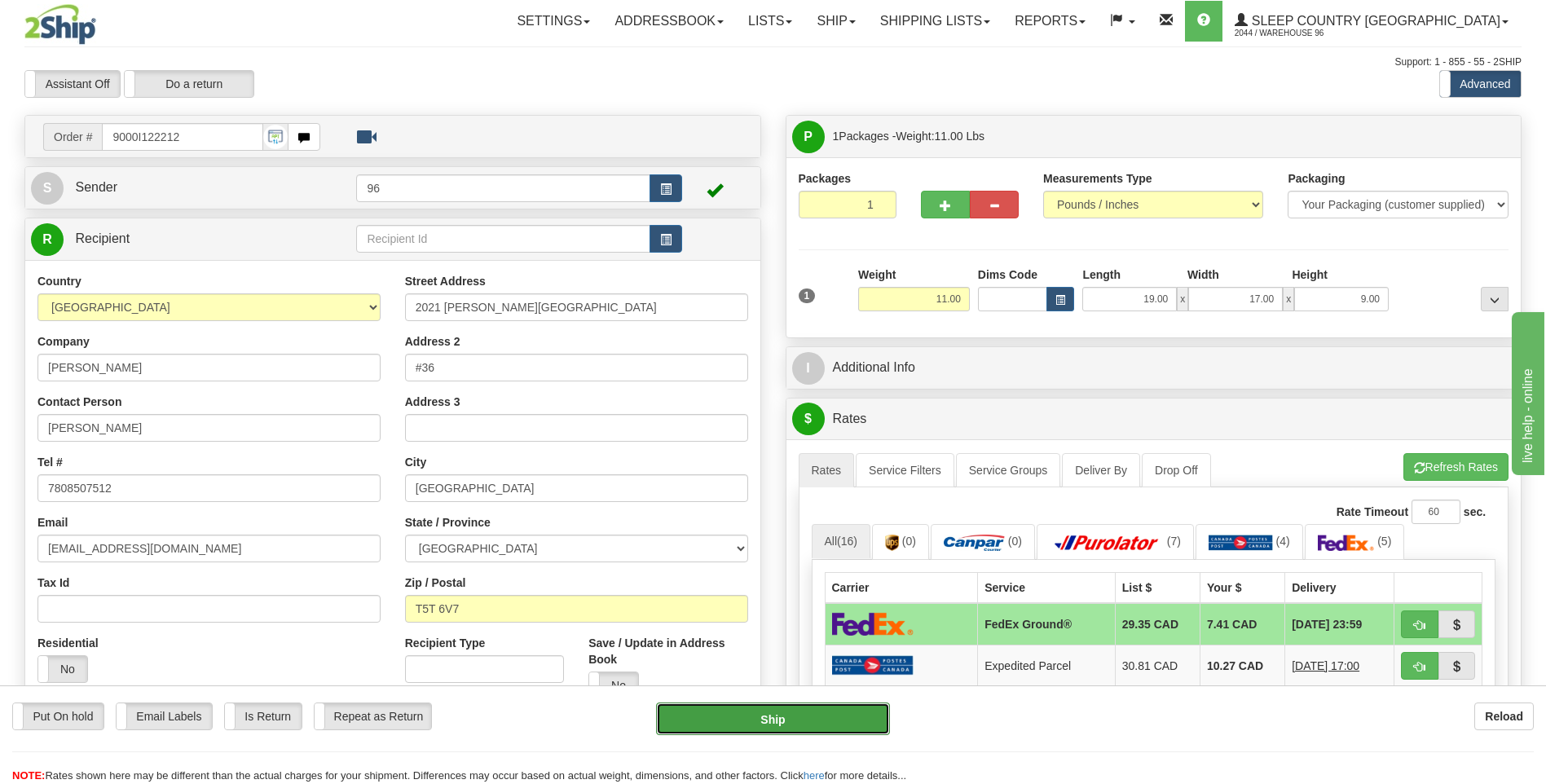
click at [813, 716] on button "Ship" at bounding box center [773, 718] width 233 height 32
type input "92"
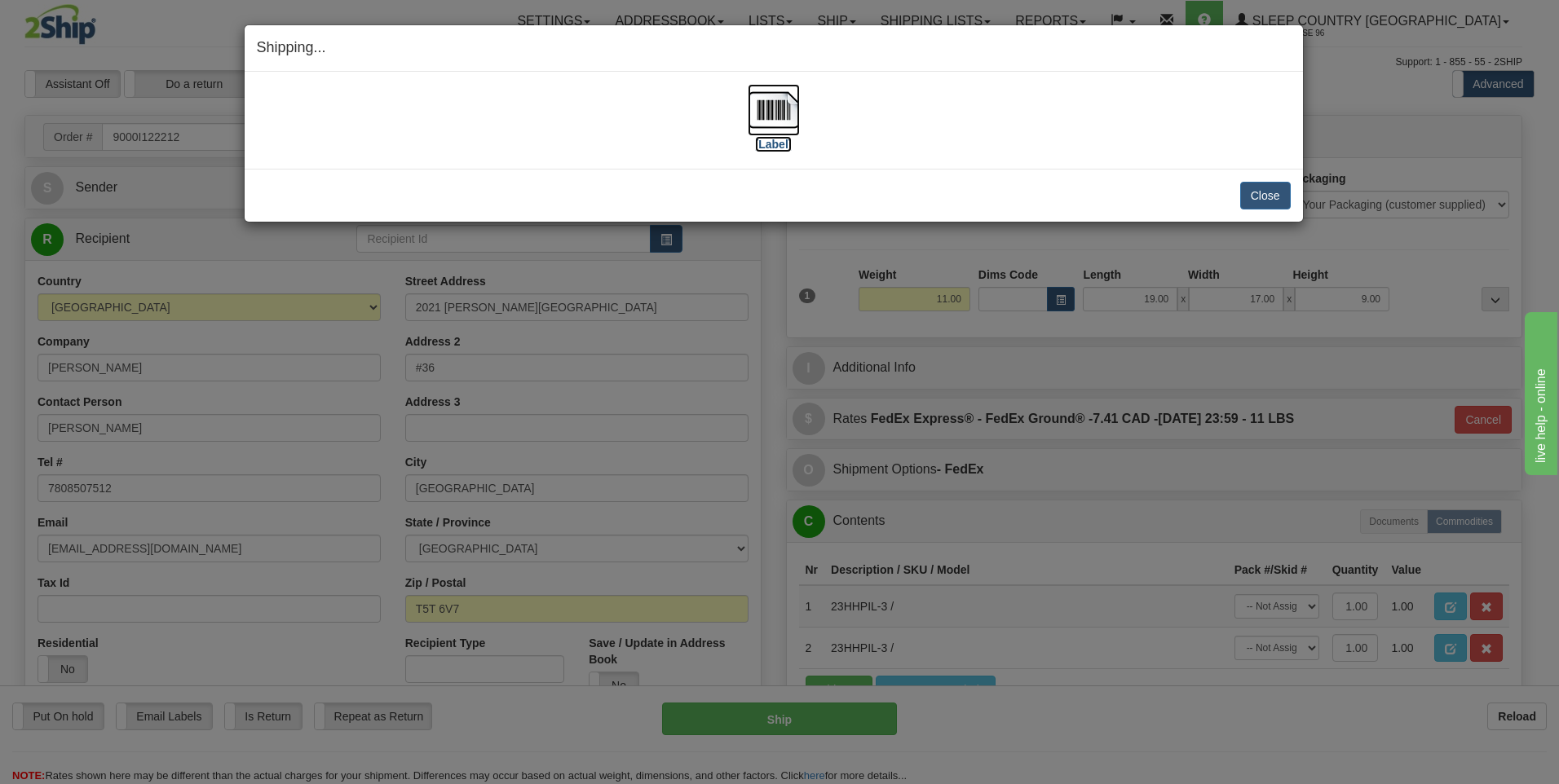
click at [780, 114] on img at bounding box center [773, 110] width 52 height 52
click at [1285, 193] on button "Close" at bounding box center [1265, 196] width 51 height 27
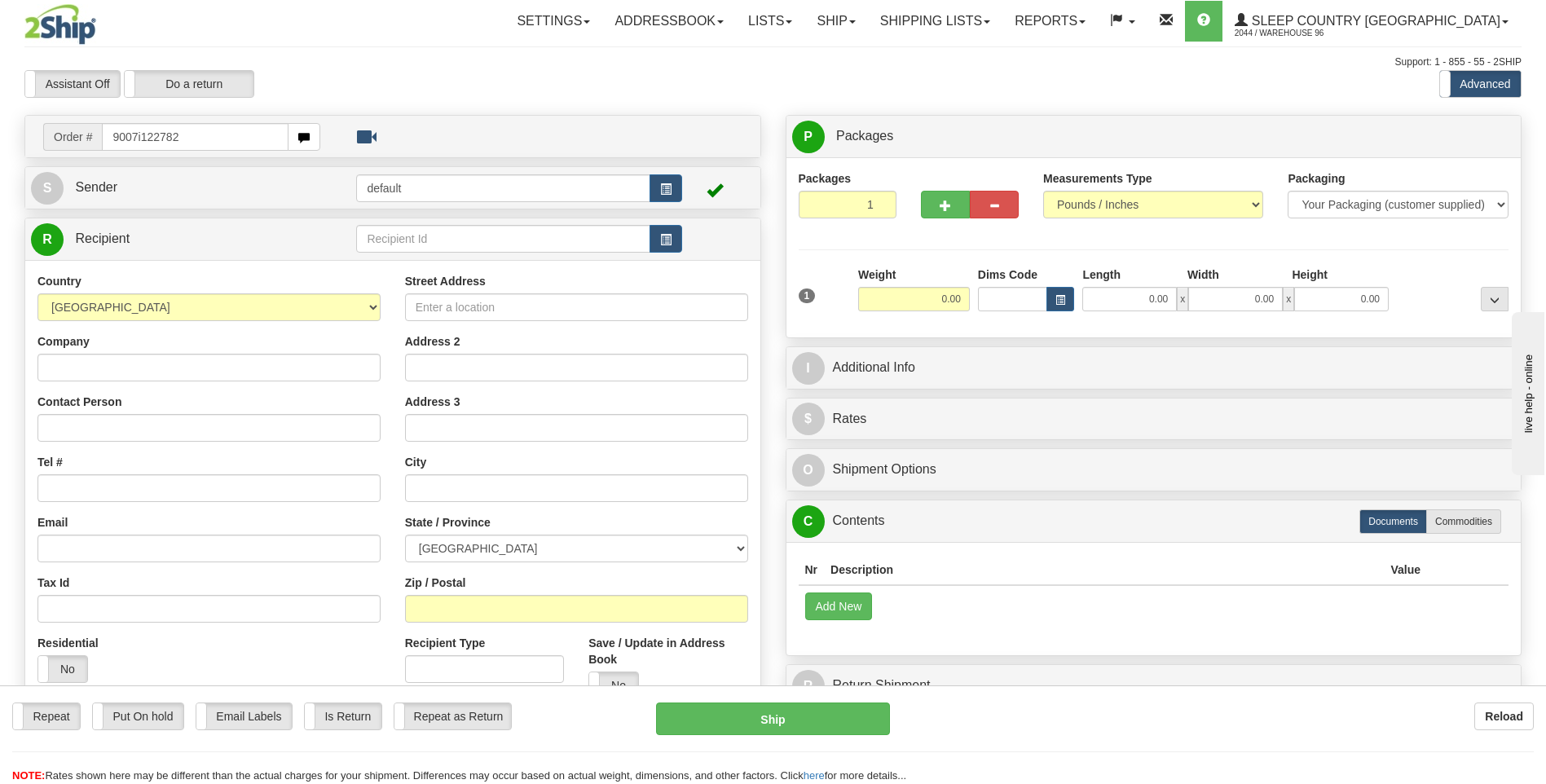
type input "9007i122782"
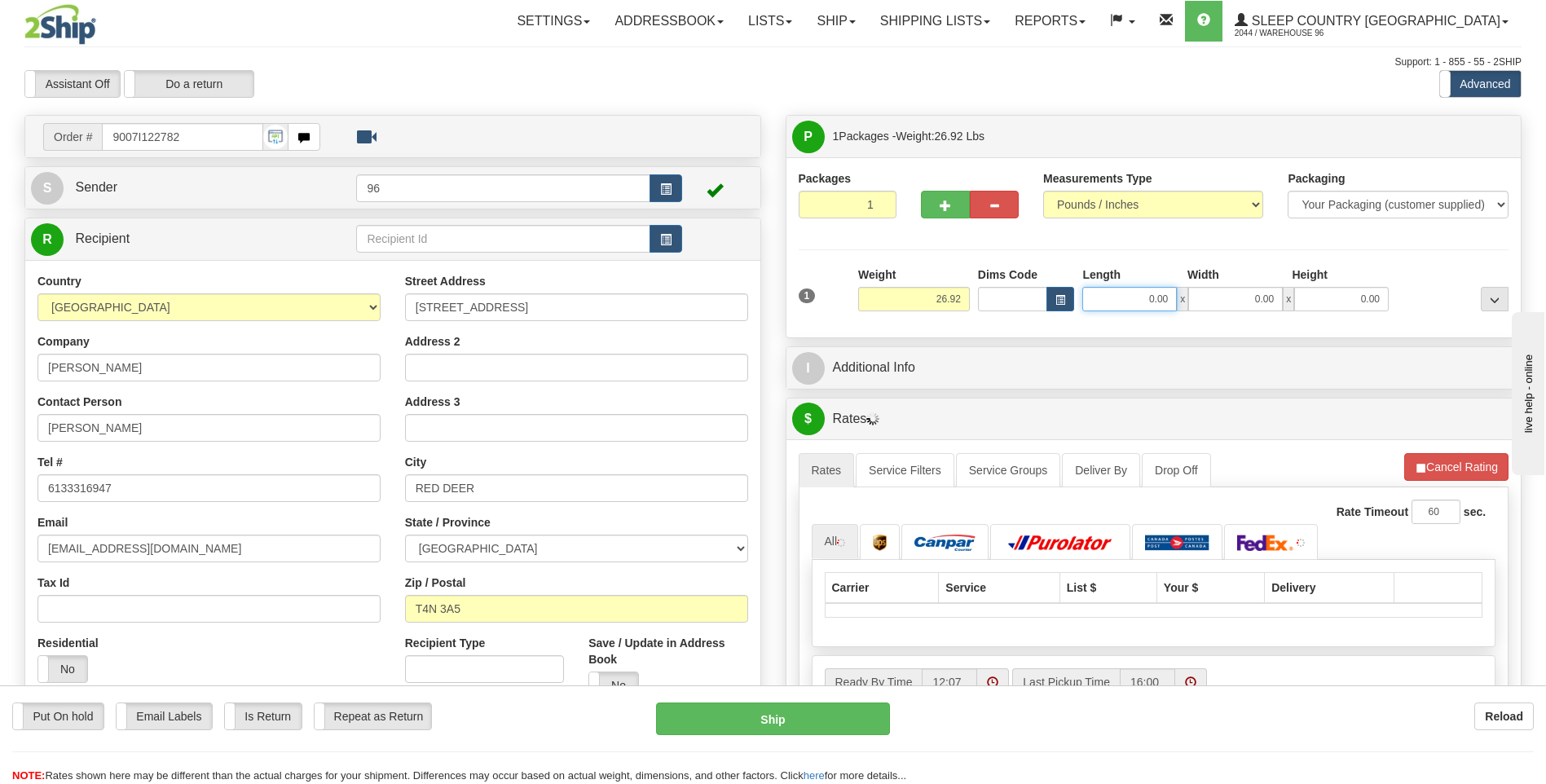
click at [1174, 298] on input "0.00" at bounding box center [1130, 299] width 95 height 24
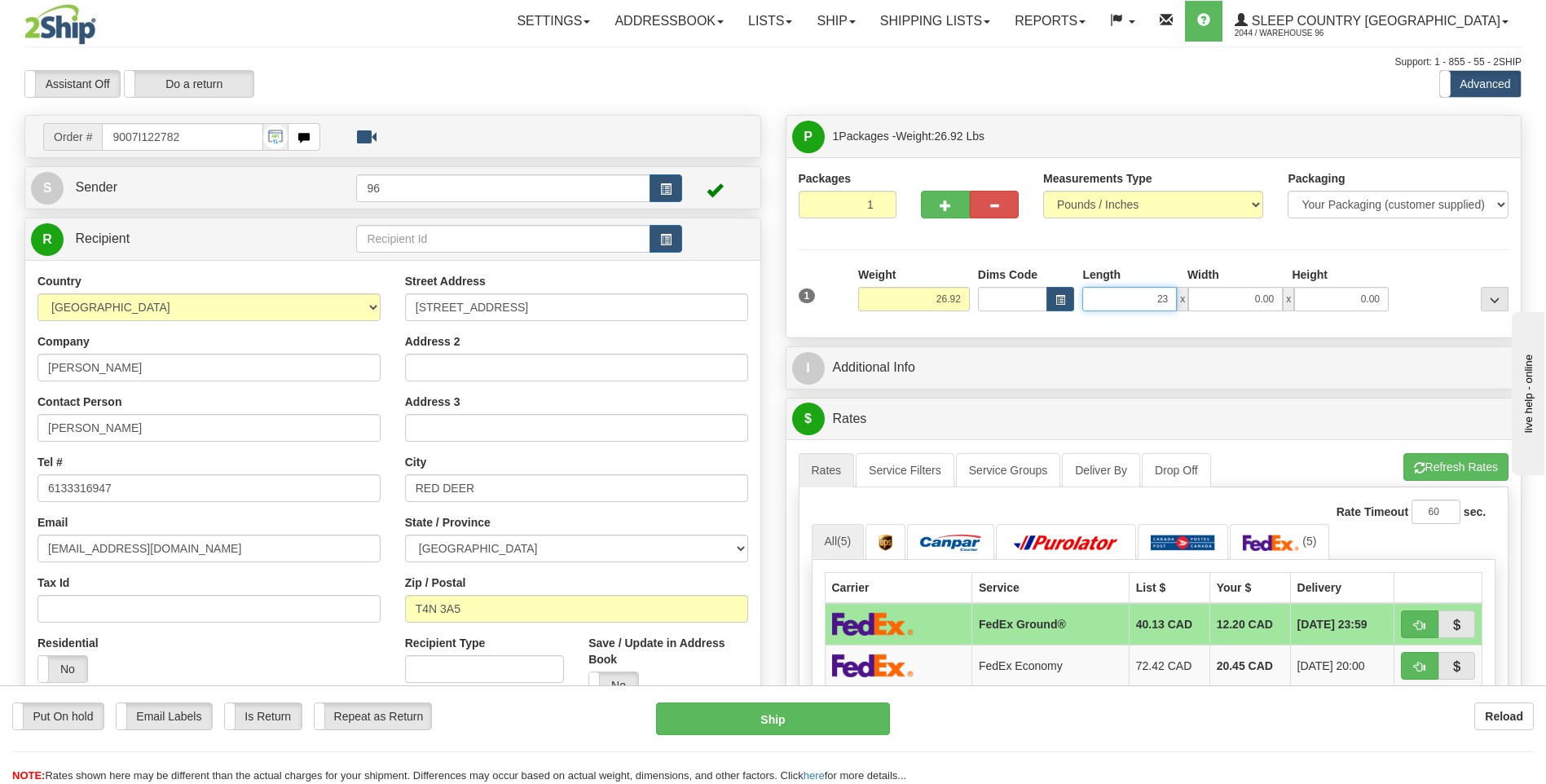
type input "23.00"
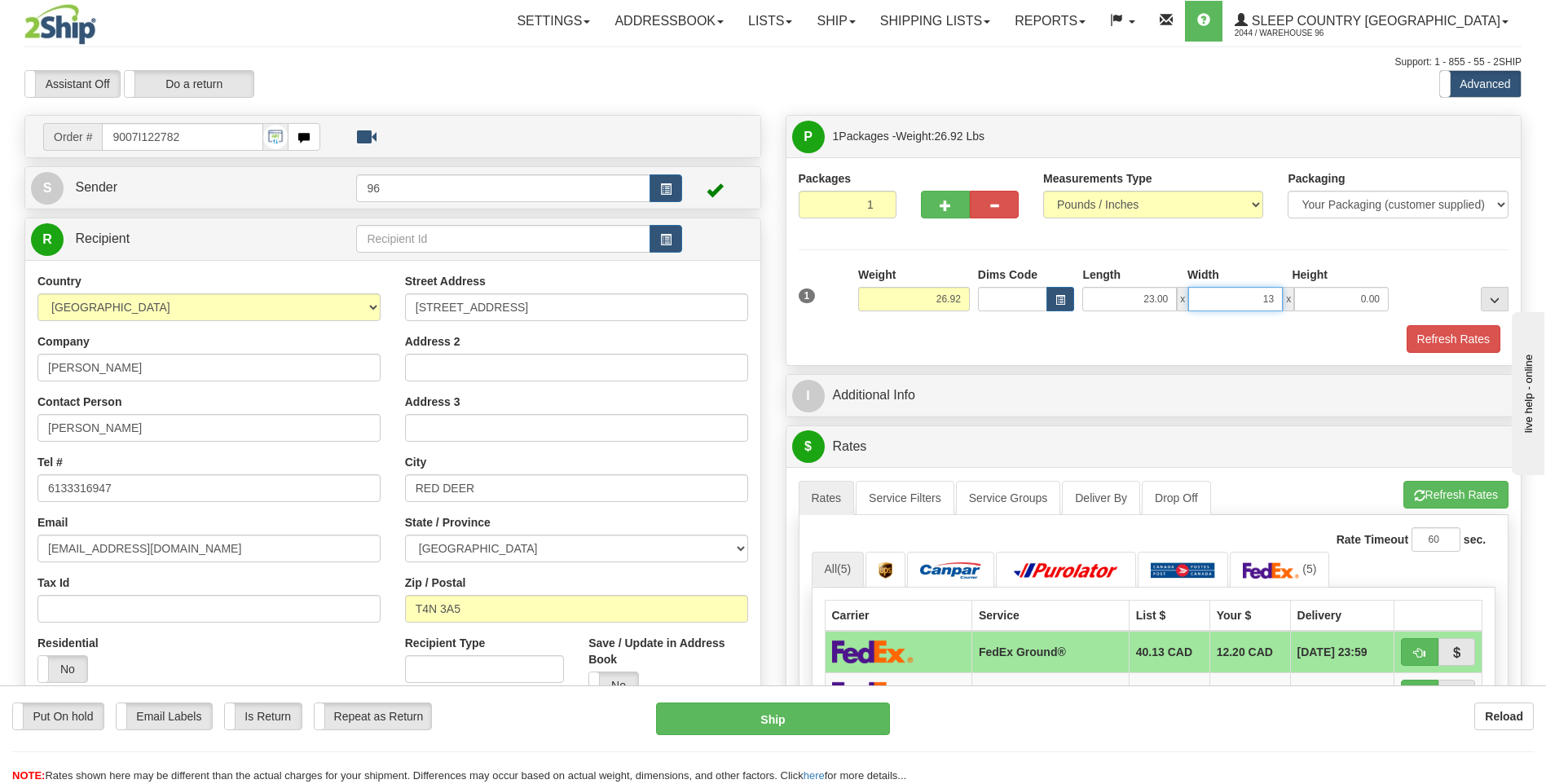
type input "13.00"
type input "3.00"
click at [1386, 301] on input "3.00" at bounding box center [1341, 299] width 95 height 24
type input "13.00"
click at [1455, 339] on button "Refresh Rates" at bounding box center [1454, 339] width 94 height 27
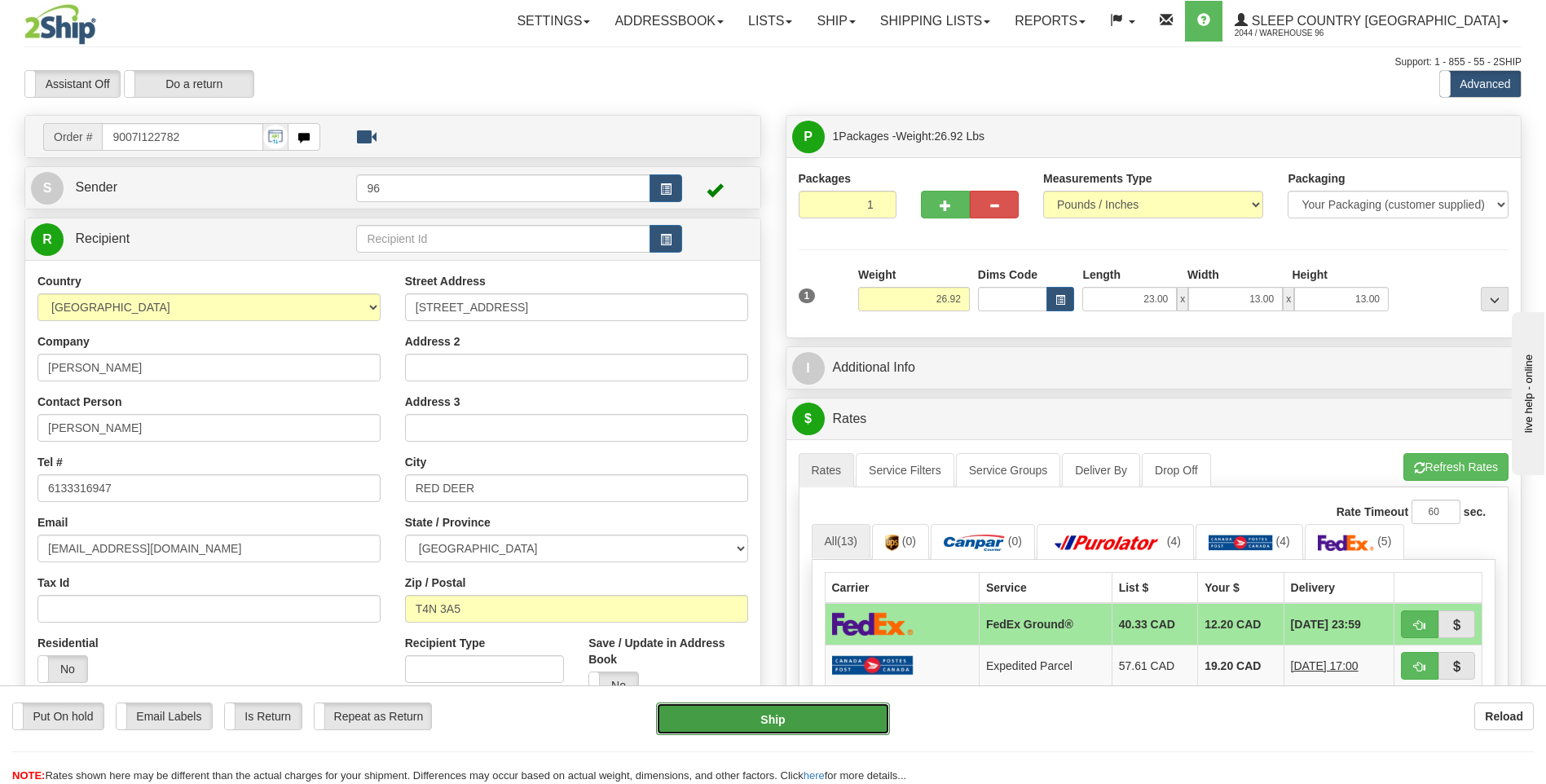
click at [806, 720] on button "Ship" at bounding box center [773, 718] width 233 height 32
type input "92"
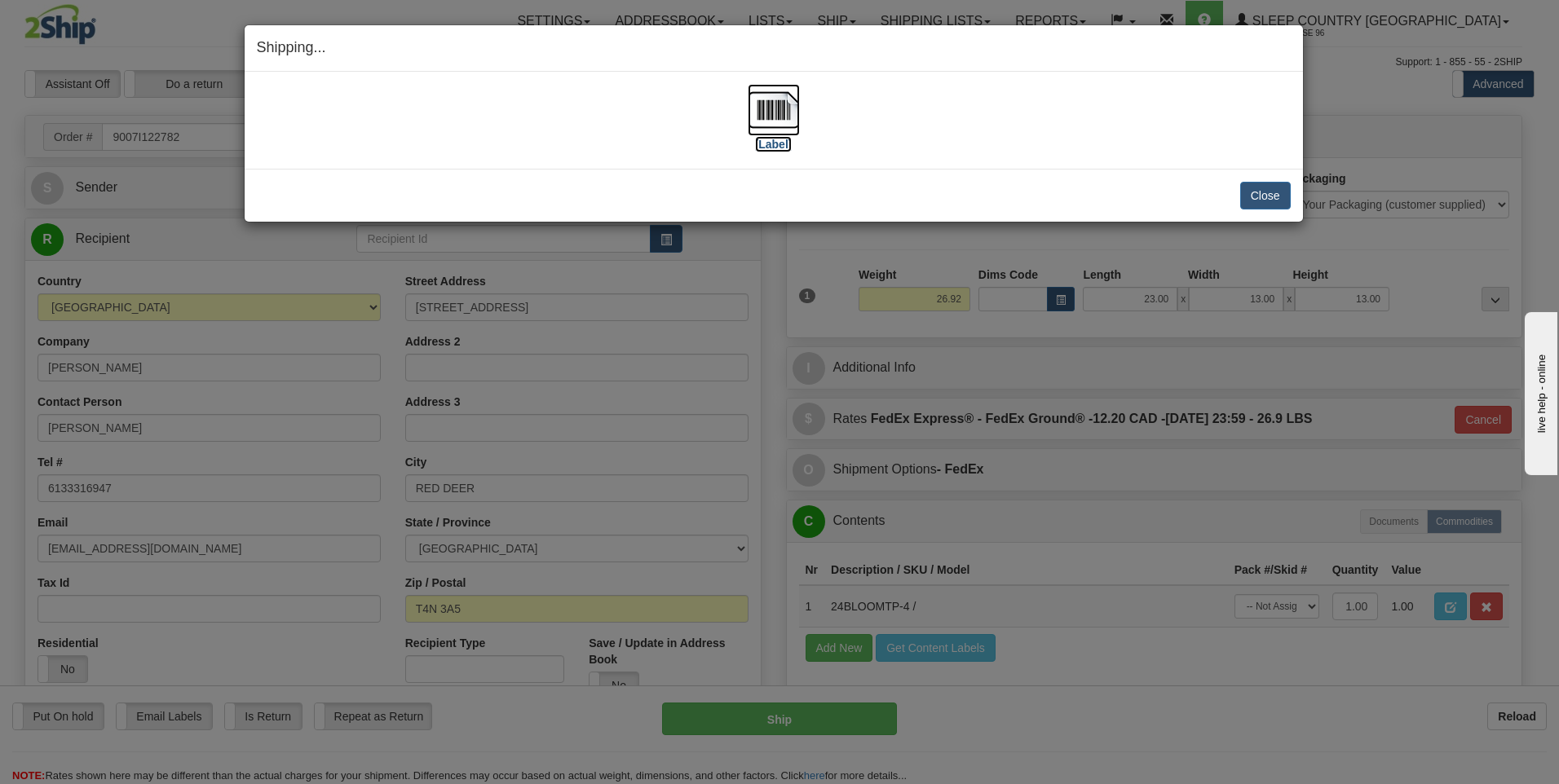
click at [782, 109] on img at bounding box center [773, 110] width 52 height 52
click at [1257, 203] on button "Close" at bounding box center [1265, 196] width 51 height 27
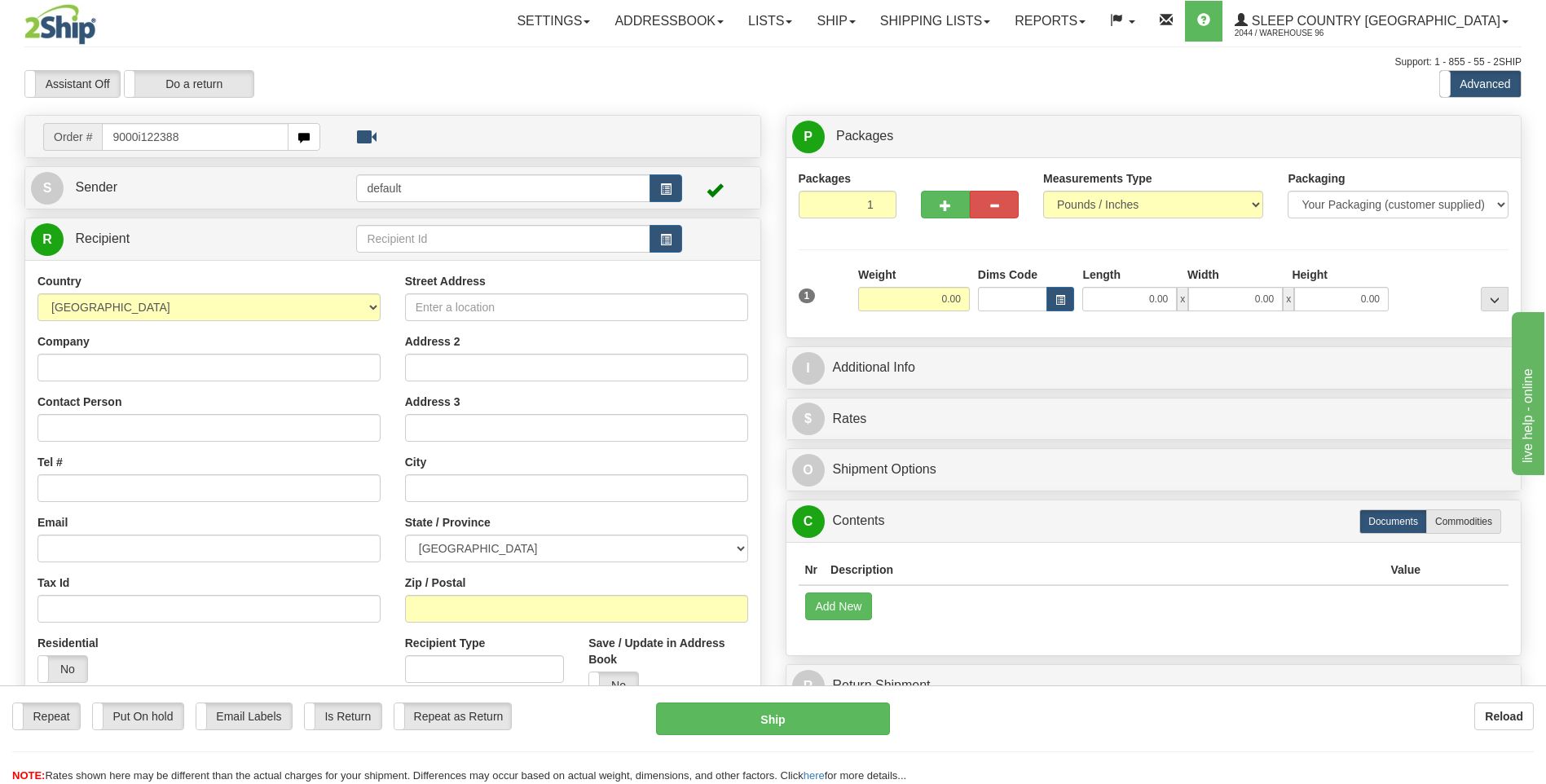
type input "9000i122388"
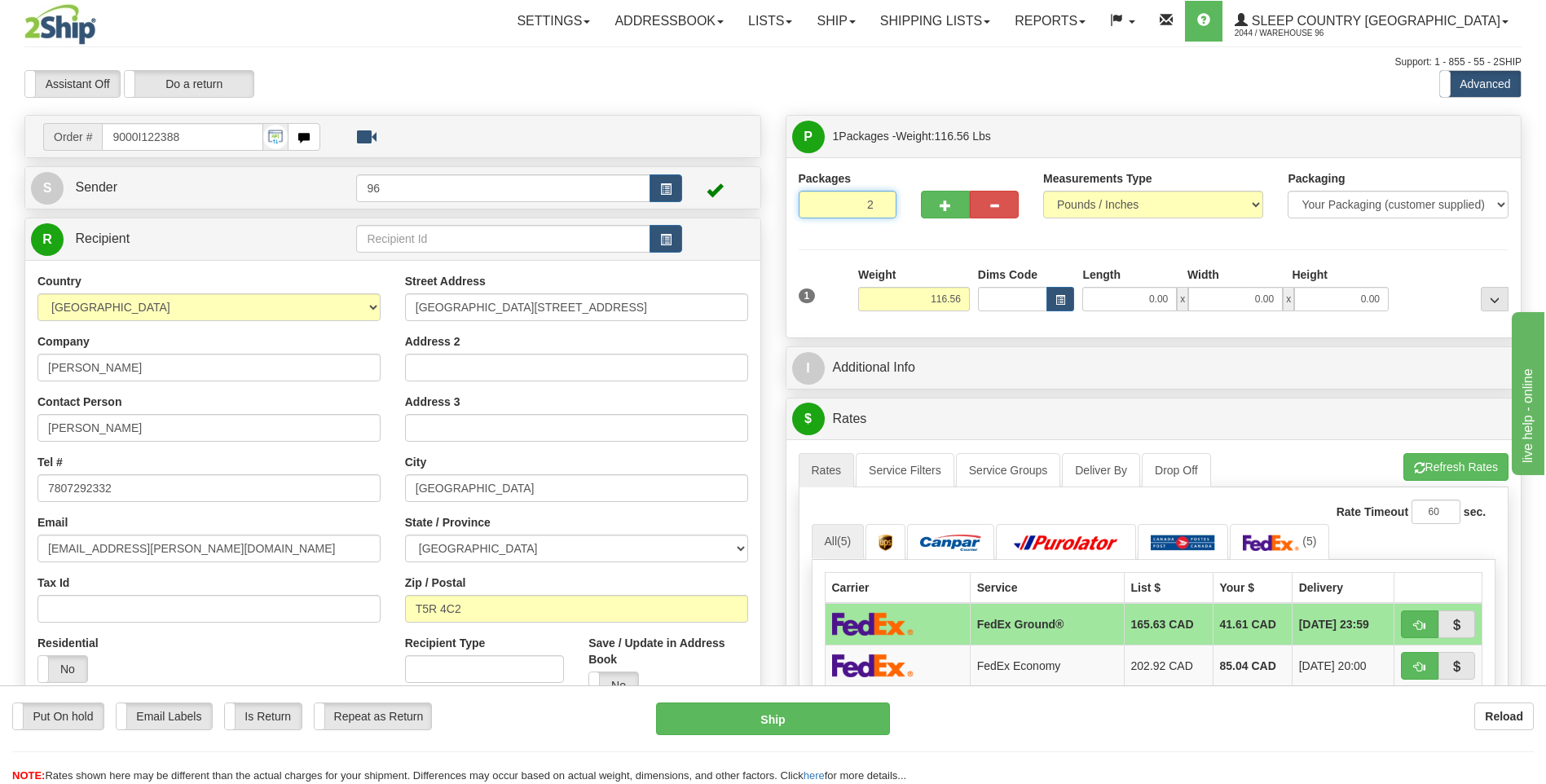
type input "2"
click at [877, 202] on input "2" at bounding box center [848, 205] width 98 height 27
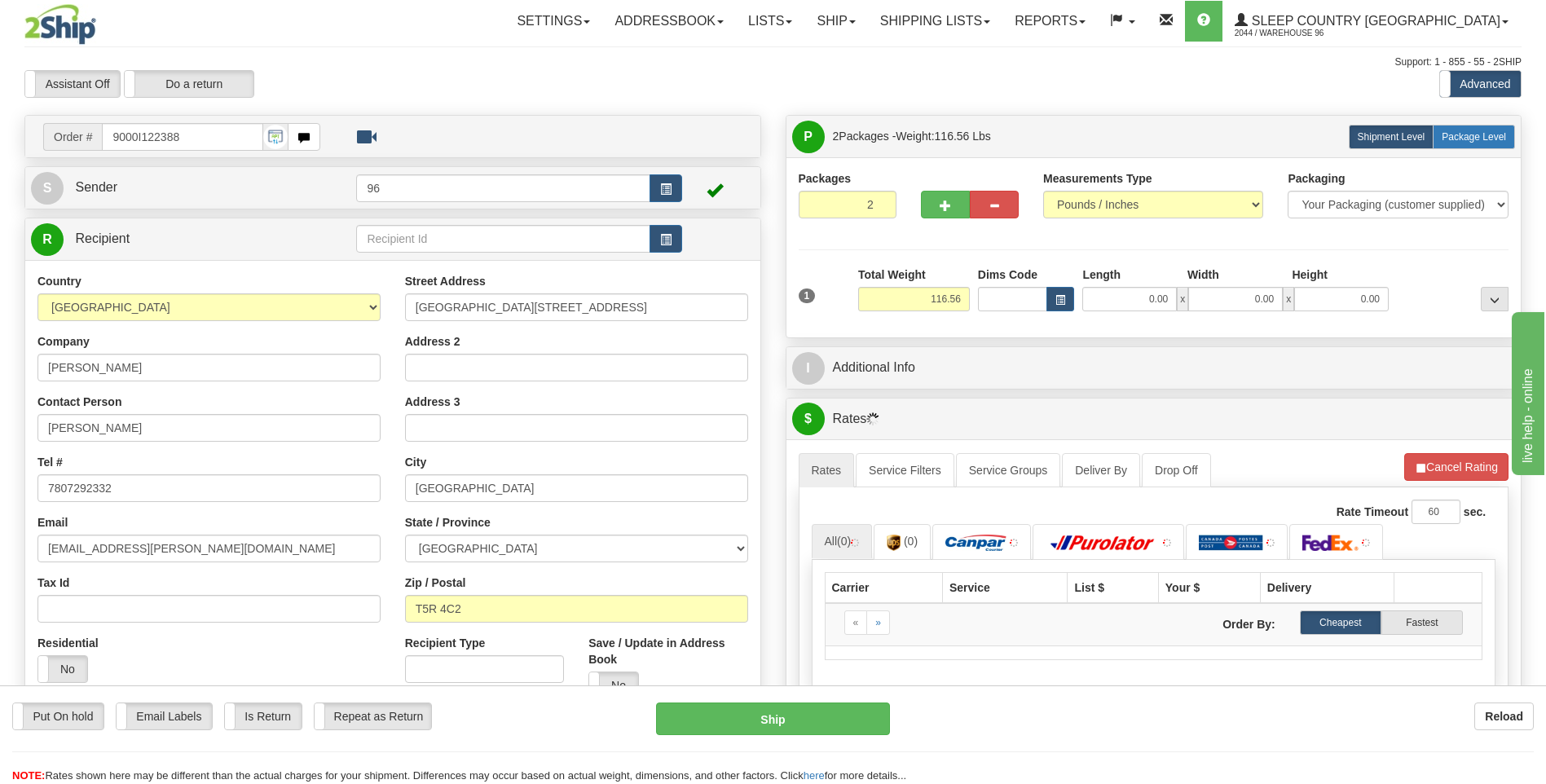
click at [1484, 136] on span "Package Level" at bounding box center [1475, 137] width 65 height 12
radio input "true"
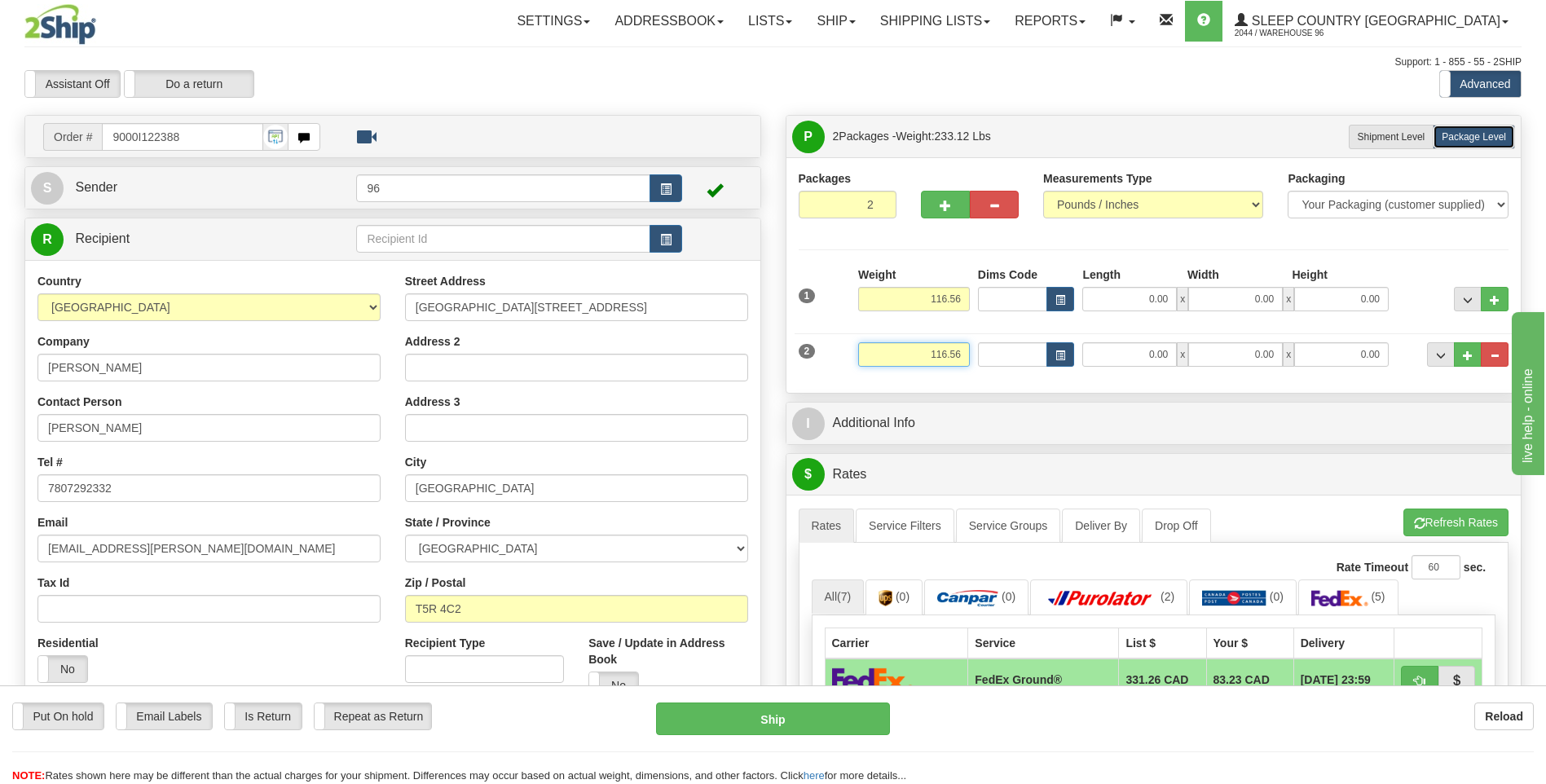
click at [966, 355] on input "116.56" at bounding box center [914, 354] width 112 height 24
type input "1"
type input "60.00"
click at [965, 299] on input "116.56" at bounding box center [914, 299] width 112 height 24
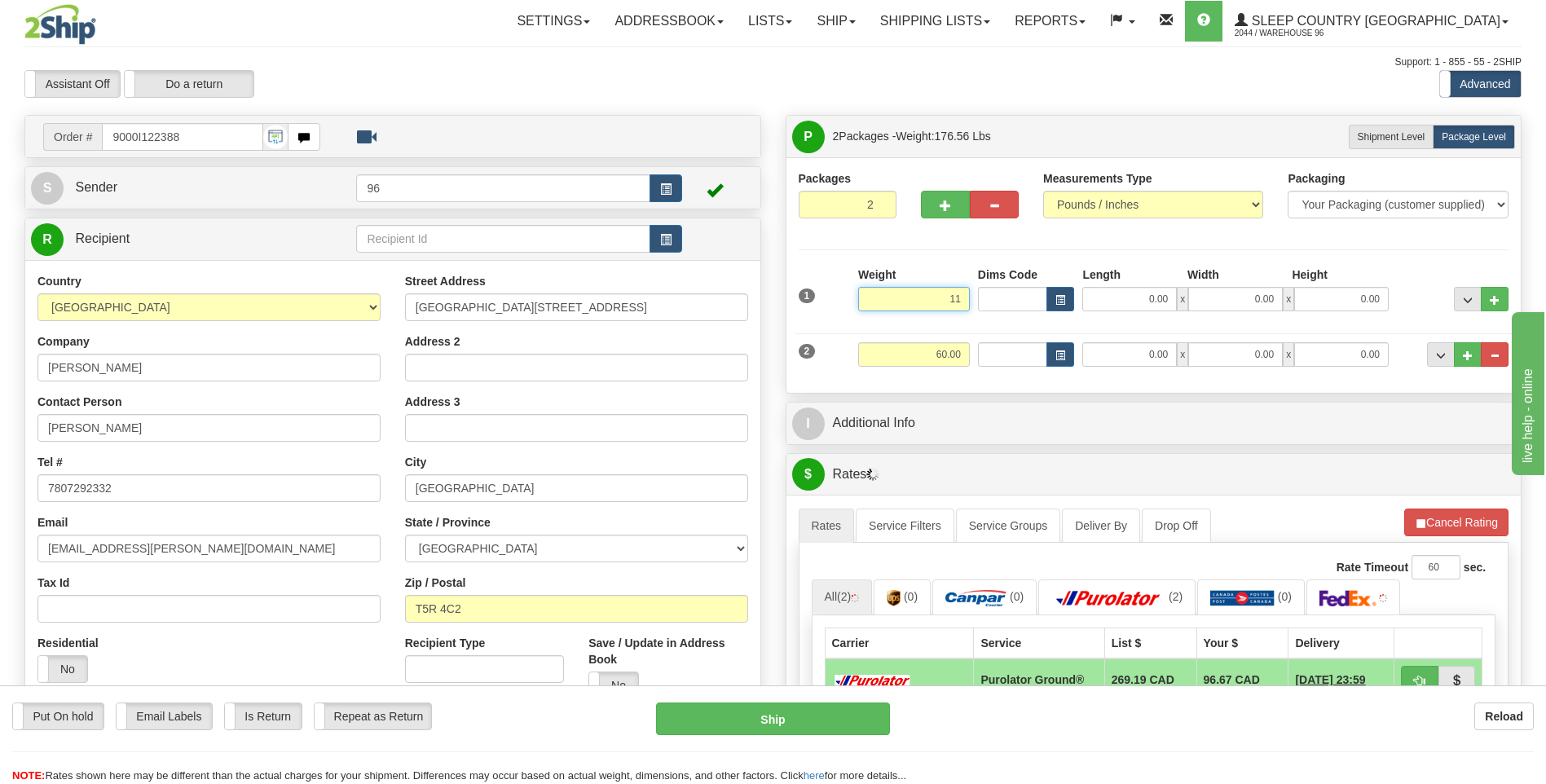
type input "1"
click button "Delete" at bounding box center [0, 0] width 0 height 0
type input "70.00"
click at [1164, 300] on input "0.00" at bounding box center [1130, 299] width 95 height 24
type input "17.00"
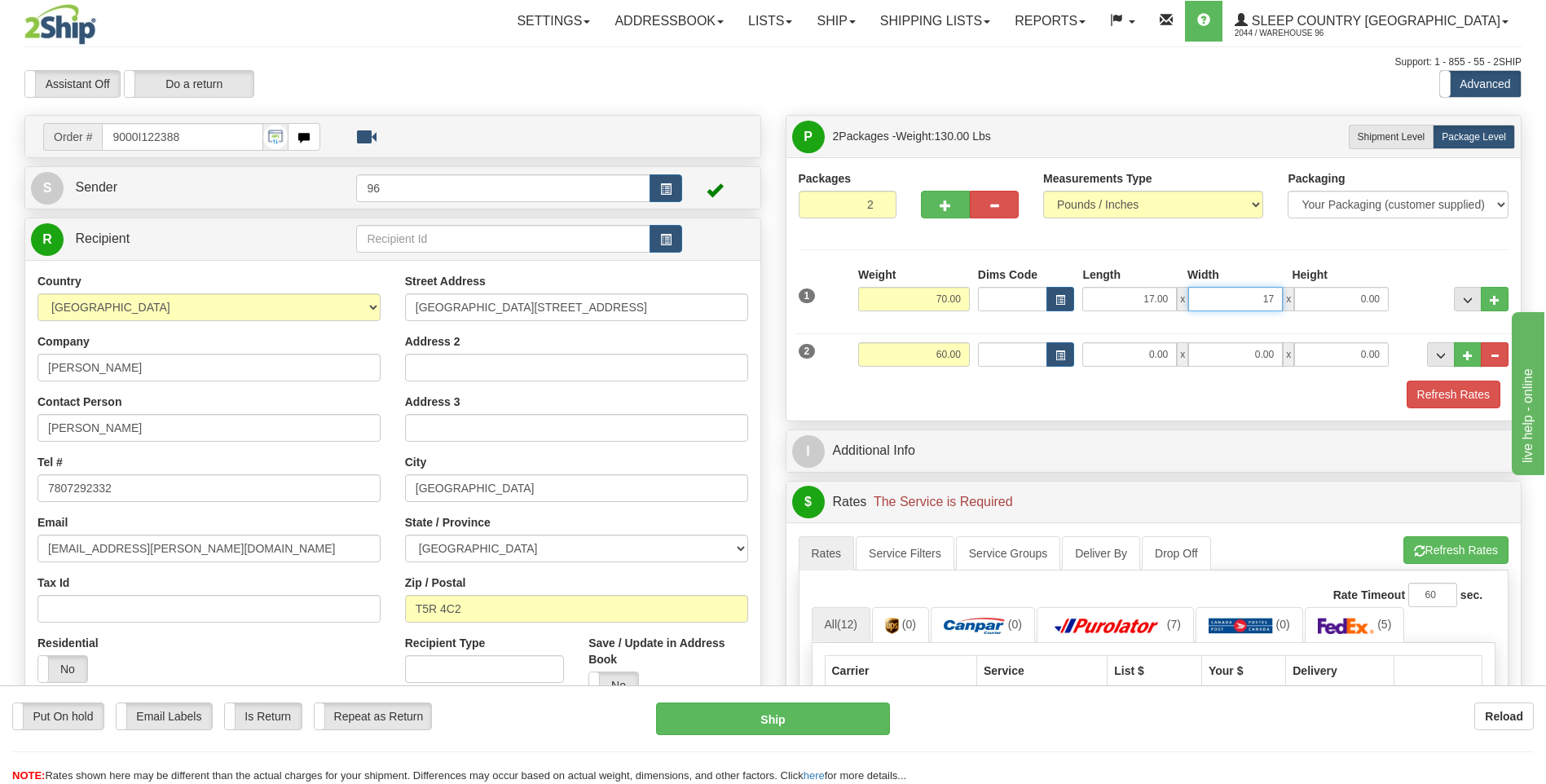
type input "17.00"
type input "42.00"
click at [1173, 354] on input "0.00" at bounding box center [1130, 354] width 95 height 24
type input "79.00"
type input "16.00"
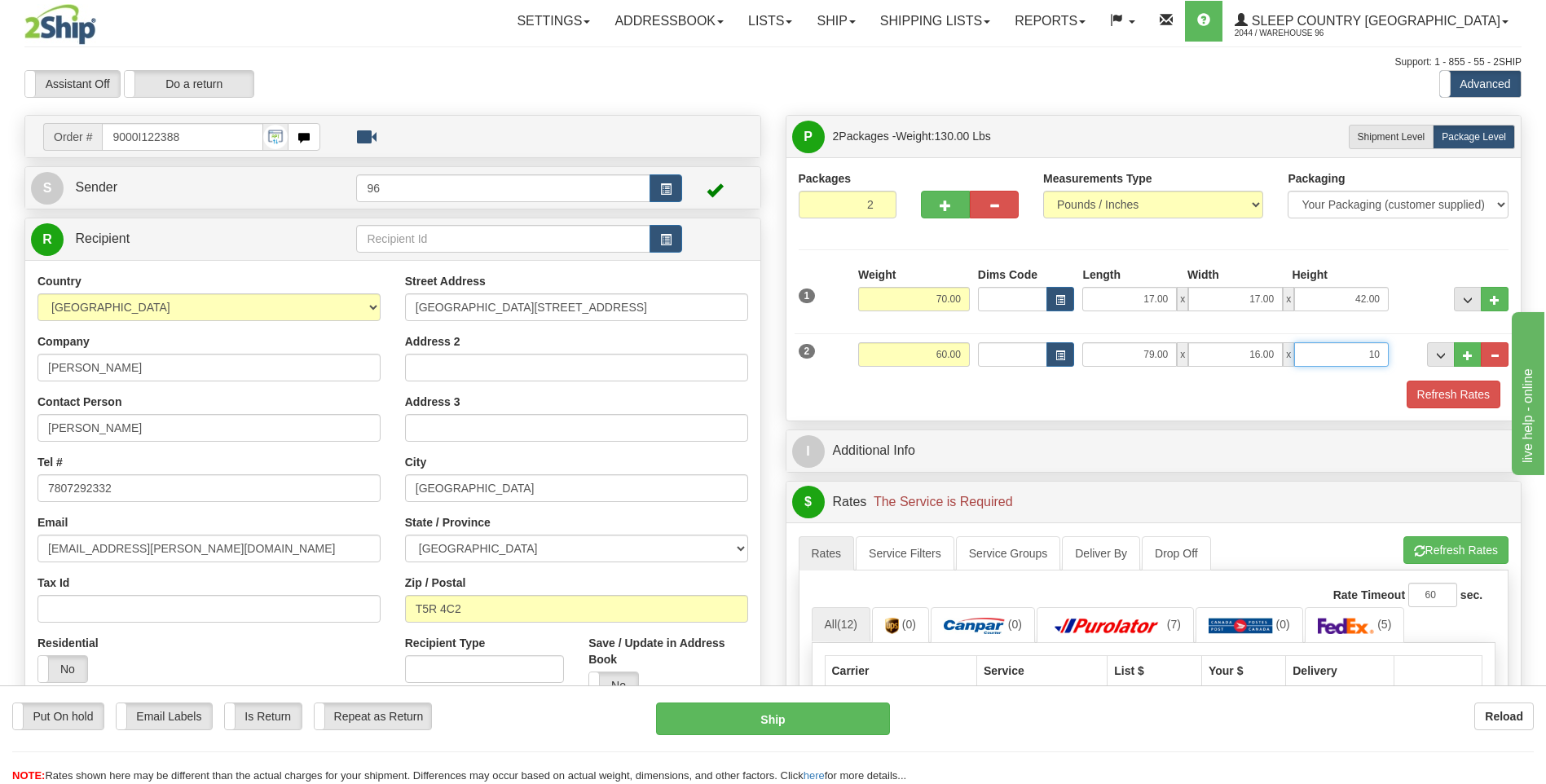
type input "10.00"
click at [1445, 387] on button "Refresh Rates" at bounding box center [1454, 394] width 94 height 27
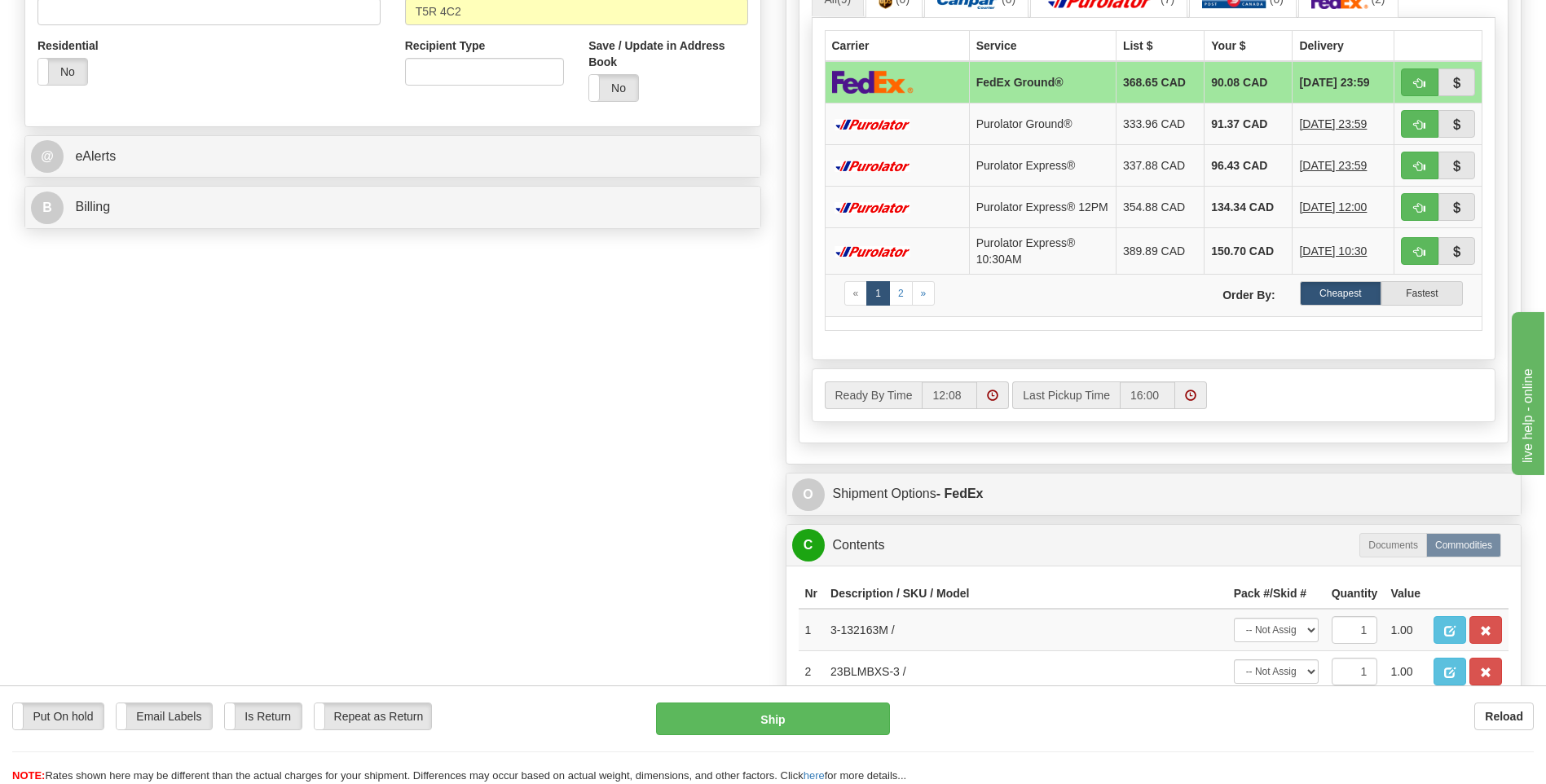
scroll to position [897, 0]
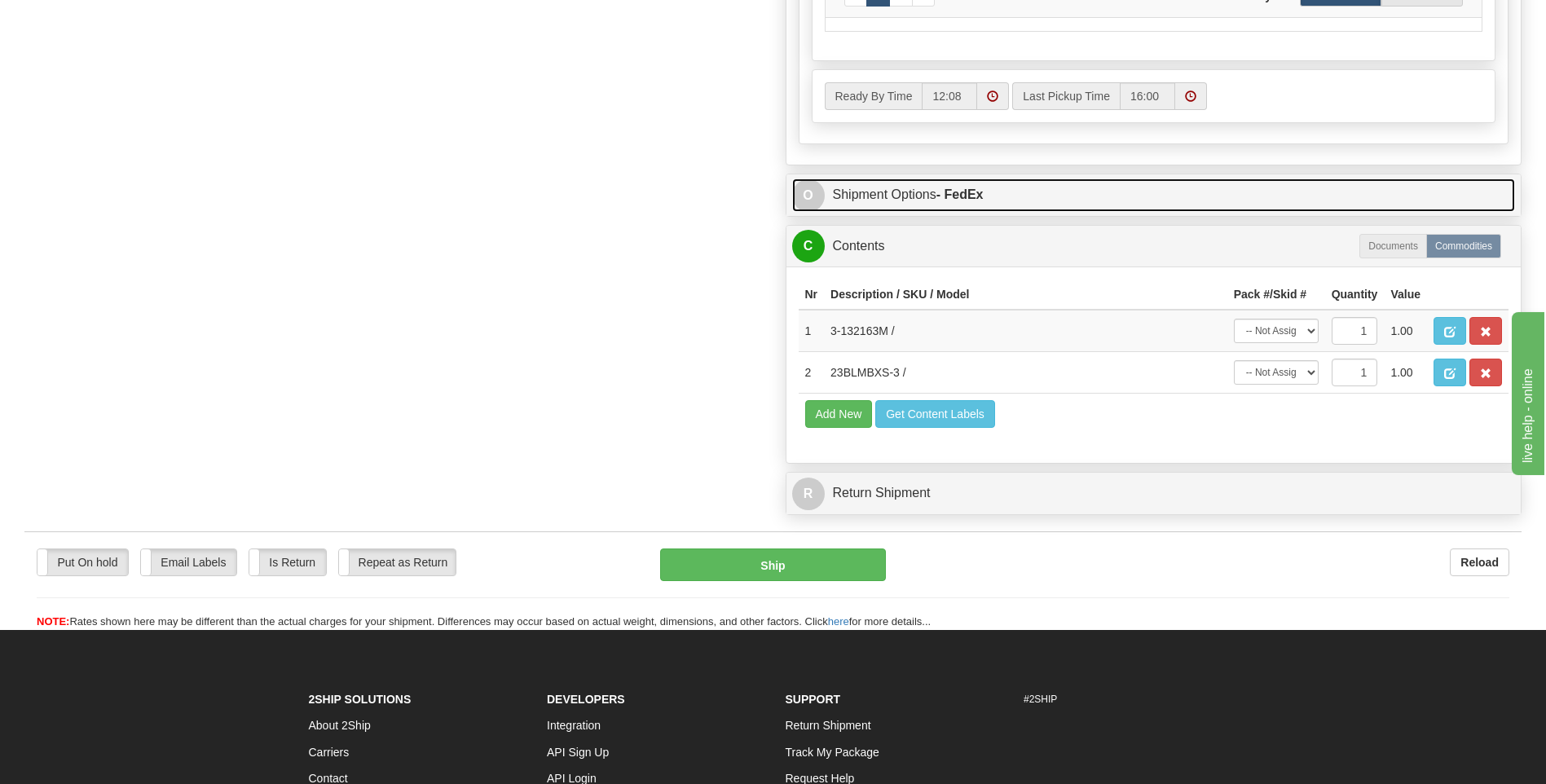
click at [1037, 197] on link "O Shipment Options - FedEx" at bounding box center [1153, 195] width 724 height 33
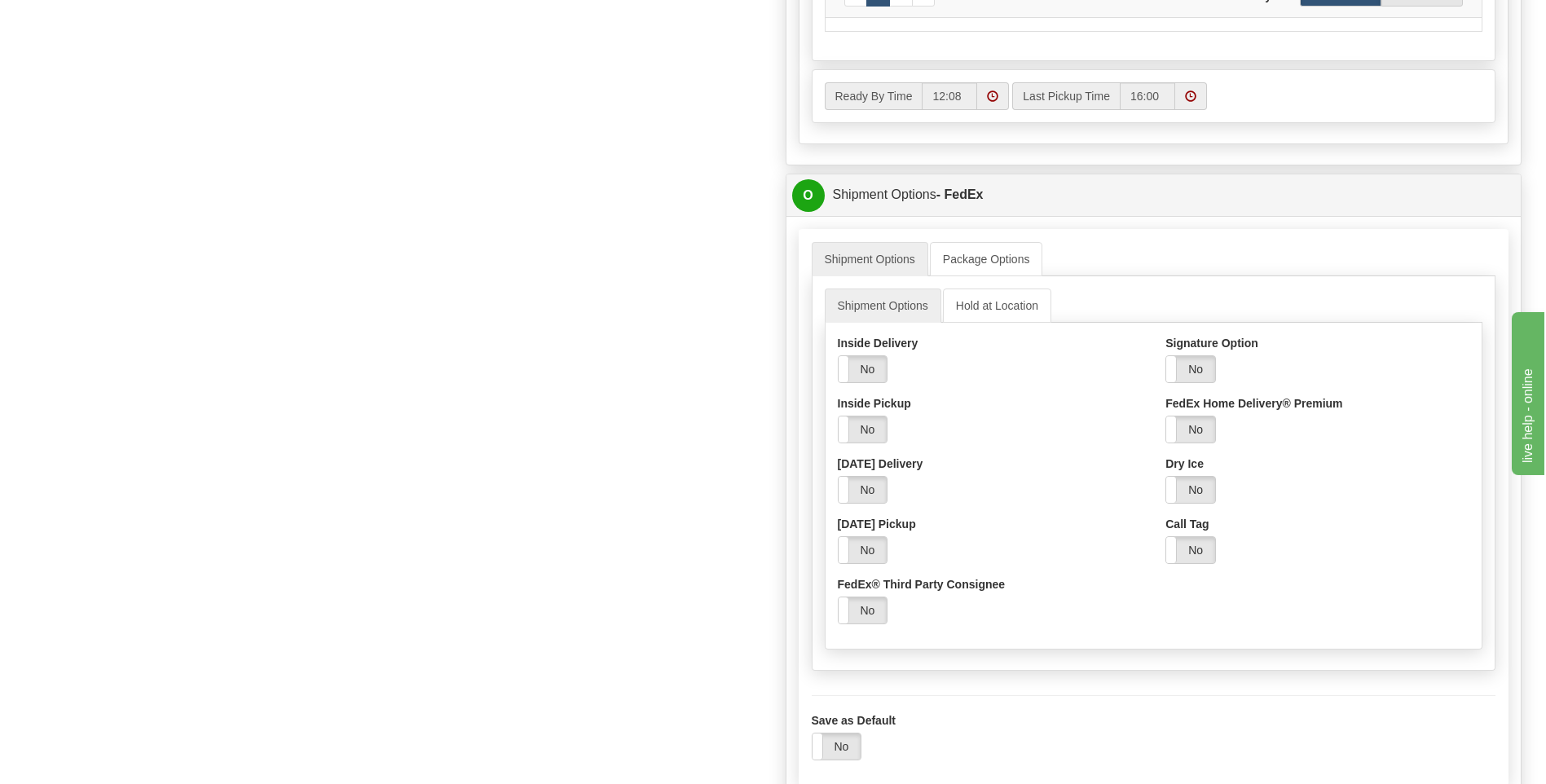
drag, startPoint x: 826, startPoint y: 450, endPoint x: 805, endPoint y: 465, distance: 25.8
drag, startPoint x: 805, startPoint y: 465, endPoint x: 581, endPoint y: 257, distance: 305.7
click at [581, 257] on div "Order # 9000I122388 S Sender 96" at bounding box center [773, 180] width 1522 height 1922
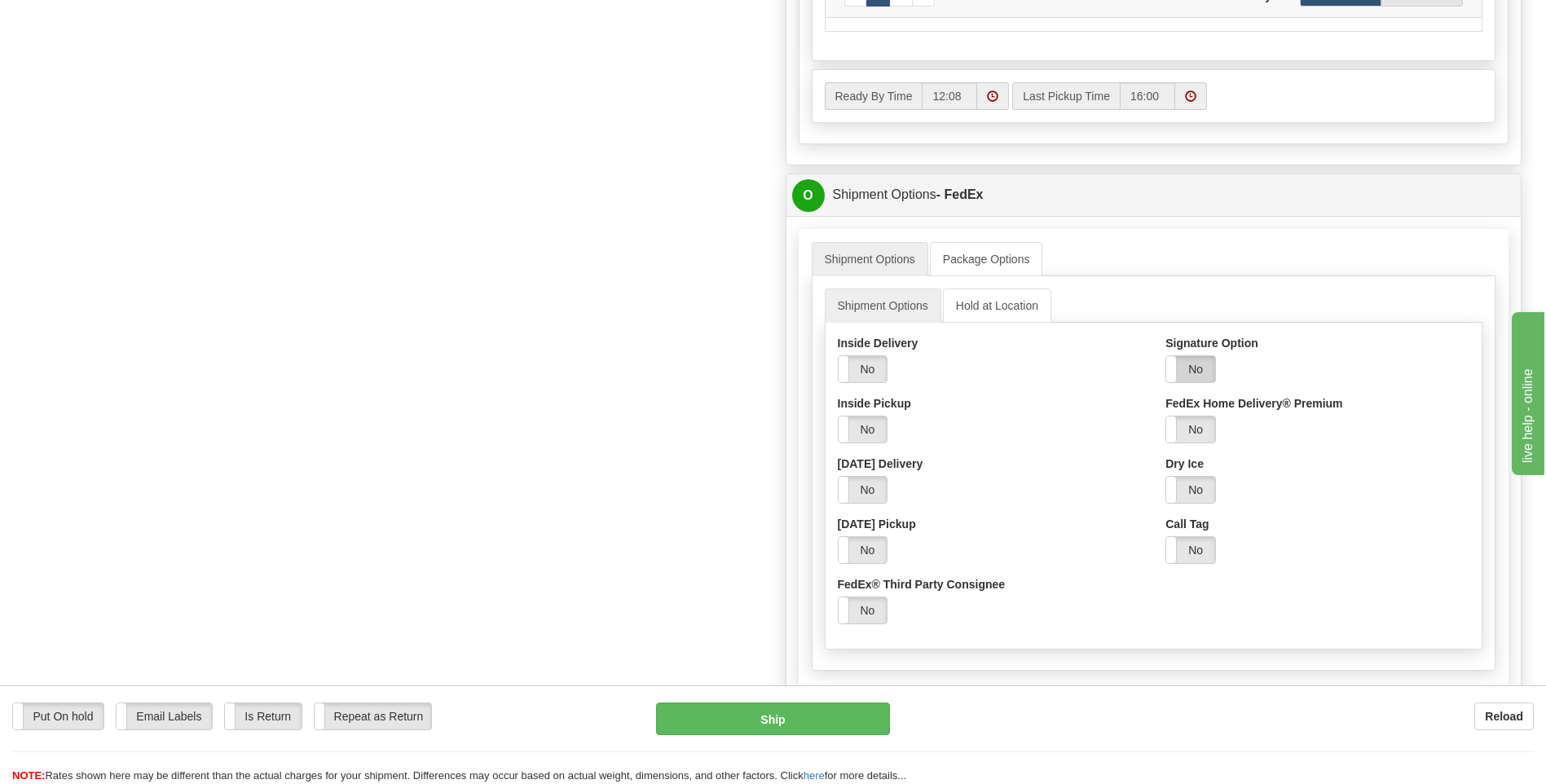
click at [1195, 380] on label "No" at bounding box center [1191, 369] width 49 height 26
click at [1209, 438] on select "Adult Direct Indirect No Signature Required Service Default" at bounding box center [1235, 430] width 139 height 27
select select "2"
click at [1165, 420] on select "Adult Direct Indirect No Signature Required Service Default" at bounding box center [1235, 430] width 139 height 27
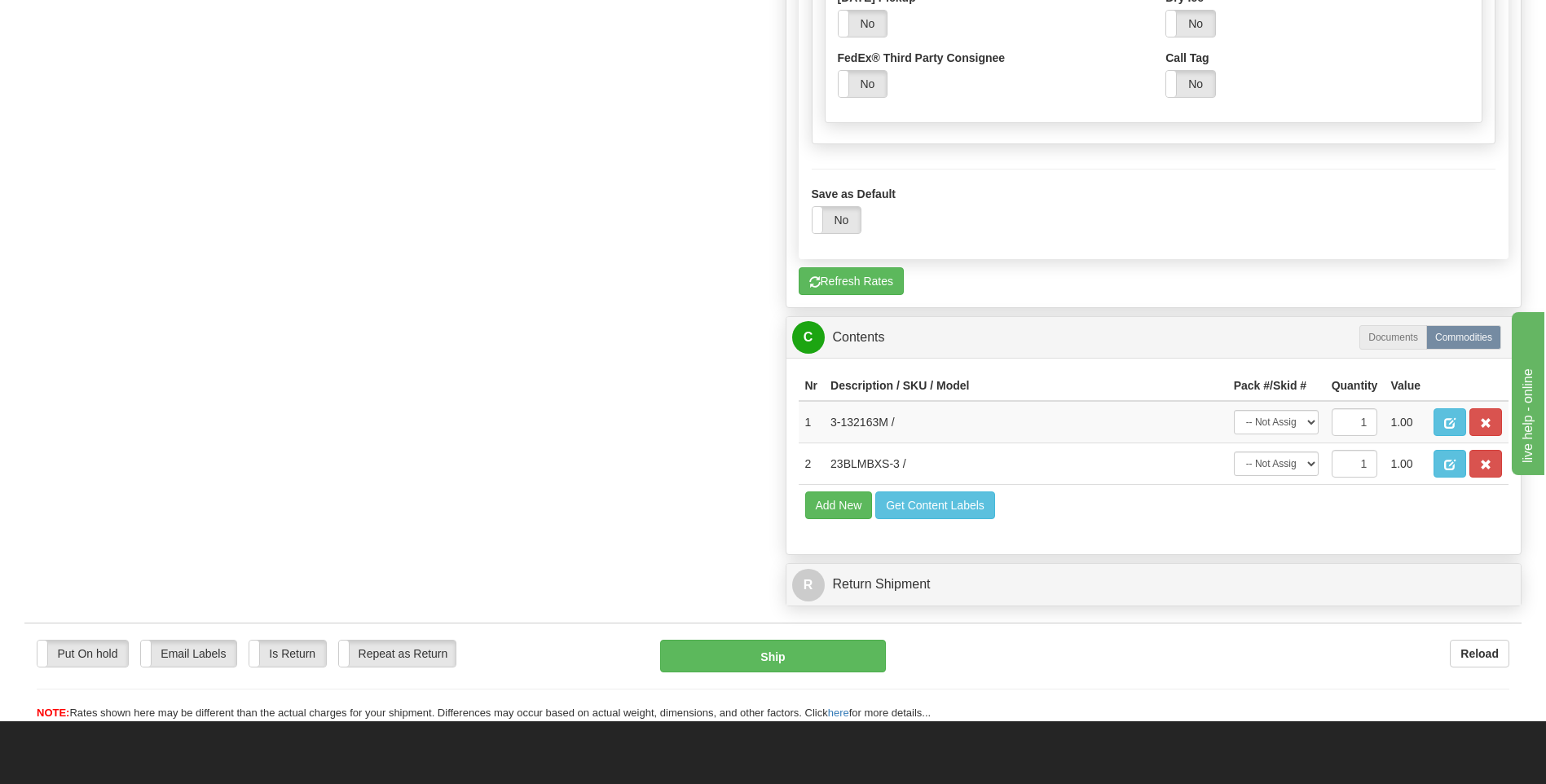
scroll to position [1548, 0]
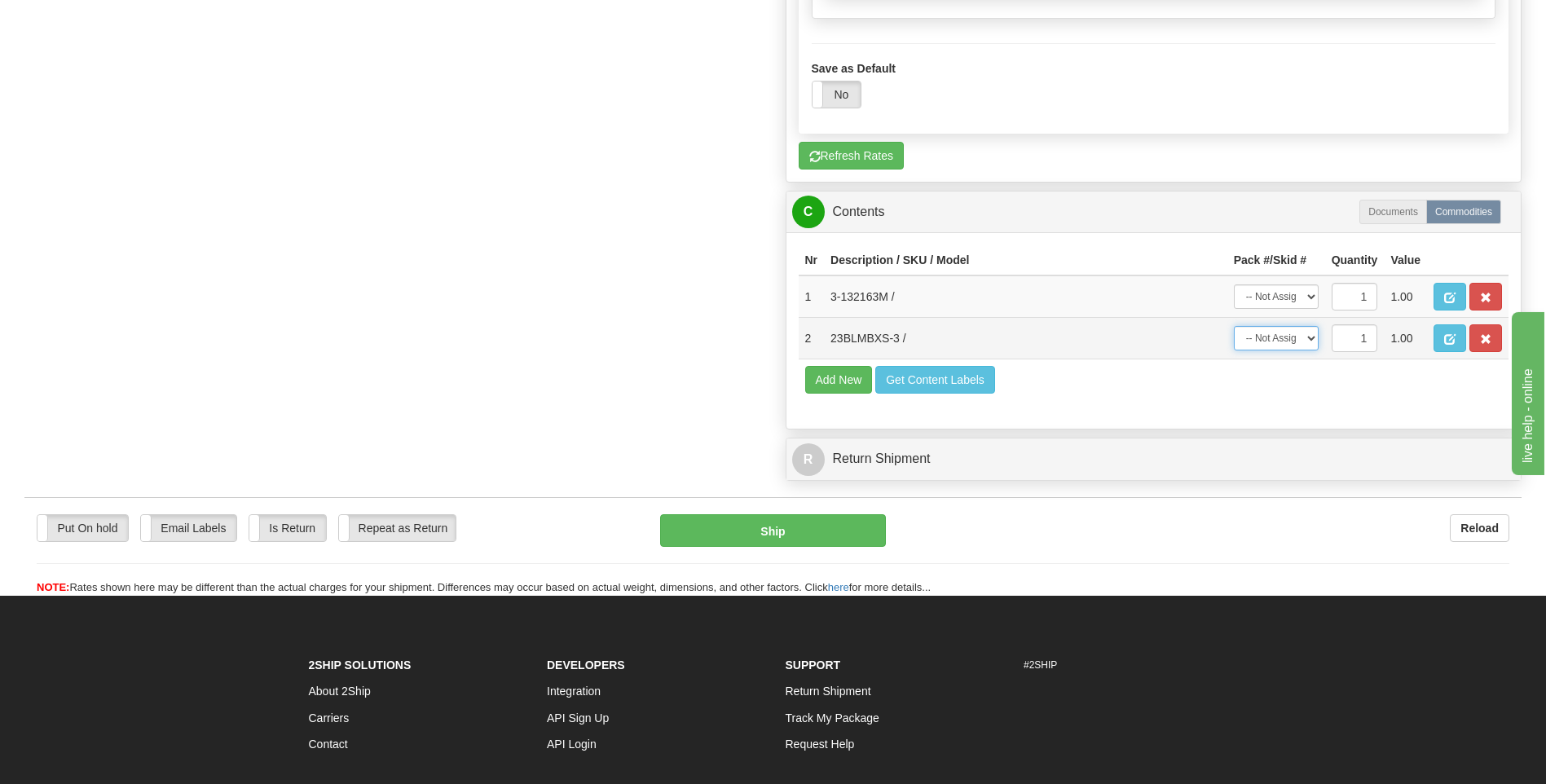
click at [1313, 339] on select "-- Not Assigned -- Package 1 Package 2" at bounding box center [1276, 338] width 85 height 24
select select "1"
click at [1234, 331] on select "-- Not Assigned -- Package 1 Package 2" at bounding box center [1276, 338] width 85 height 24
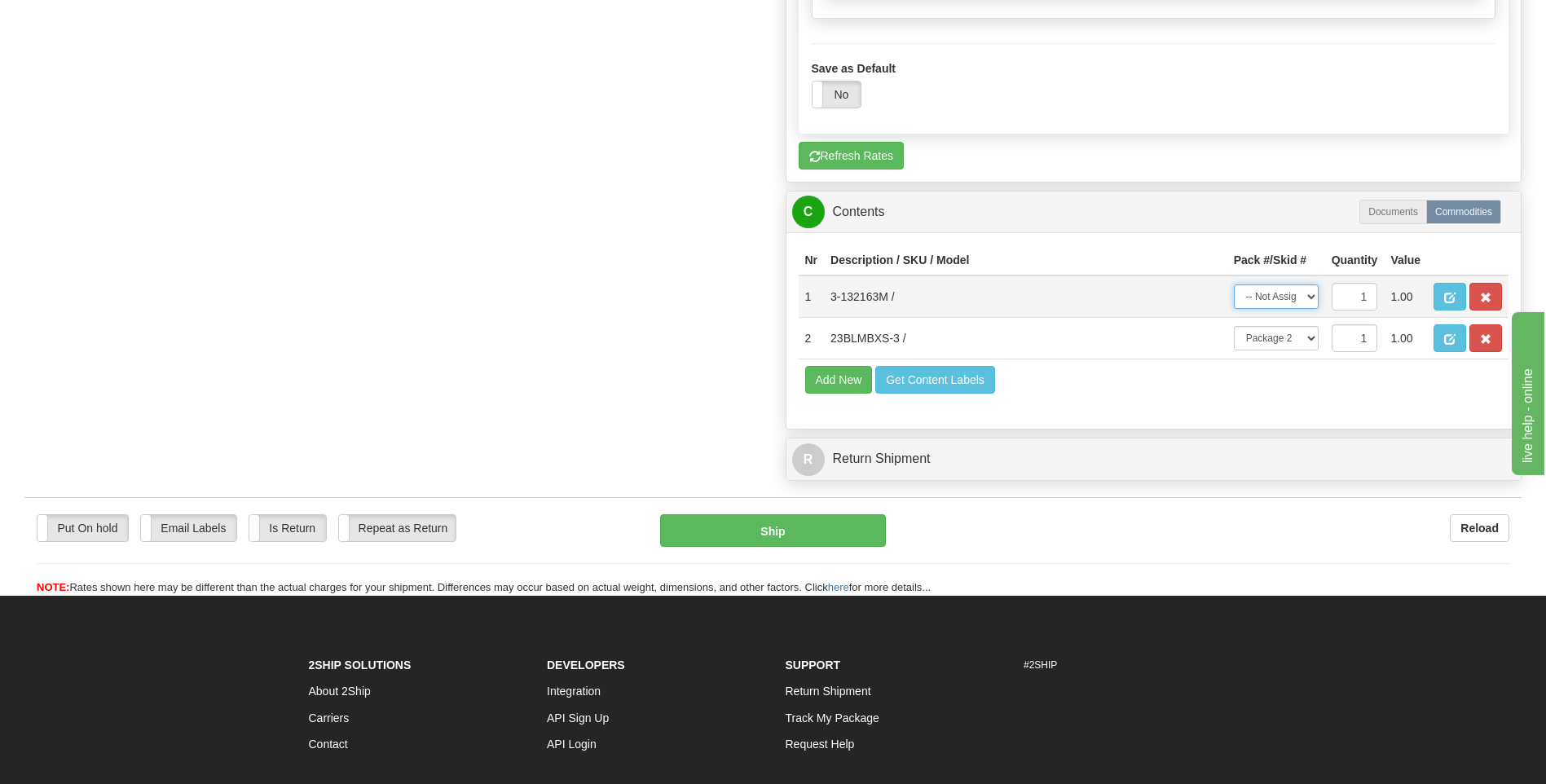
click at [1277, 309] on select "-- Not Assigned -- Package 1 Package 2" at bounding box center [1276, 297] width 85 height 24
select select "0"
click at [1234, 290] on select "-- Not Assigned -- Package 1 Package 2" at bounding box center [1276, 297] width 85 height 24
click at [810, 537] on button "Ship" at bounding box center [773, 530] width 225 height 32
type input "92"
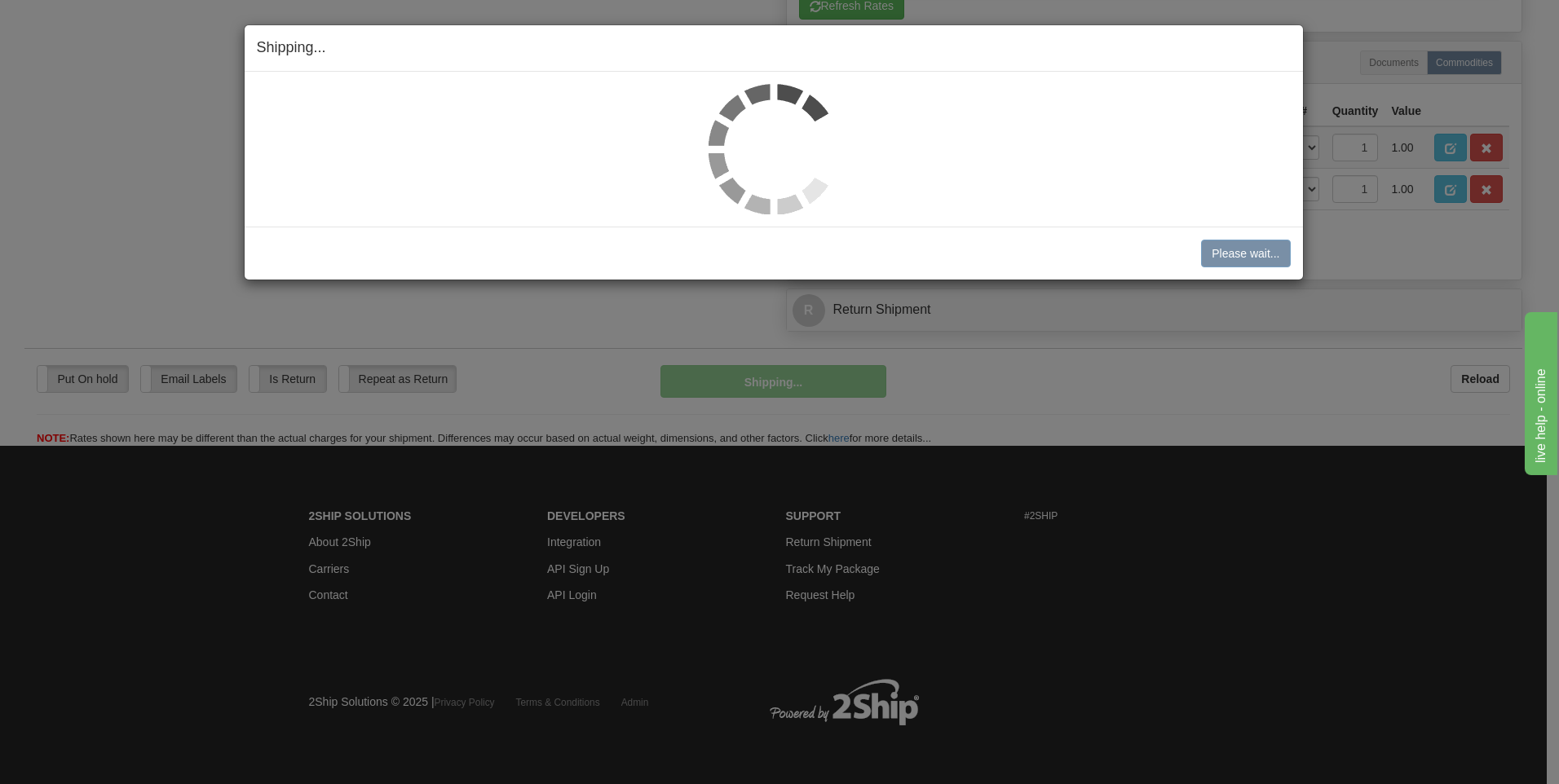
scroll to position [978, 0]
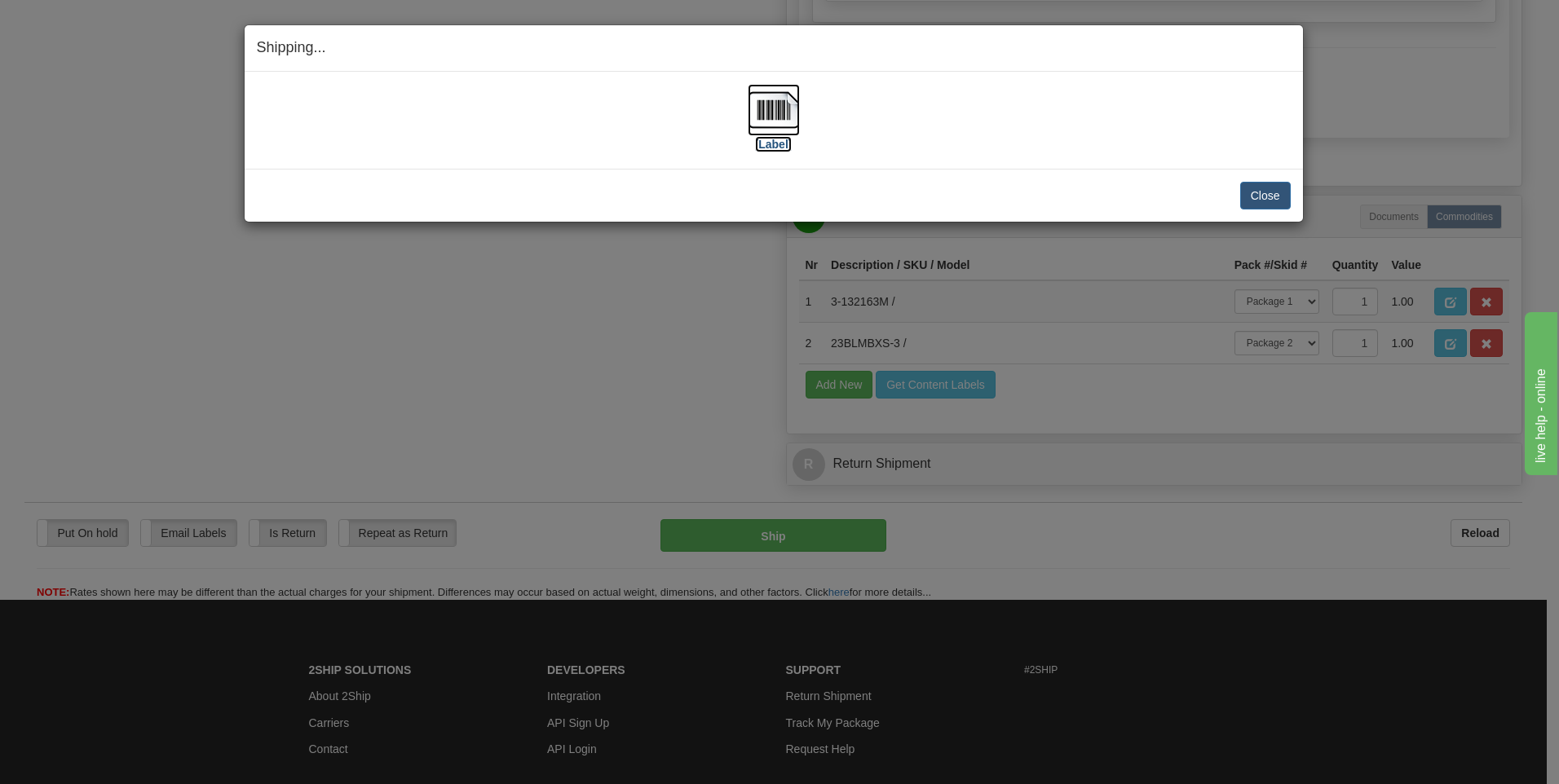
click at [773, 107] on img at bounding box center [773, 110] width 52 height 52
click at [1253, 192] on button "Close" at bounding box center [1265, 196] width 51 height 27
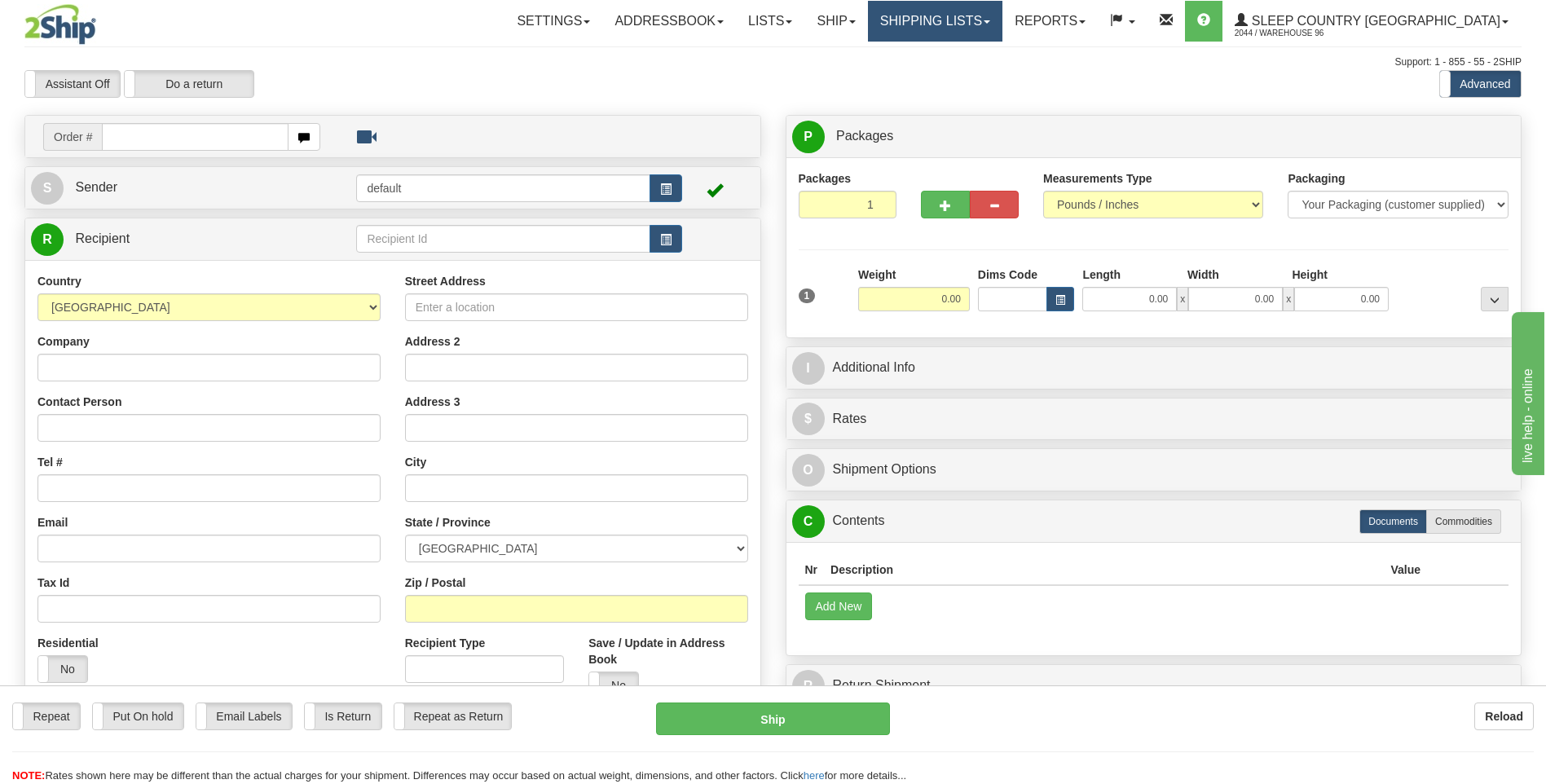
click at [1003, 13] on link "Shipping lists" at bounding box center [935, 22] width 134 height 41
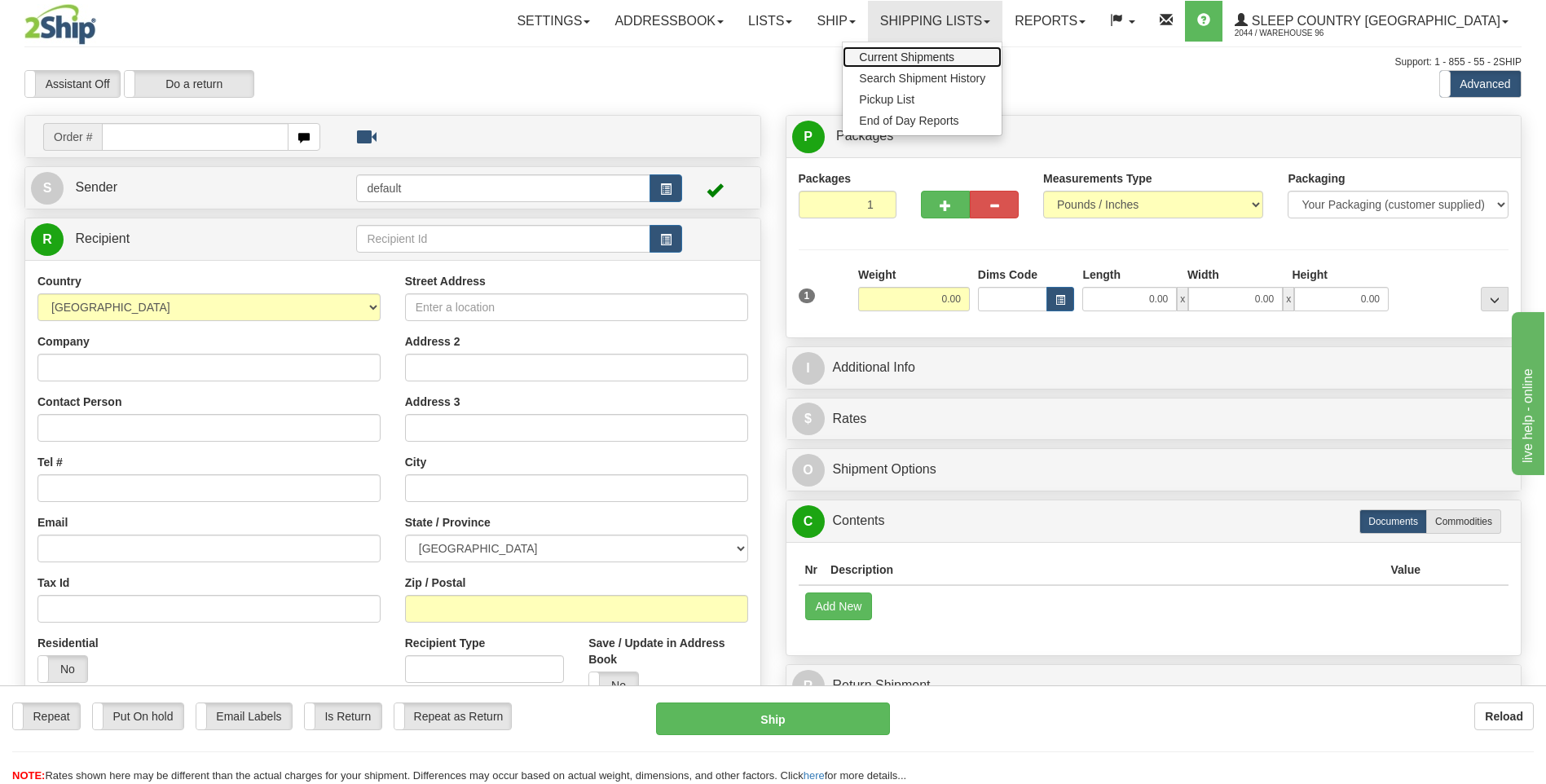
click at [955, 55] on span "Current Shipments" at bounding box center [906, 57] width 95 height 13
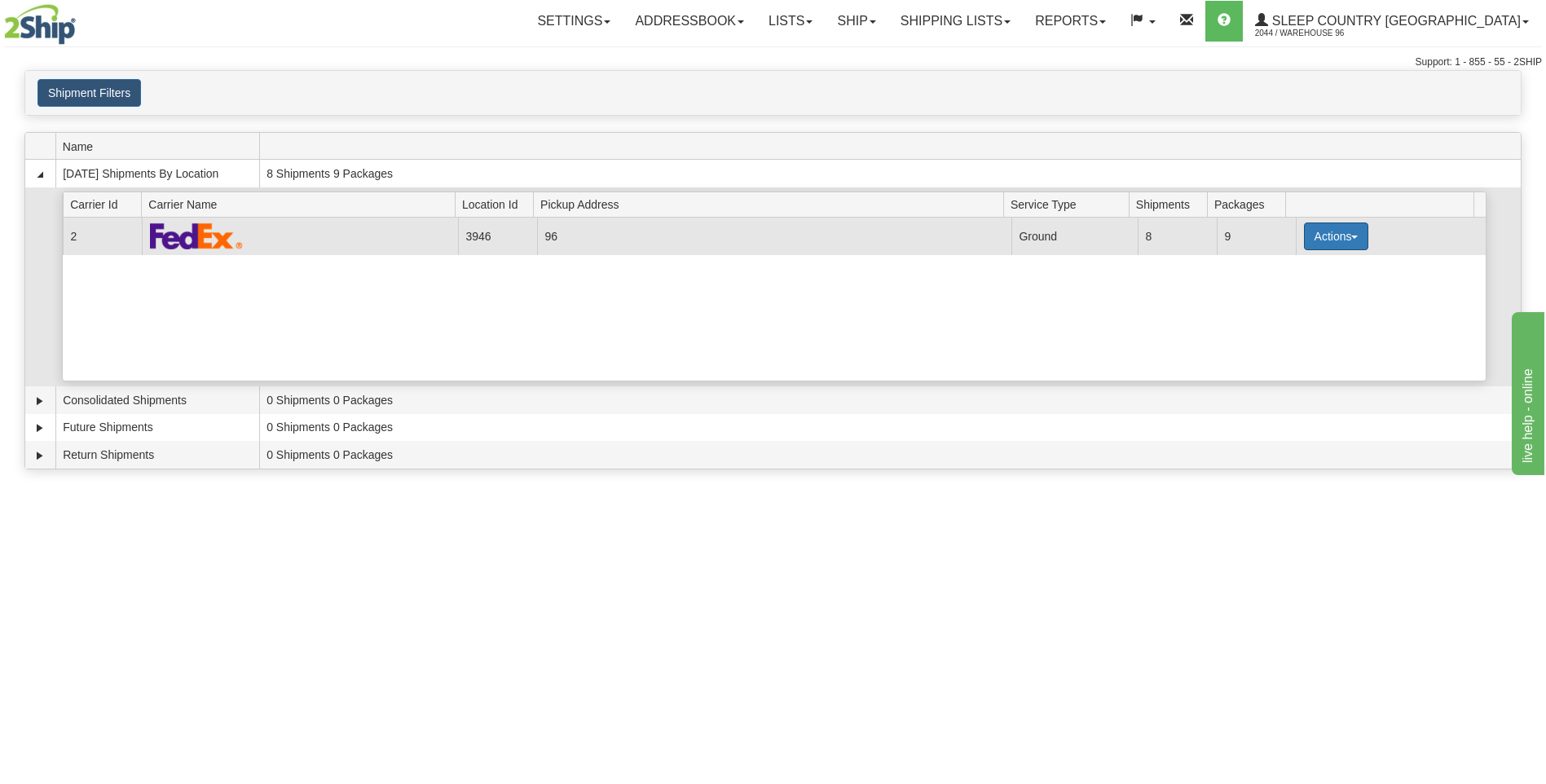
click at [1329, 235] on button "Actions" at bounding box center [1336, 236] width 66 height 27
click at [1288, 290] on span "Close" at bounding box center [1272, 288] width 37 height 12
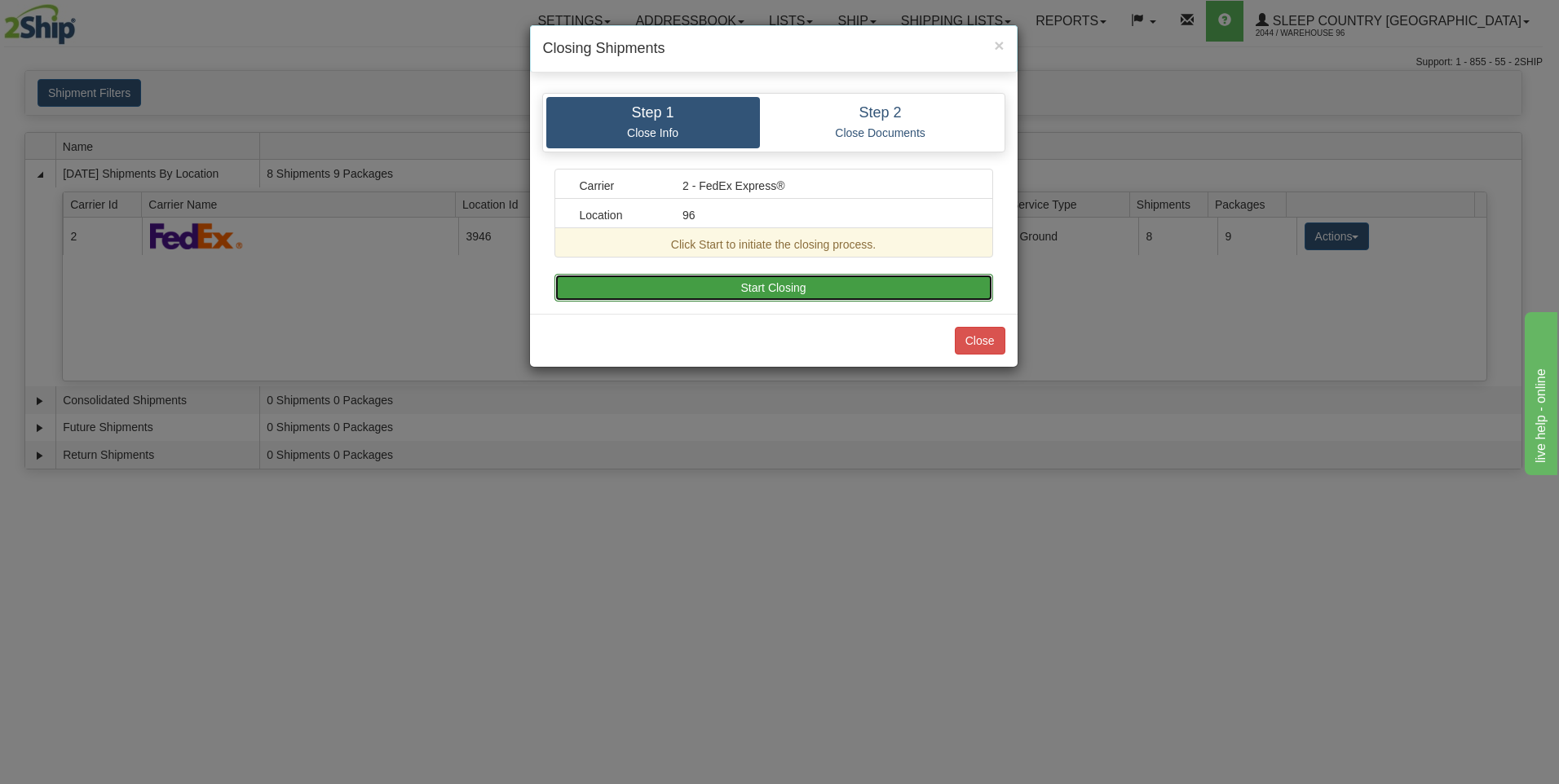
click at [780, 292] on button "Start Closing" at bounding box center [774, 288] width 439 height 27
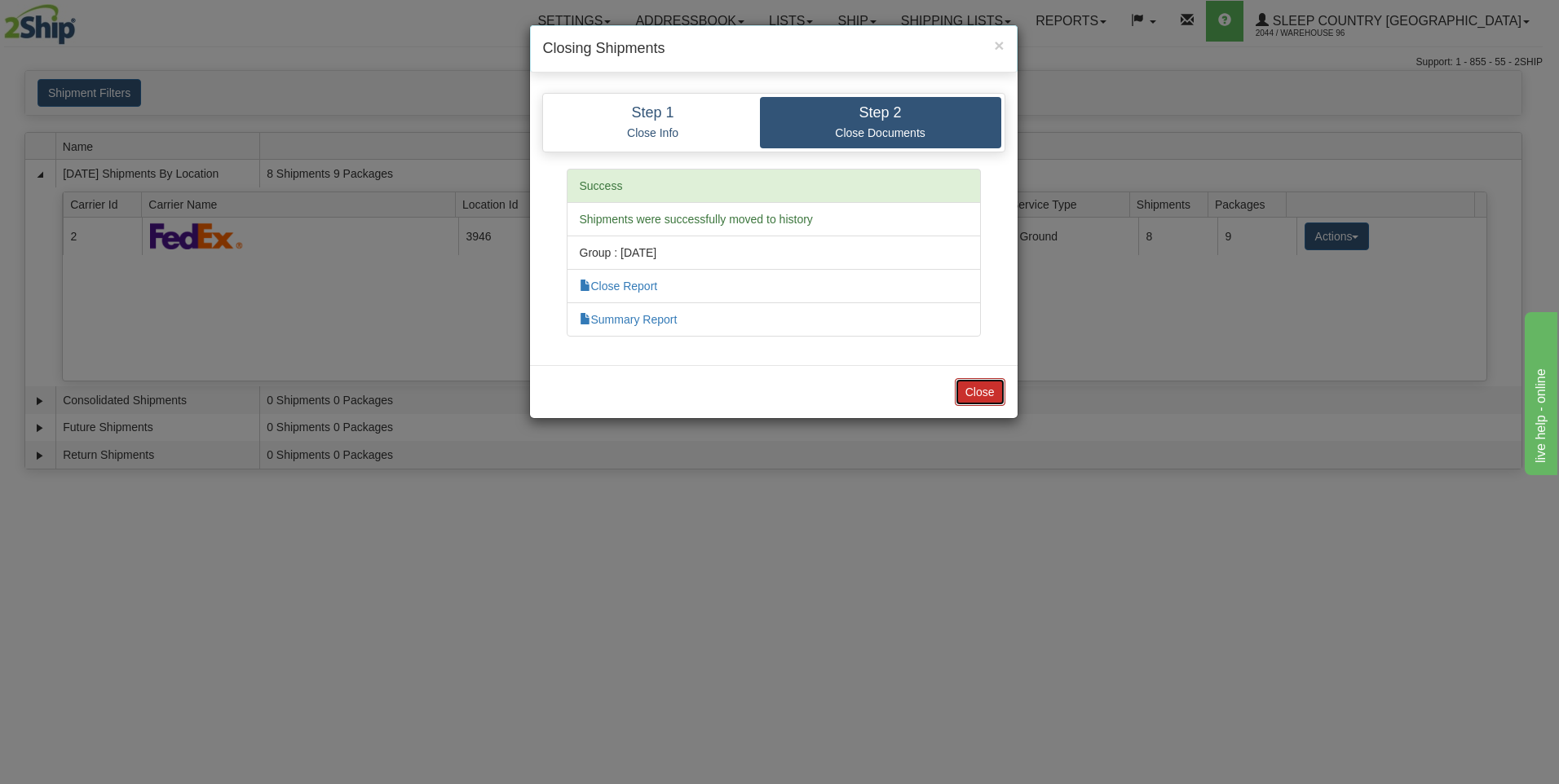
click at [984, 396] on button "Close" at bounding box center [980, 392] width 51 height 27
